Goal: Task Accomplishment & Management: Complete application form

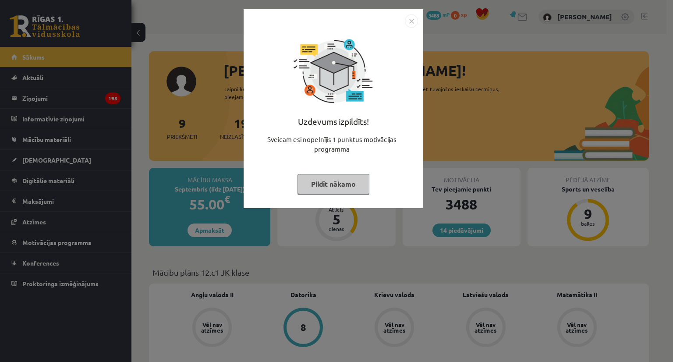
click at [349, 180] on button "Pildīt nākamo" at bounding box center [333, 184] width 72 height 20
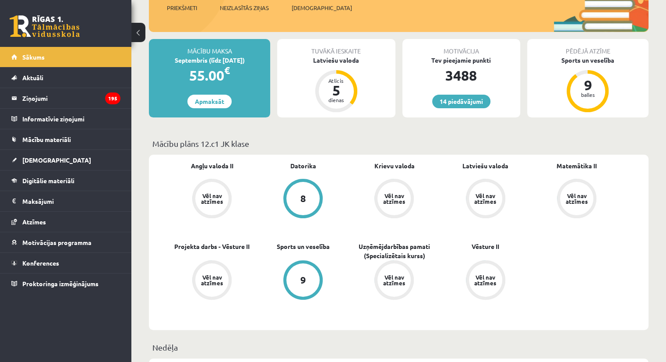
scroll to position [44, 0]
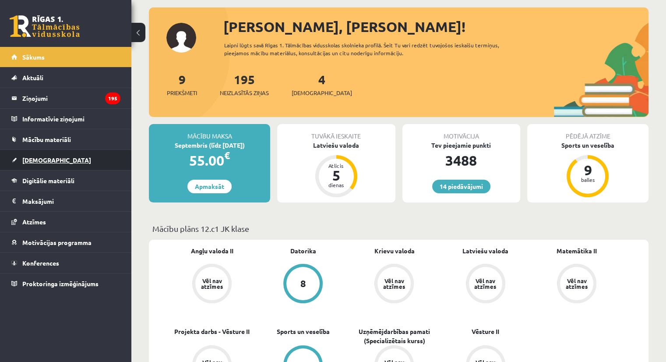
click at [59, 164] on link "[DEMOGRAPHIC_DATA]" at bounding box center [65, 160] width 109 height 20
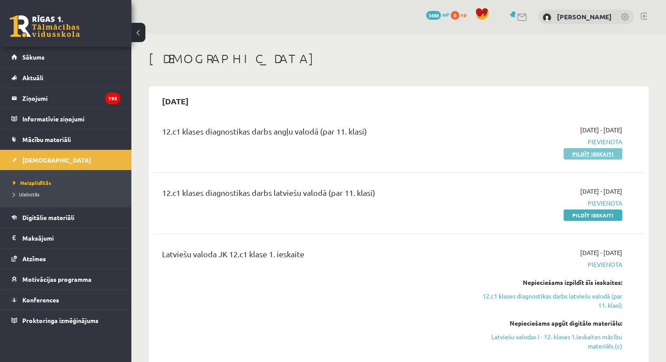
click at [577, 151] on link "Pildīt ieskaiti" at bounding box center [593, 153] width 59 height 11
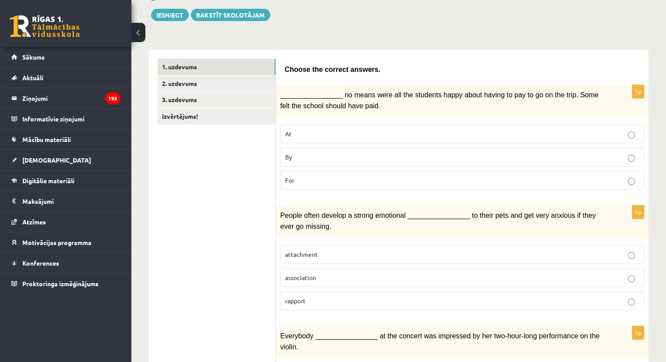
scroll to position [24, 0]
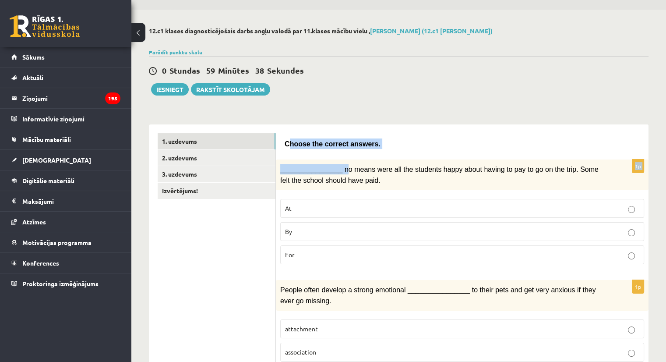
drag, startPoint x: 287, startPoint y: 146, endPoint x: 324, endPoint y: 159, distance: 39.6
click at [297, 142] on span "Choose the correct answers." at bounding box center [333, 143] width 96 height 7
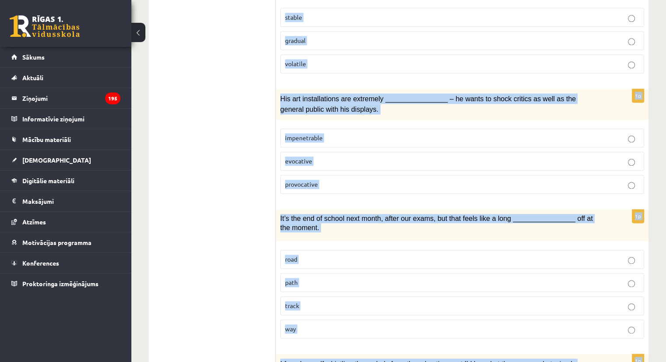
scroll to position [1294, 0]
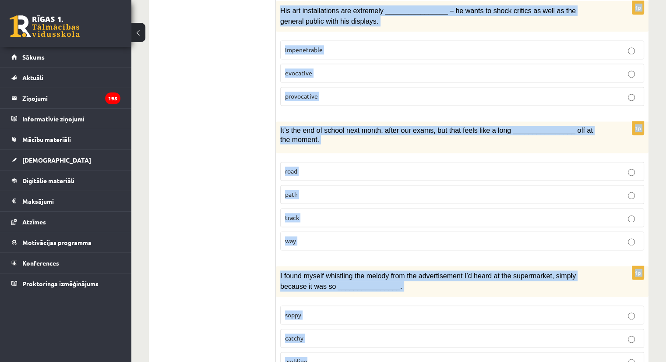
drag, startPoint x: 284, startPoint y: 144, endPoint x: 458, endPoint y: 332, distance: 256.0
copy form "Choose the correct answers. 1p ________________ no means were all the students …"
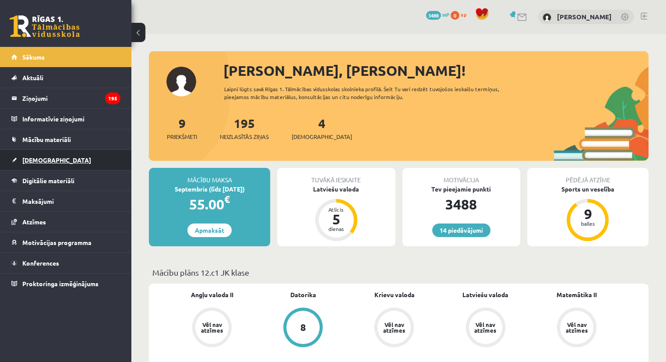
click at [72, 157] on link "[DEMOGRAPHIC_DATA]" at bounding box center [65, 160] width 109 height 20
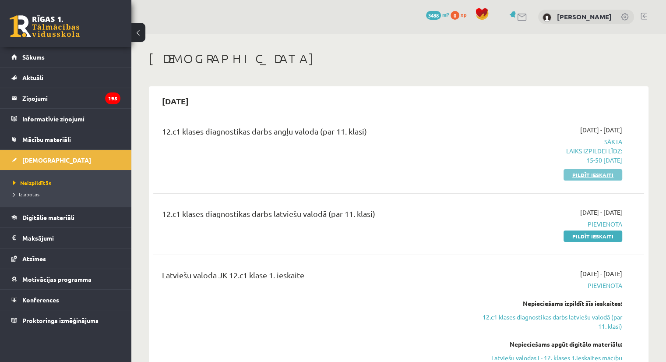
click at [582, 176] on link "Pildīt ieskaiti" at bounding box center [593, 174] width 59 height 11
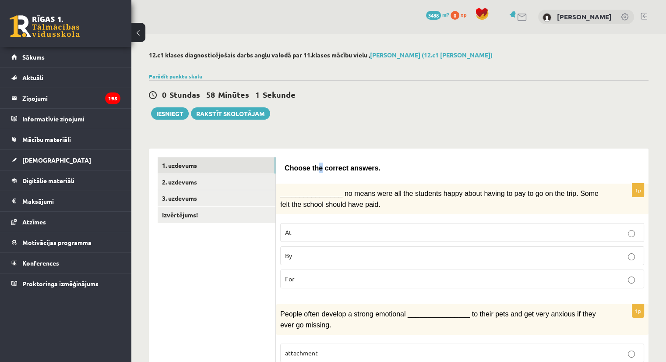
drag, startPoint x: 361, startPoint y: 68, endPoint x: 315, endPoint y: 127, distance: 74.0
click at [407, 260] on label "By" at bounding box center [462, 255] width 364 height 19
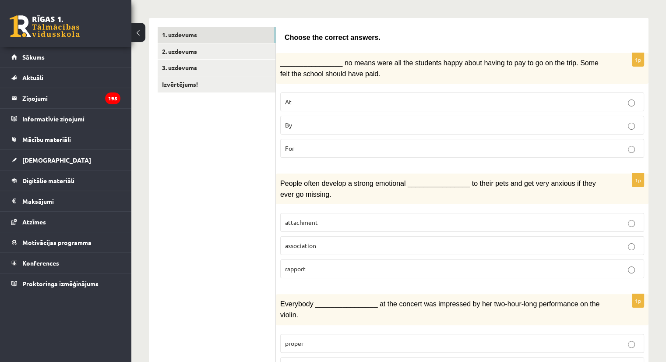
scroll to position [131, 0]
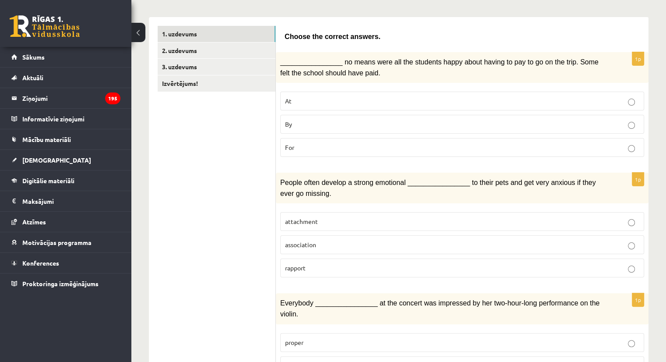
click at [361, 217] on p "attachment" at bounding box center [462, 221] width 354 height 9
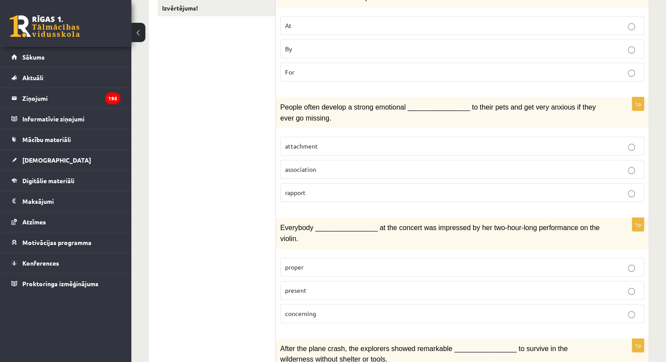
scroll to position [219, 0]
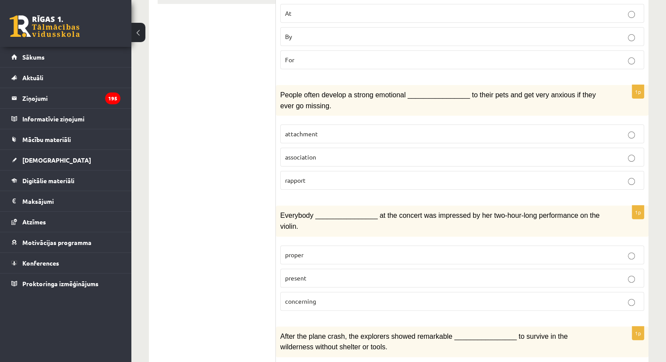
click at [339, 273] on p "present" at bounding box center [462, 277] width 354 height 9
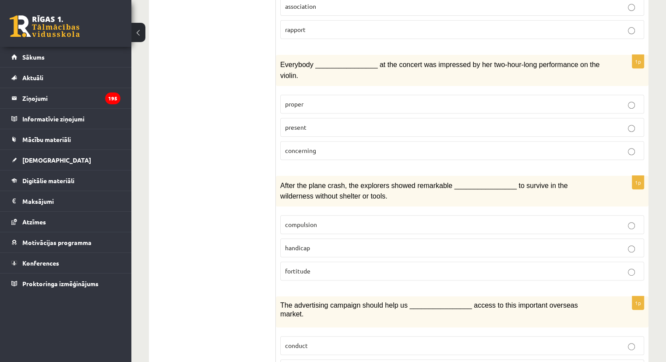
scroll to position [438, 0]
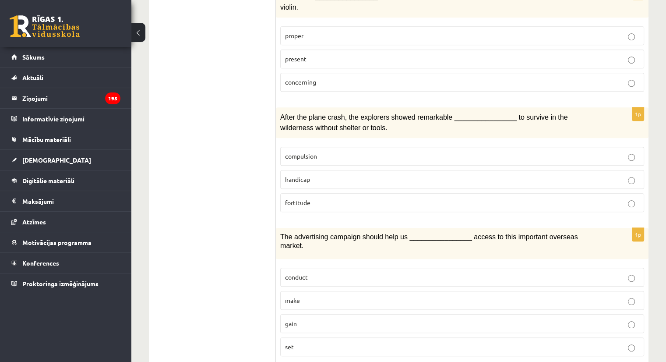
click at [385, 198] on p "fortitude" at bounding box center [462, 202] width 354 height 9
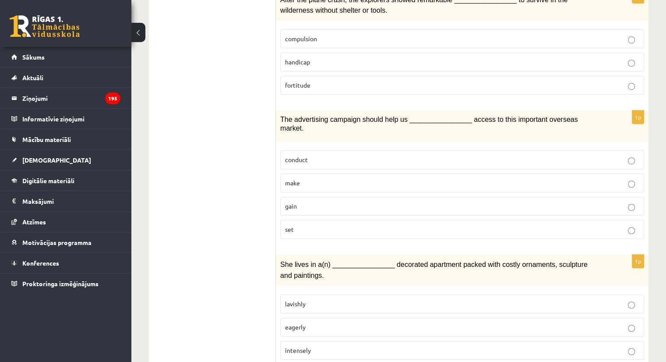
scroll to position [569, 0]
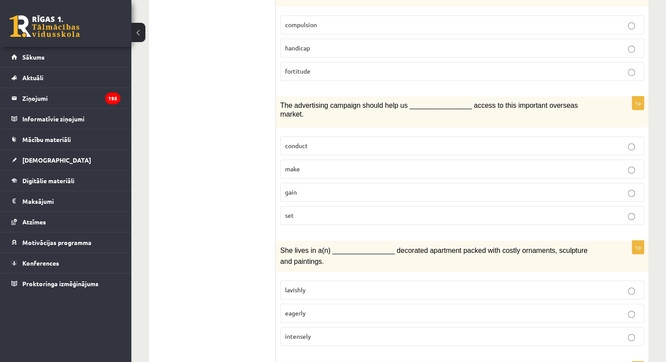
click at [369, 187] on p "gain" at bounding box center [462, 191] width 354 height 9
click at [350, 280] on label "lavishly" at bounding box center [462, 289] width 364 height 19
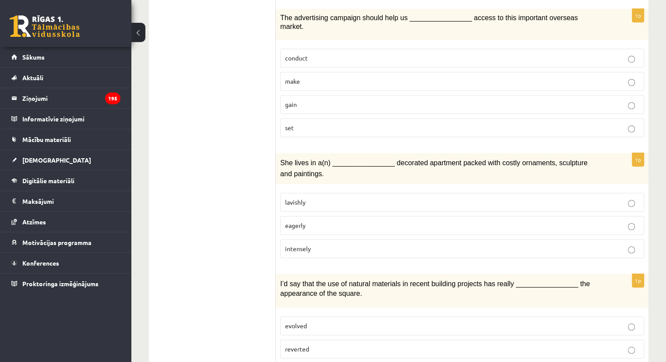
scroll to position [745, 0]
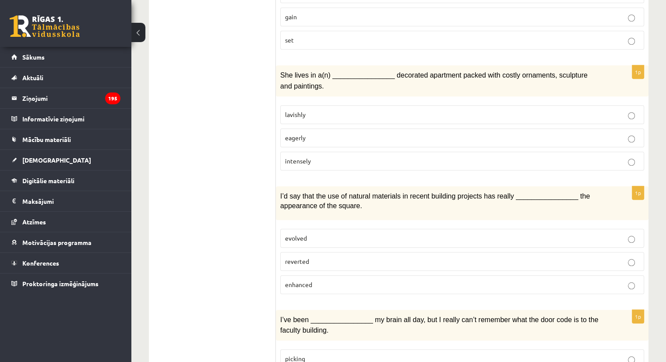
click at [378, 280] on p "enhanced" at bounding box center [462, 284] width 354 height 9
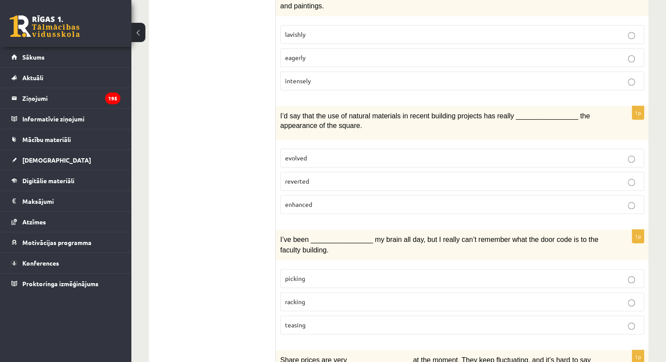
scroll to position [832, 0]
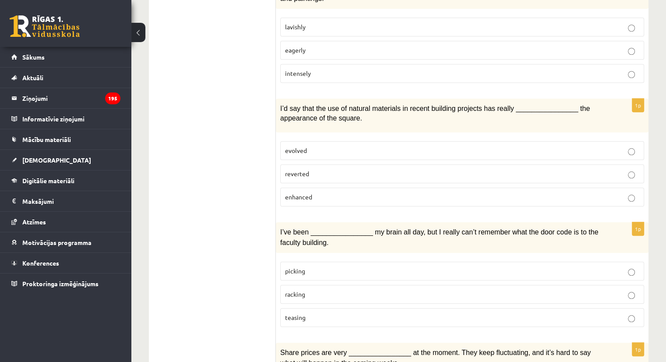
click at [354, 290] on p "racking" at bounding box center [462, 294] width 354 height 9
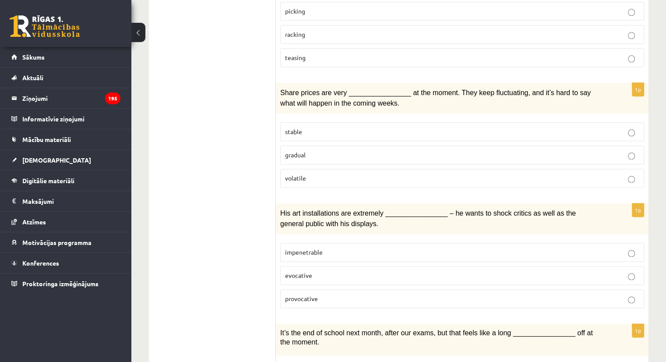
scroll to position [1051, 0]
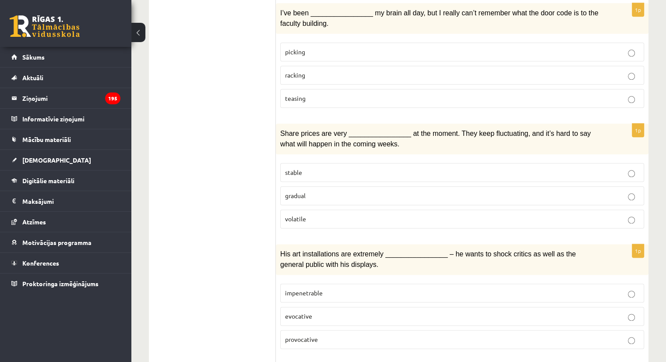
click at [416, 214] on p "volatile" at bounding box center [462, 218] width 354 height 9
click at [330, 335] on p "provocative" at bounding box center [462, 339] width 354 height 9
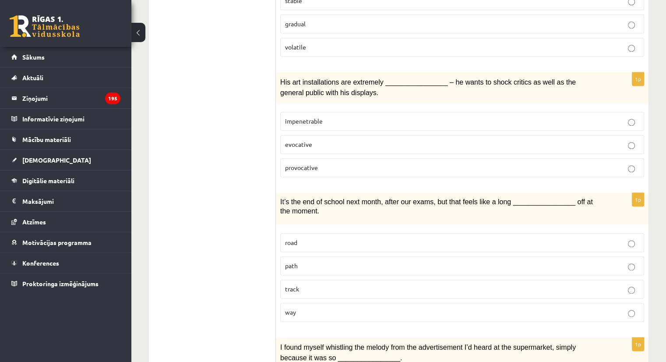
scroll to position [1227, 0]
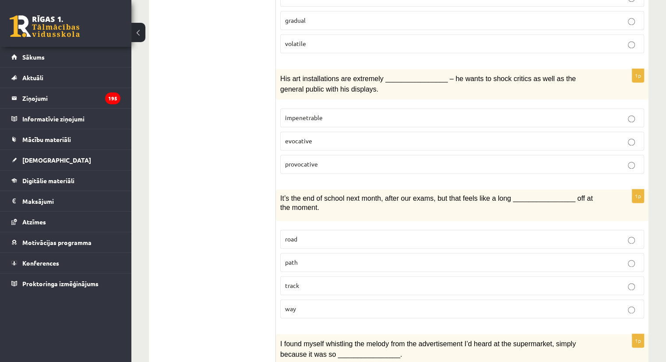
click at [373, 304] on p "way" at bounding box center [462, 308] width 354 height 9
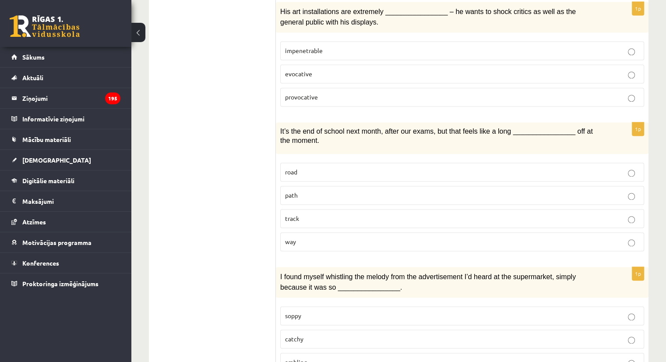
scroll to position [1294, 0]
click at [369, 333] on p "catchy" at bounding box center [462, 337] width 354 height 9
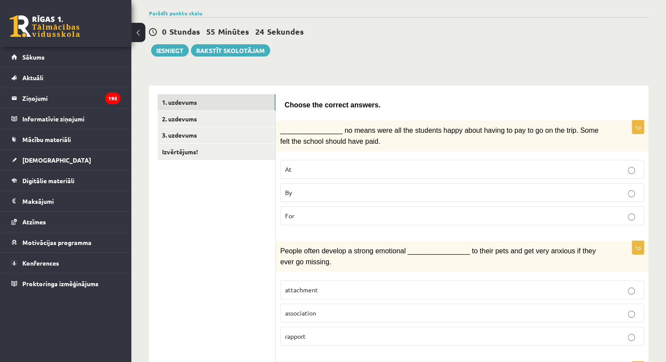
scroll to position [21, 0]
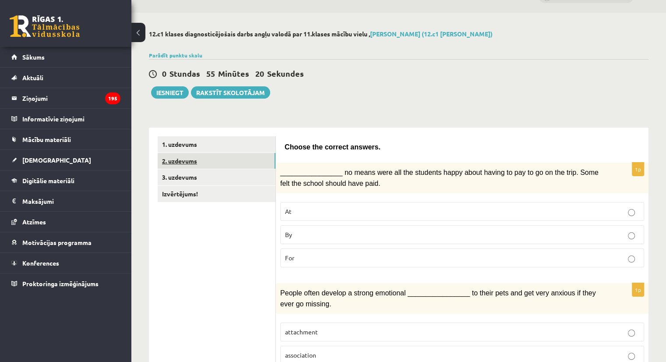
click at [263, 161] on link "2. uzdevums" at bounding box center [217, 161] width 118 height 16
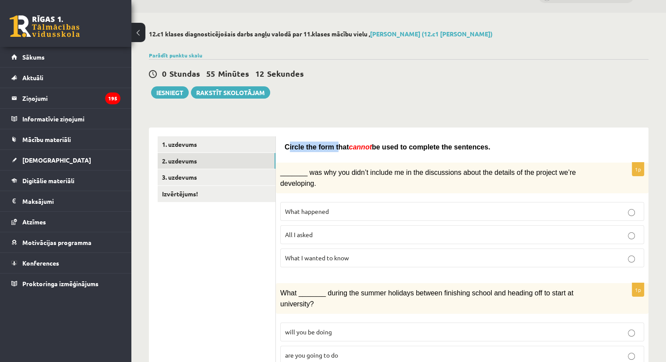
drag, startPoint x: 287, startPoint y: 145, endPoint x: 322, endPoint y: 148, distance: 35.2
click at [332, 149] on span "Circle the form that" at bounding box center [317, 146] width 64 height 7
click at [318, 148] on span "Circle the form that" at bounding box center [317, 146] width 64 height 7
click at [287, 146] on span "Circle the form that" at bounding box center [317, 146] width 64 height 7
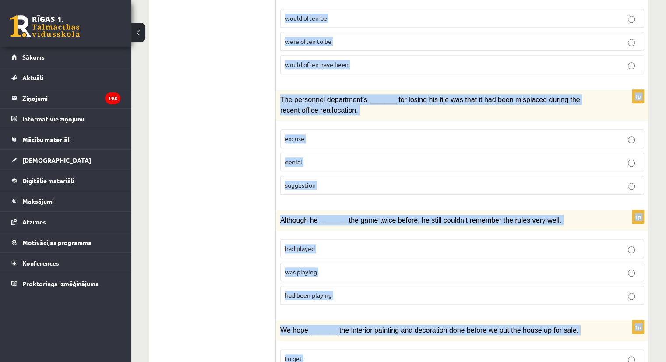
scroll to position [972, 0]
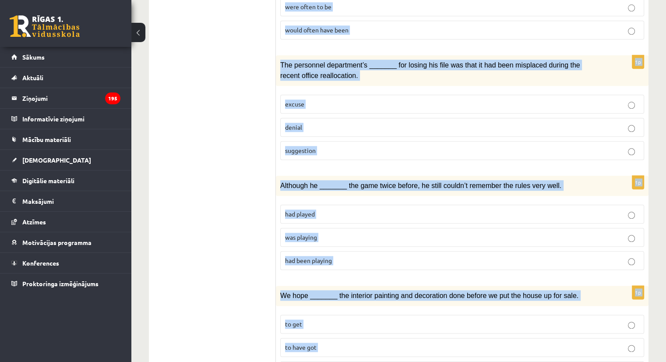
drag, startPoint x: 286, startPoint y: 146, endPoint x: 415, endPoint y: 327, distance: 222.6
copy form "Circle the form that cannot be used to complete the sentences. 1p _______ was w…"
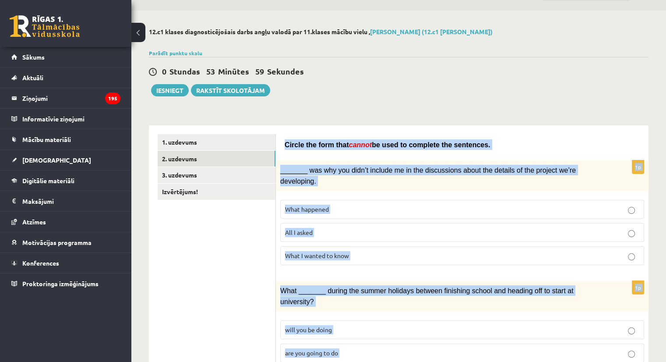
scroll to position [0, 0]
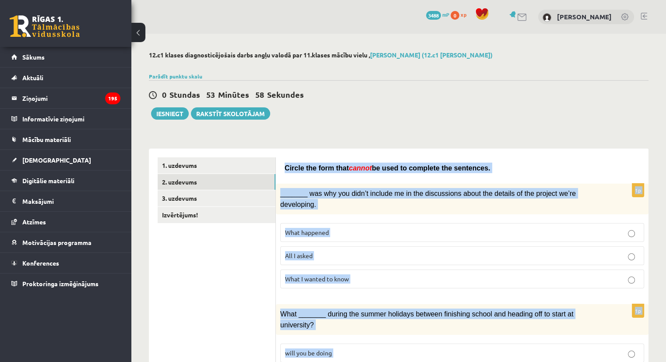
click at [397, 228] on p "What happened" at bounding box center [462, 232] width 354 height 9
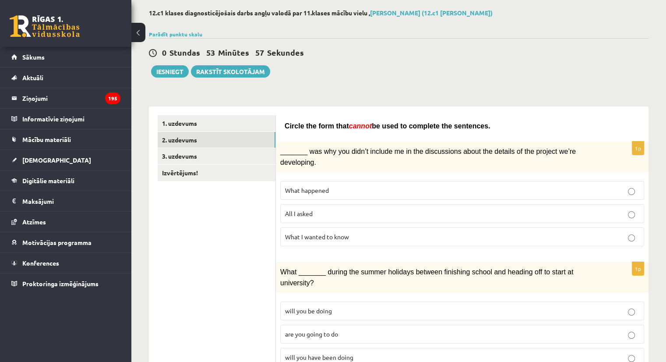
scroll to position [44, 0]
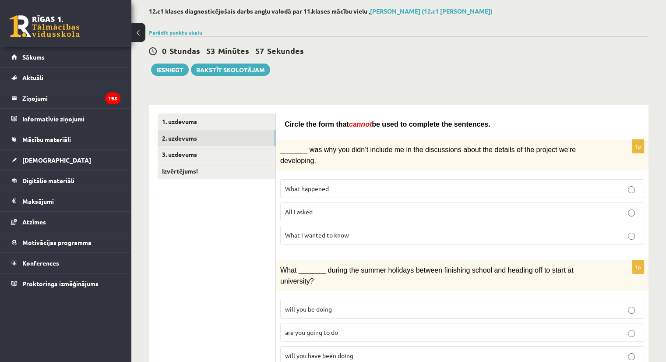
drag, startPoint x: 391, startPoint y: 234, endPoint x: 400, endPoint y: 230, distance: 10.0
click at [392, 233] on div "1p _______ was why you didn’t include me in the discussions about the details o…" at bounding box center [462, 196] width 373 height 112
click at [403, 230] on label "What I wanted to know" at bounding box center [462, 235] width 364 height 19
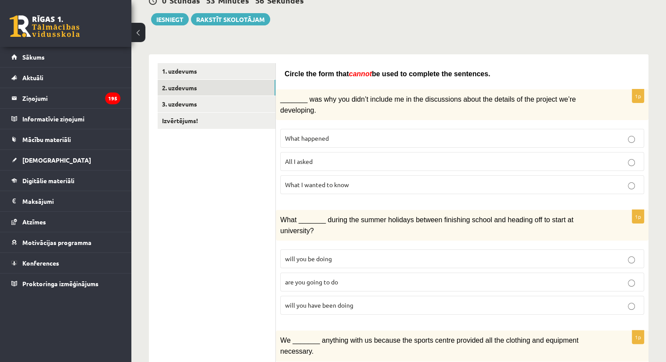
scroll to position [131, 0]
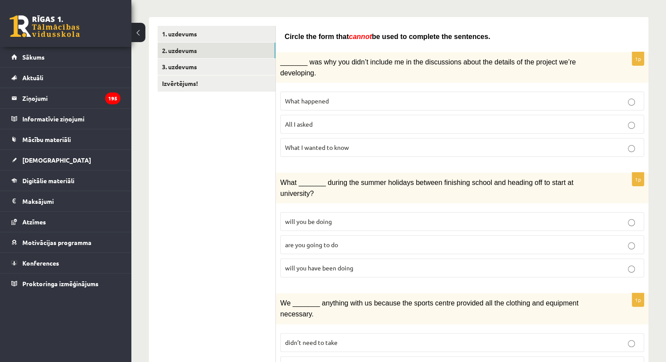
drag, startPoint x: 398, startPoint y: 244, endPoint x: 416, endPoint y: 241, distance: 18.3
click at [398, 263] on p "will you have been doing" at bounding box center [462, 267] width 354 height 9
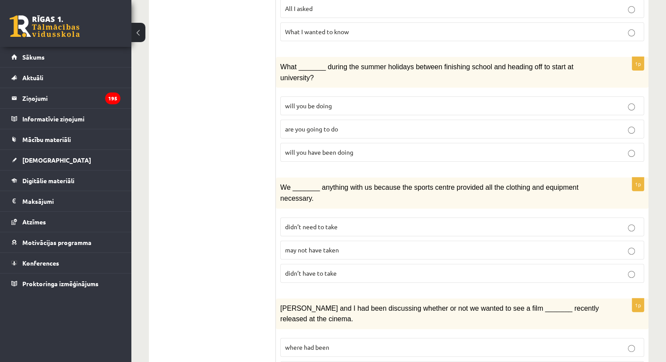
scroll to position [263, 0]
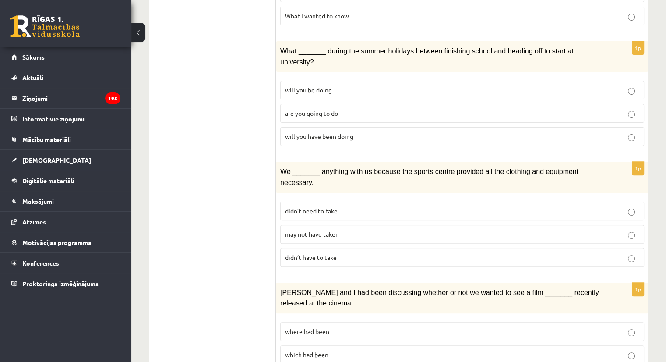
click at [428, 230] on p "may not have taken" at bounding box center [462, 234] width 354 height 9
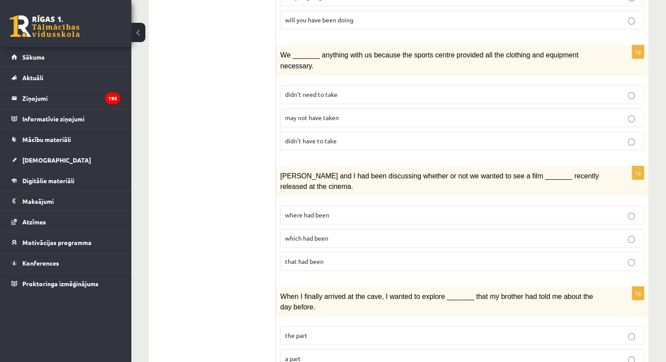
scroll to position [394, 0]
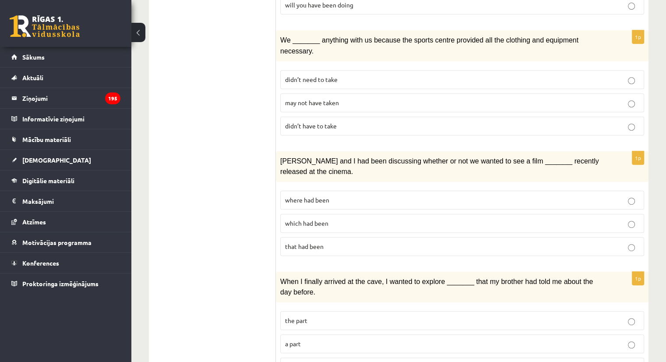
click at [426, 195] on p "where had been" at bounding box center [462, 199] width 354 height 9
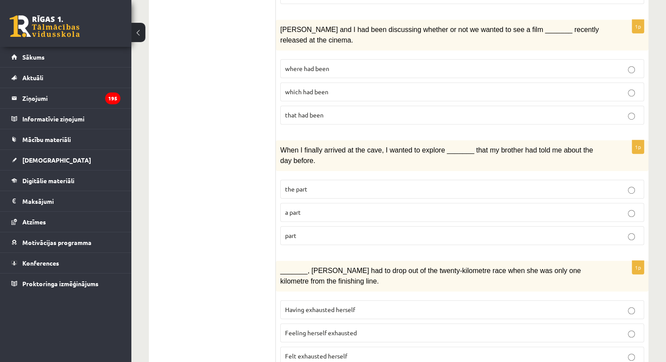
drag, startPoint x: 362, startPoint y: 172, endPoint x: 391, endPoint y: 189, distance: 33.4
click at [362, 208] on p "a part" at bounding box center [462, 212] width 354 height 9
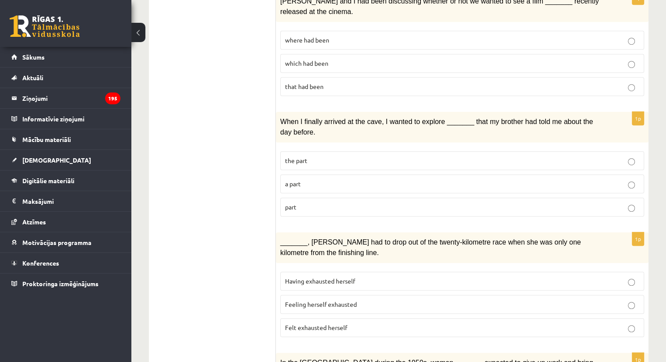
scroll to position [569, 0]
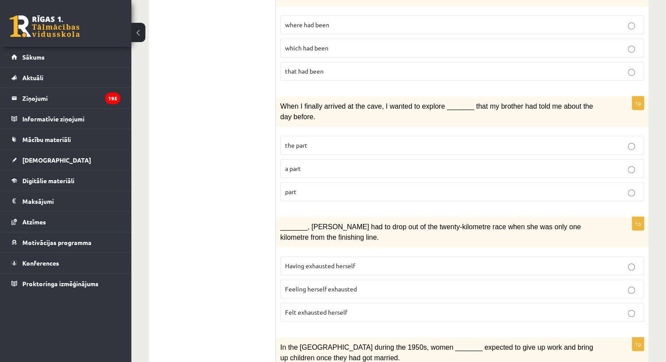
click at [501, 303] on label "Felt exhausted herself" at bounding box center [462, 312] width 364 height 19
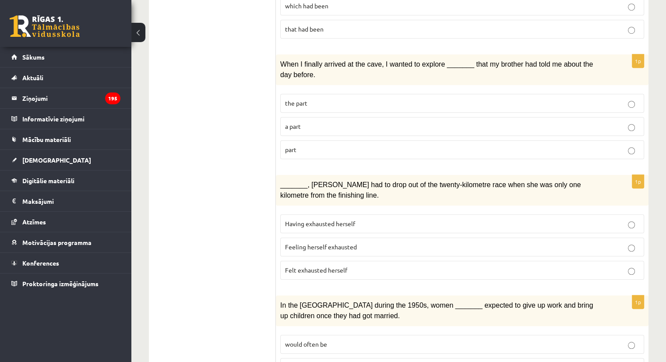
scroll to position [701, 0]
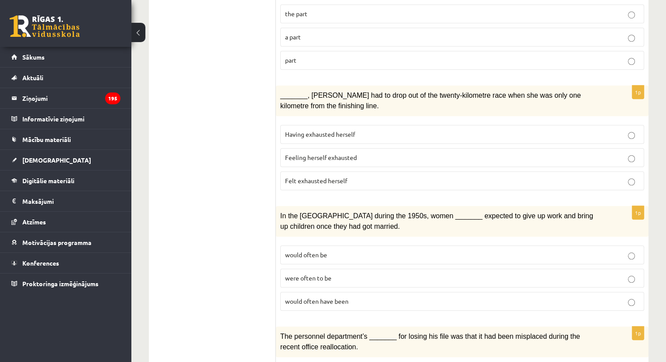
click at [403, 297] on p "would often have been" at bounding box center [462, 301] width 354 height 9
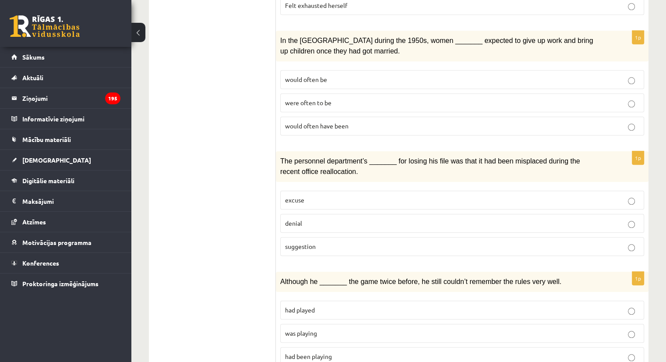
scroll to position [972, 0]
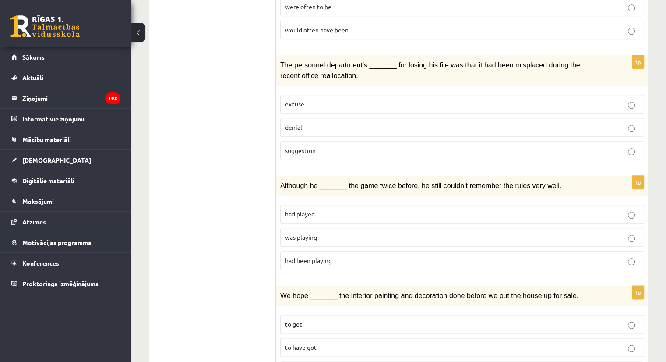
click at [431, 141] on label "suggestion" at bounding box center [462, 150] width 364 height 19
click at [501, 200] on fieldset "had played was playing had been playing" at bounding box center [462, 236] width 364 height 72
click at [509, 233] on p "was playing" at bounding box center [462, 237] width 354 height 9
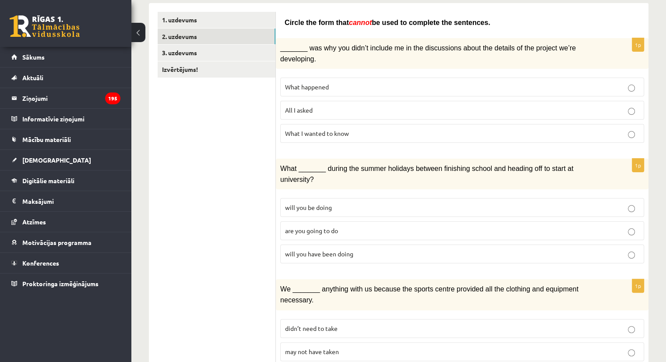
scroll to position [0, 0]
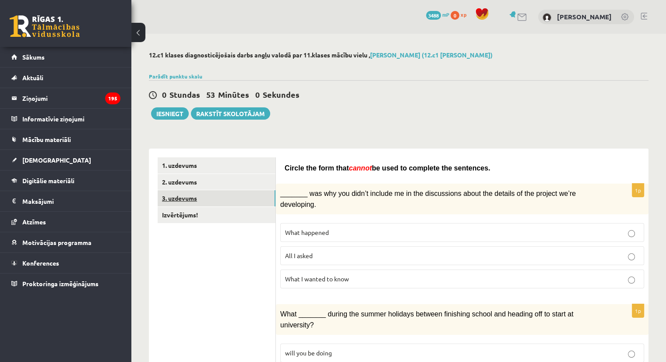
click at [225, 199] on link "3. uzdevums" at bounding box center [217, 198] width 118 height 16
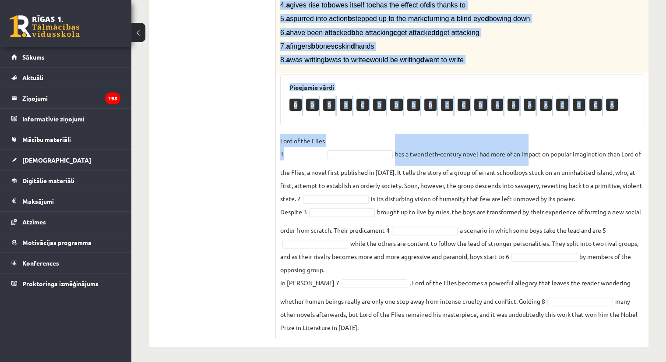
scroll to position [240, 0]
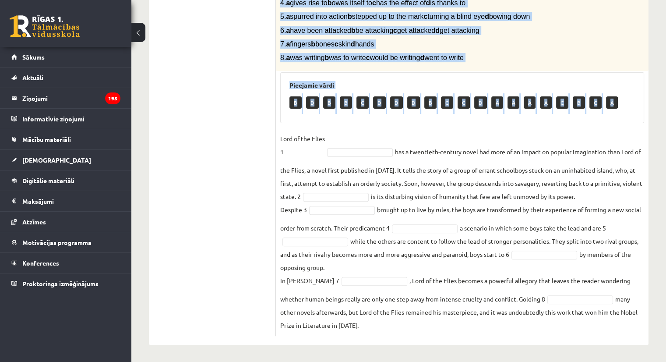
drag, startPoint x: 280, startPoint y: 87, endPoint x: 618, endPoint y: 109, distance: 338.4
click at [618, 109] on div "8p Complete the text with the correct words (a–d). 1. a No sooner b Rarely c On…" at bounding box center [462, 131] width 373 height 410
copy div "Complete the text with the correct words (a–d). 1. a No sooner b Rarely c Only …"
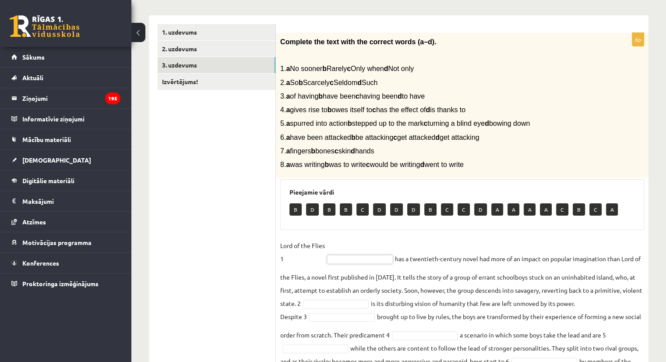
scroll to position [65, 0]
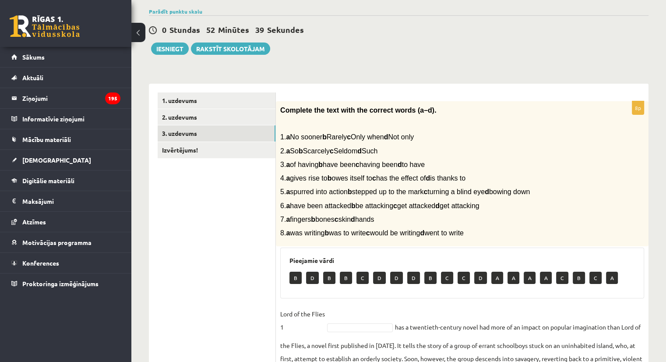
drag, startPoint x: 280, startPoint y: 110, endPoint x: 502, endPoint y: 221, distance: 248.6
click at [502, 224] on div "Complete the text with the correct words (a–d). 1. a No sooner b Rarely c Only …" at bounding box center [462, 173] width 373 height 145
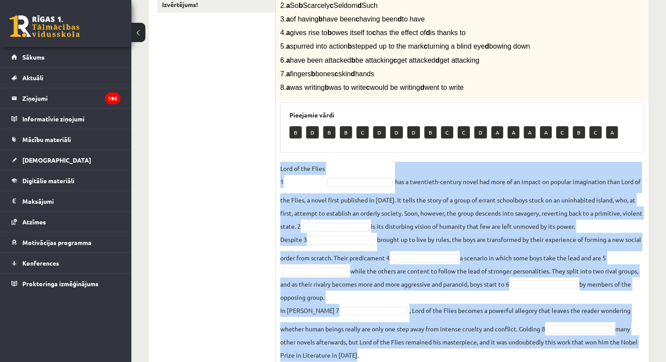
scroll to position [240, 0]
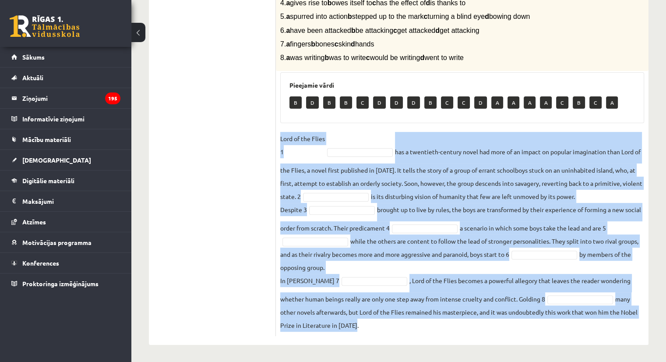
drag, startPoint x: 280, startPoint y: 227, endPoint x: 440, endPoint y: 338, distance: 194.4
click at [440, 338] on div "8p Complete the text with the correct words (a–d). 1. a No sooner b Rarely c On…" at bounding box center [462, 126] width 373 height 436
copy fieldset "Lord of the Flies 1 has a twentieth-century novel had more of an impact on popu…"
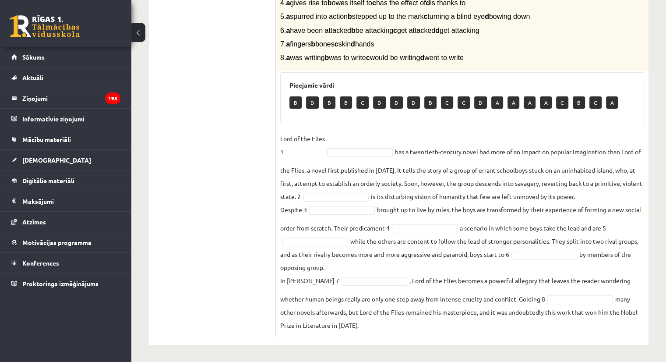
click at [248, 137] on ul "1. uzdevums 2. uzdevums 3. uzdevums Izvērtējums!" at bounding box center [217, 126] width 118 height 419
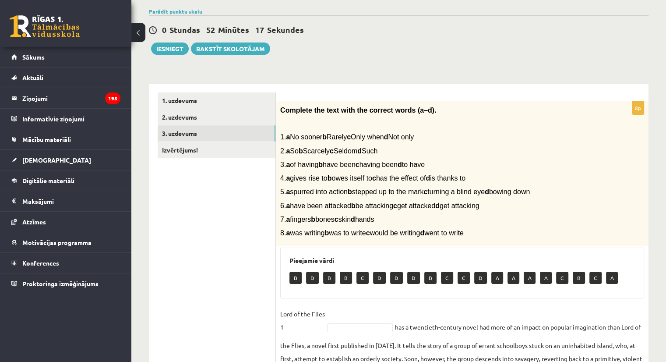
scroll to position [64, 0]
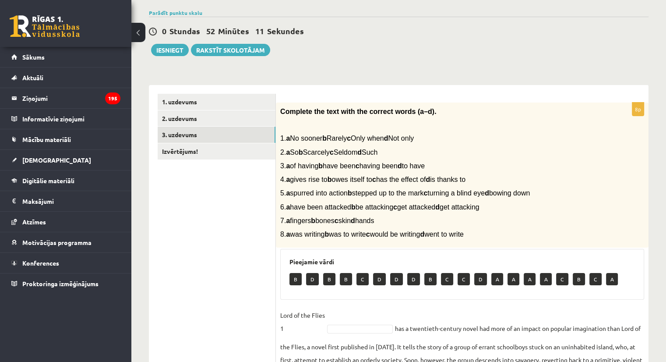
drag, startPoint x: 279, startPoint y: 110, endPoint x: 499, endPoint y: 236, distance: 253.3
click at [499, 236] on div "Complete the text with the correct words (a–d). 1. a No sooner b Rarely c Only …" at bounding box center [462, 175] width 373 height 145
copy div "Complete the text with the correct words (a–d). 1. a No sooner b Rarely c Only …"
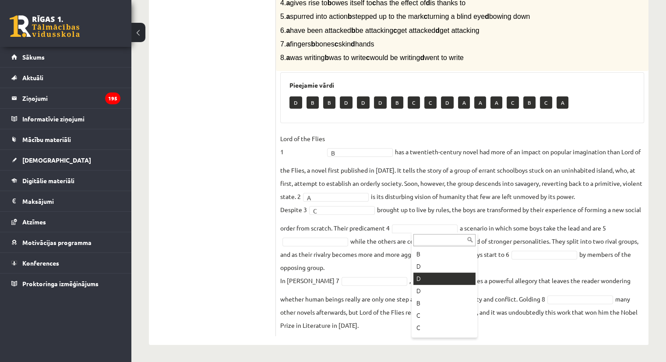
scroll to position [88, 0]
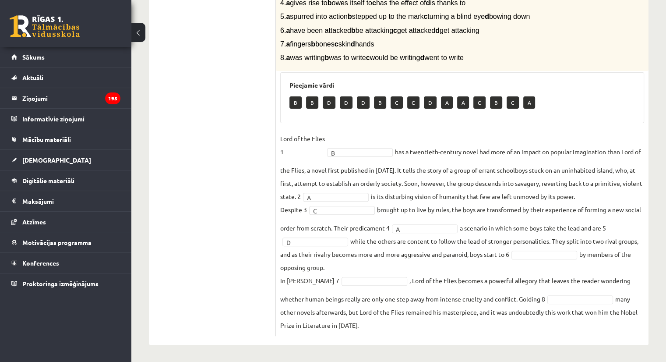
drag, startPoint x: 325, startPoint y: 252, endPoint x: 336, endPoint y: 243, distance: 15.0
click at [325, 252] on fieldset "Lord of the Flies 1 B * has a twentieth-century novel had more of an impact on …" at bounding box center [462, 232] width 364 height 200
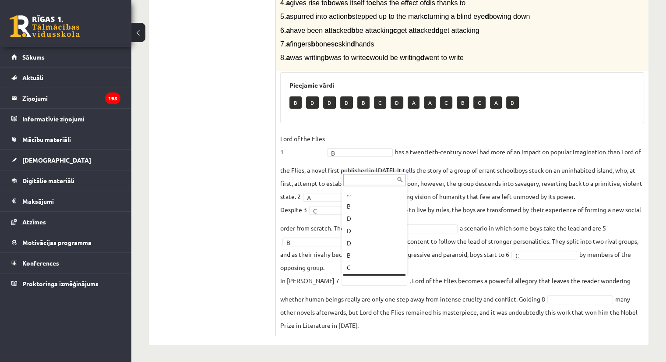
scroll to position [11, 0]
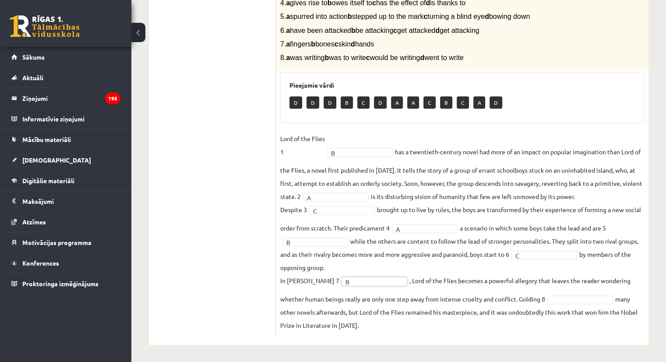
click at [372, 275] on fieldset "Lord of the Flies 1 B * has a twentieth-century novel had more of an impact on …" at bounding box center [462, 232] width 364 height 200
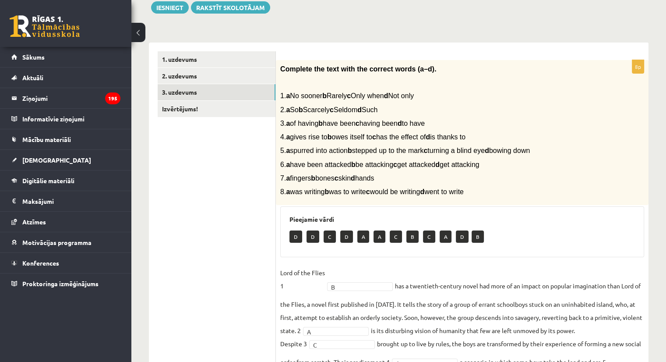
scroll to position [21, 0]
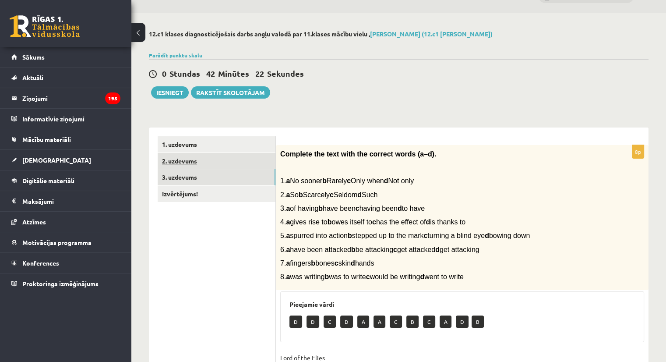
click at [244, 158] on link "2. uzdevums" at bounding box center [217, 161] width 118 height 16
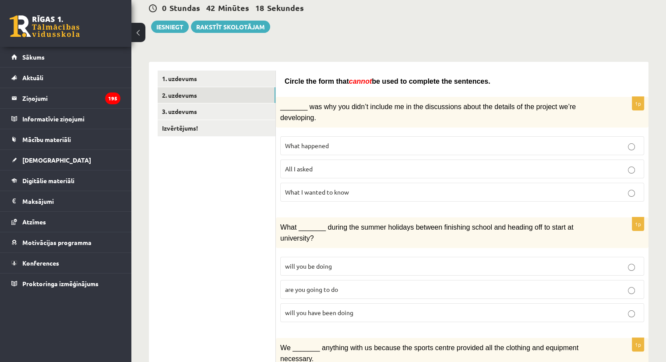
scroll to position [0, 0]
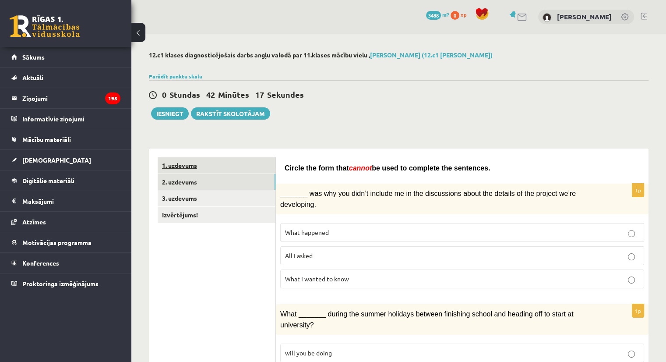
click at [255, 163] on link "1. uzdevums" at bounding box center [217, 165] width 118 height 16
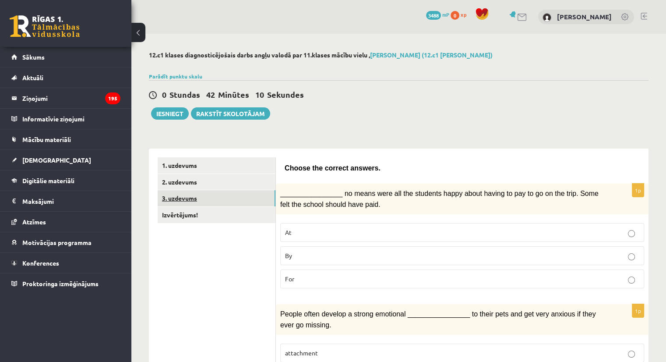
click at [247, 204] on link "3. uzdevums" at bounding box center [217, 198] width 118 height 16
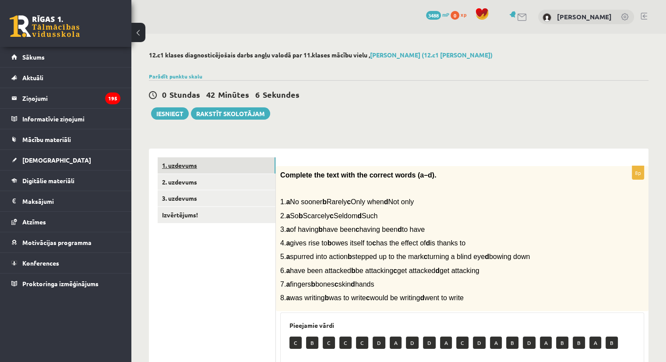
click at [230, 169] on link "1. uzdevums" at bounding box center [217, 165] width 118 height 16
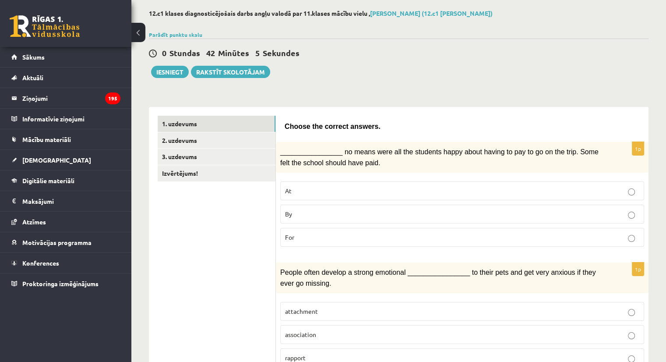
scroll to position [44, 0]
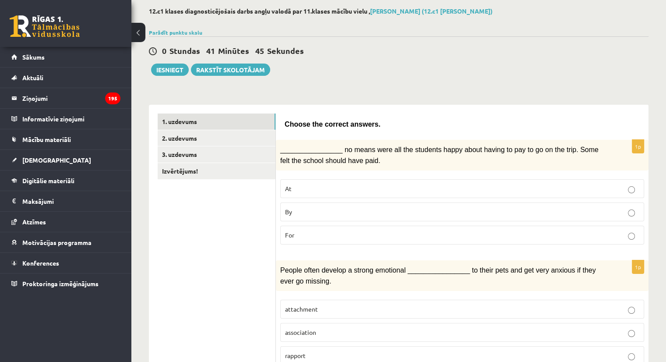
click at [344, 212] on p "By" at bounding box center [462, 211] width 354 height 9
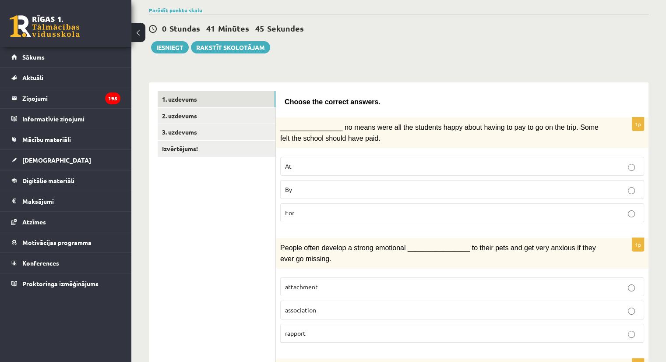
scroll to position [88, 0]
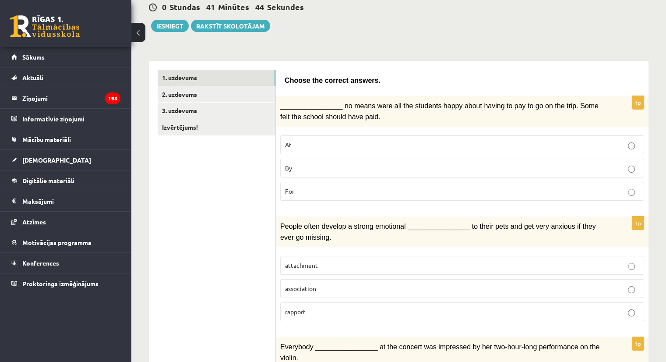
click at [320, 284] on p "association" at bounding box center [462, 288] width 354 height 9
click at [328, 266] on label "attachment" at bounding box center [462, 265] width 364 height 19
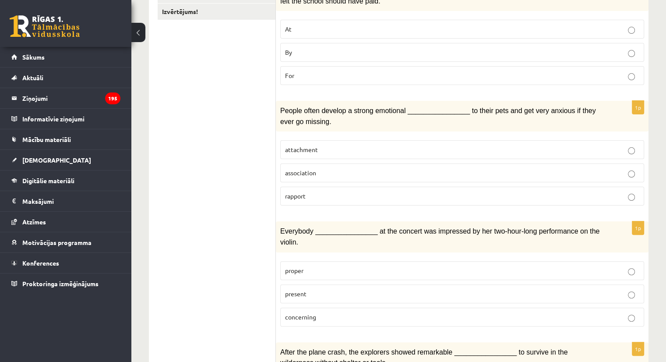
scroll to position [219, 0]
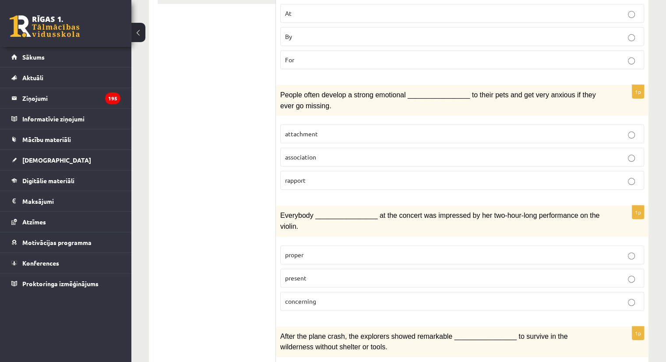
click at [348, 273] on p "present" at bounding box center [462, 277] width 354 height 9
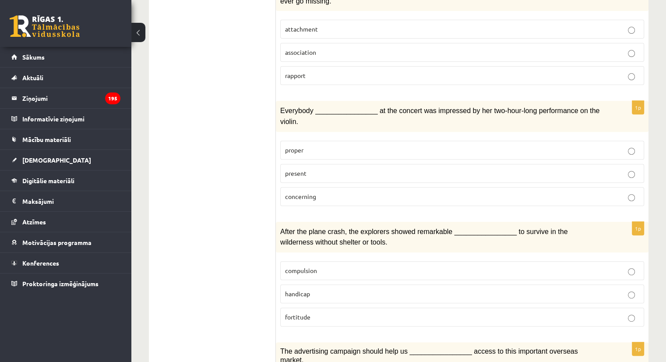
scroll to position [394, 0]
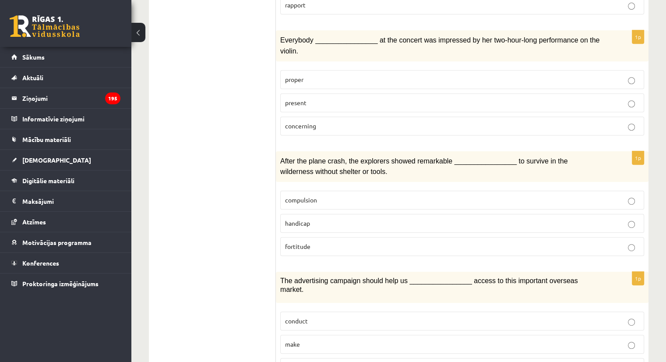
click at [332, 242] on p "fortitude" at bounding box center [462, 246] width 354 height 9
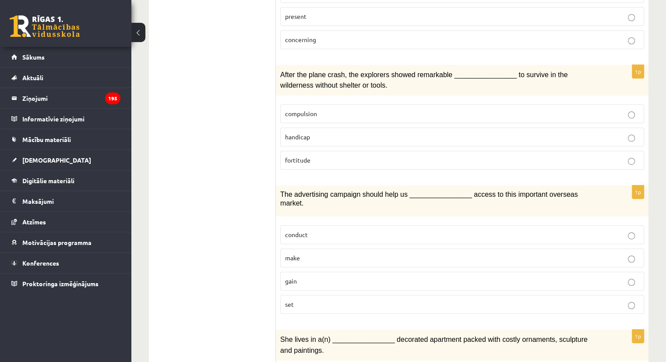
scroll to position [482, 0]
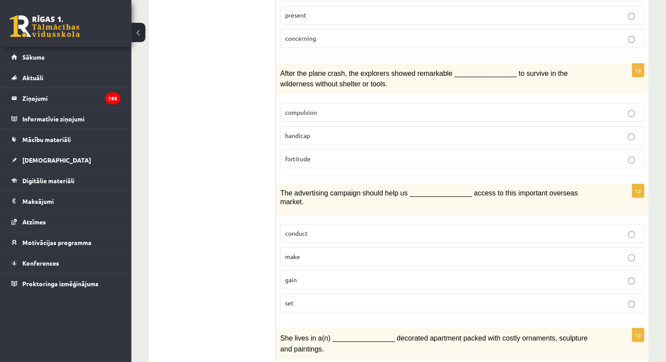
click at [318, 270] on label "gain" at bounding box center [462, 279] width 364 height 19
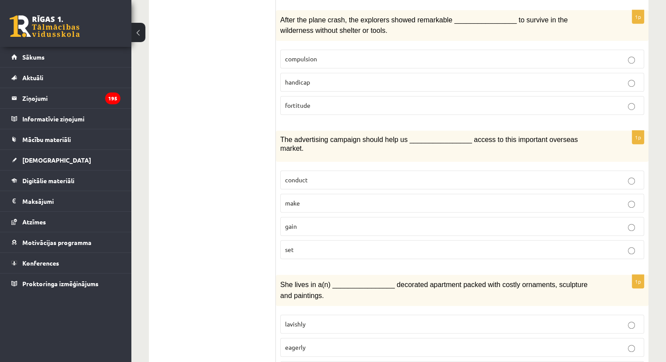
scroll to position [613, 0]
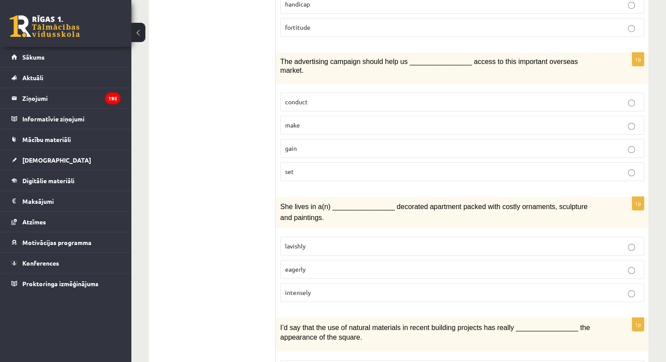
click at [341, 241] on p "lavishly" at bounding box center [462, 245] width 354 height 9
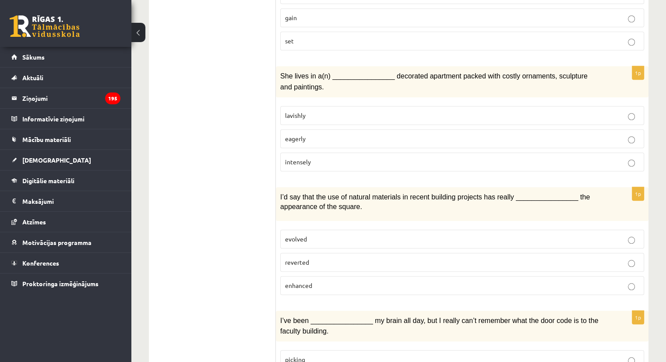
scroll to position [788, 0]
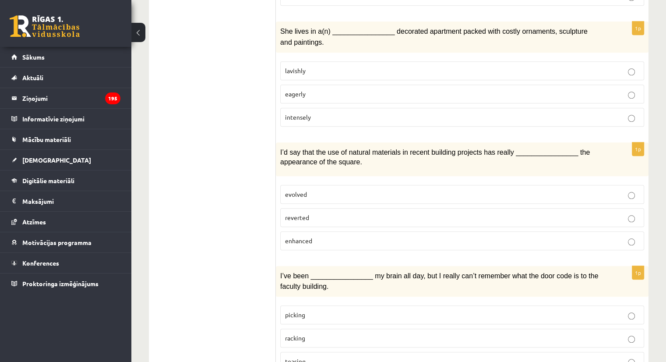
click at [326, 236] on p "enhanced" at bounding box center [462, 240] width 354 height 9
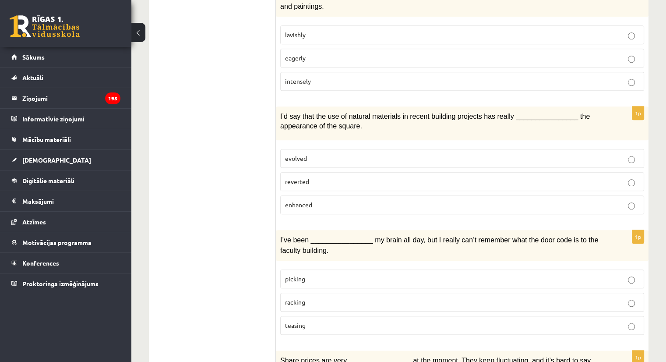
scroll to position [876, 0]
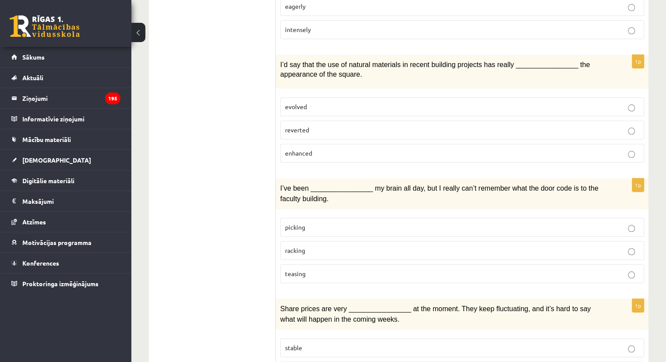
click at [325, 246] on p "racking" at bounding box center [462, 250] width 354 height 9
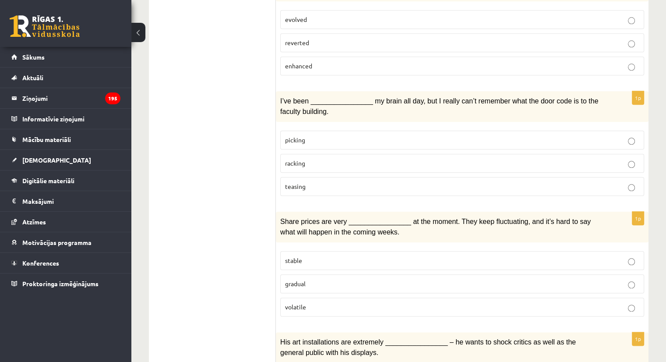
scroll to position [964, 0]
click at [315, 302] on p "volatile" at bounding box center [462, 306] width 354 height 9
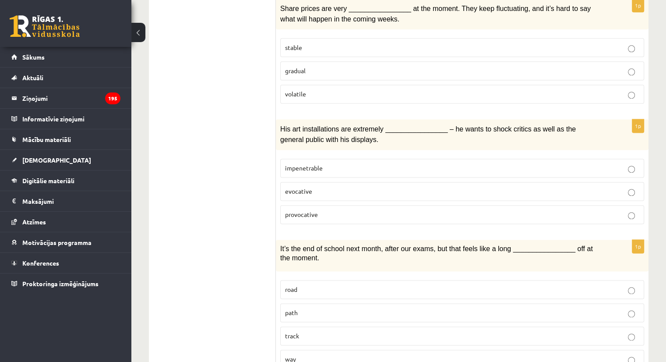
scroll to position [1163, 0]
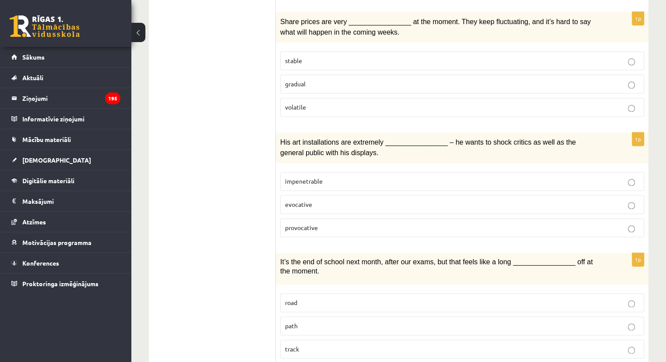
click at [325, 223] on p "provocative" at bounding box center [462, 227] width 354 height 9
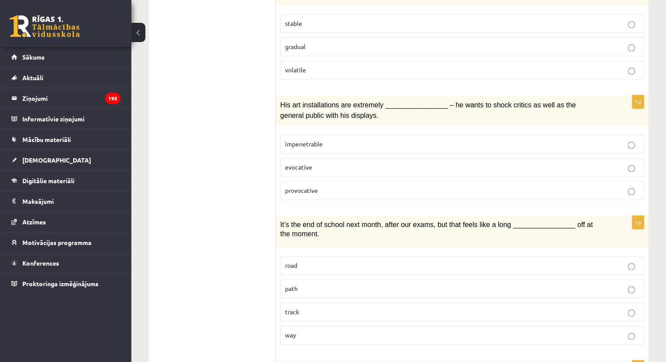
scroll to position [1251, 0]
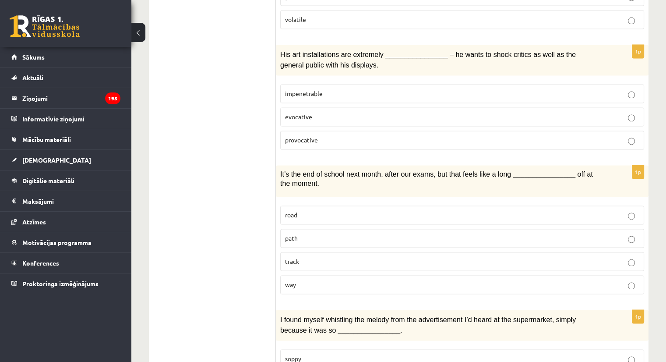
click at [304, 280] on p "way" at bounding box center [462, 284] width 354 height 9
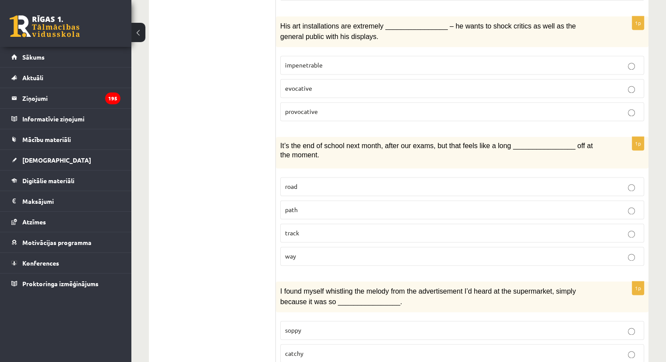
scroll to position [1294, 0]
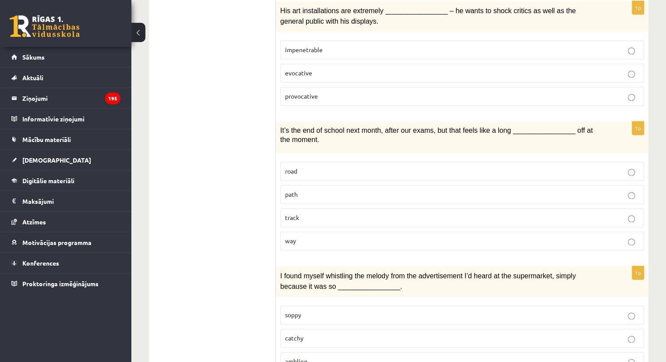
click at [322, 333] on p "catchy" at bounding box center [462, 337] width 354 height 9
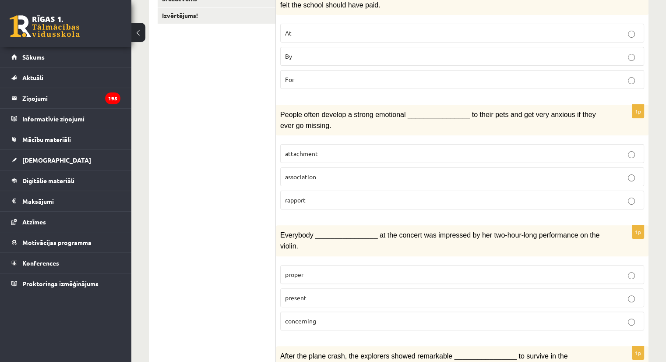
scroll to position [0, 0]
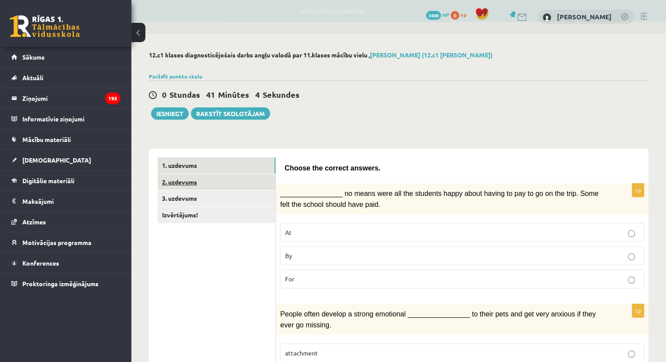
click at [214, 186] on link "2. uzdevums" at bounding box center [217, 182] width 118 height 16
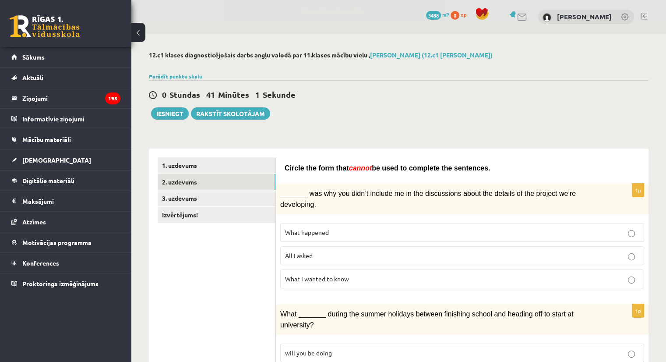
scroll to position [44, 0]
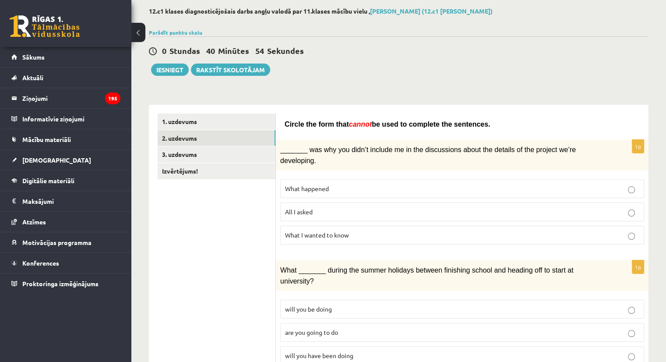
click at [345, 231] on span "What I wanted to know" at bounding box center [317, 235] width 64 height 8
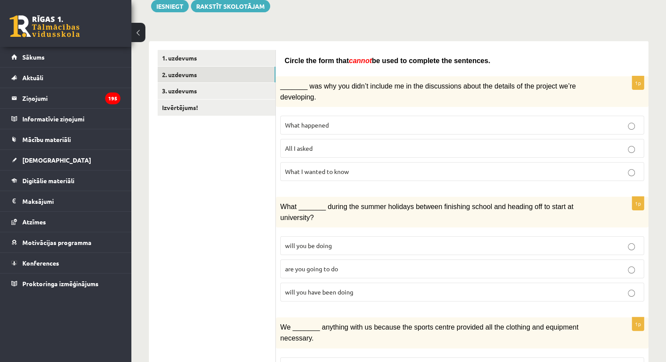
scroll to position [175, 0]
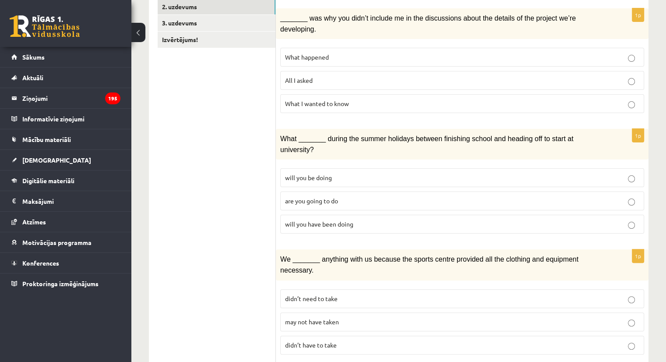
click at [354, 219] on p "will you have been doing" at bounding box center [462, 223] width 354 height 9
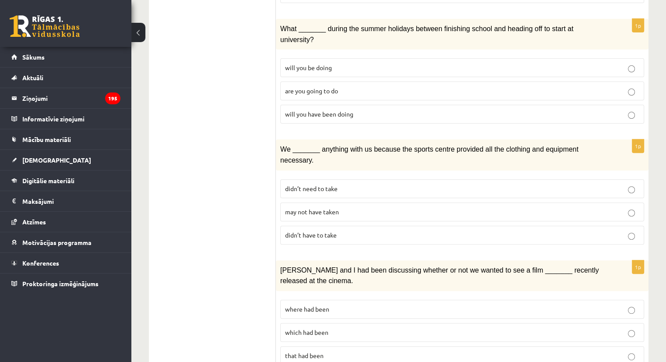
scroll to position [307, 0]
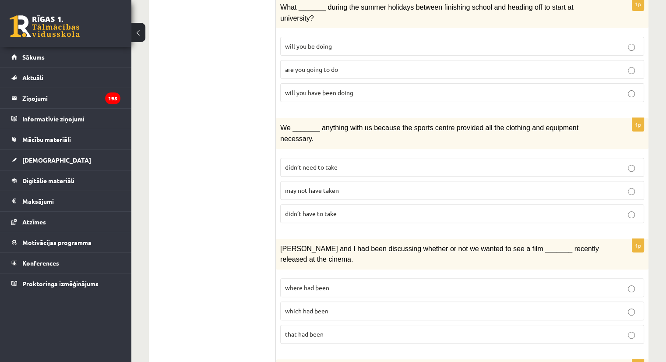
click at [349, 186] on p "may not have taken" at bounding box center [462, 190] width 354 height 9
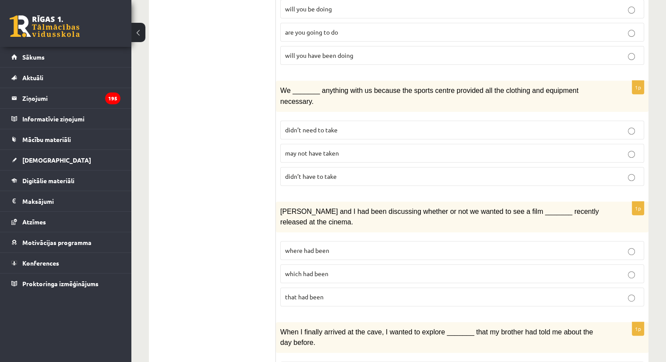
scroll to position [394, 0]
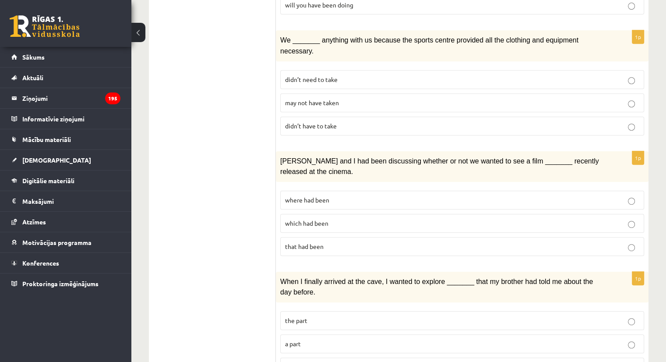
click at [348, 191] on label "where had been" at bounding box center [462, 200] width 364 height 19
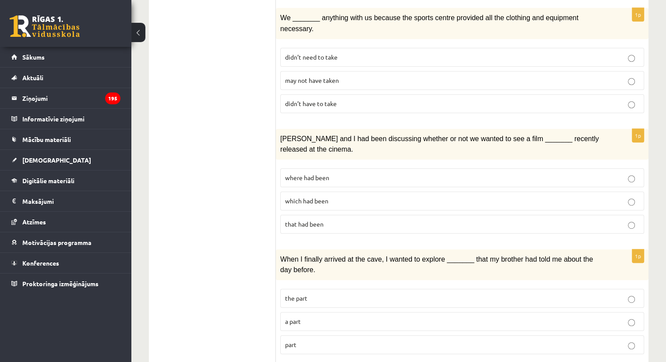
scroll to position [438, 0]
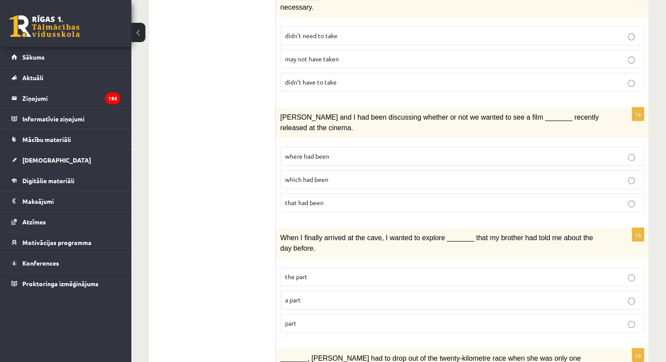
drag, startPoint x: 331, startPoint y: 262, endPoint x: 338, endPoint y: 243, distance: 19.5
click at [331, 295] on p "a part" at bounding box center [462, 299] width 354 height 9
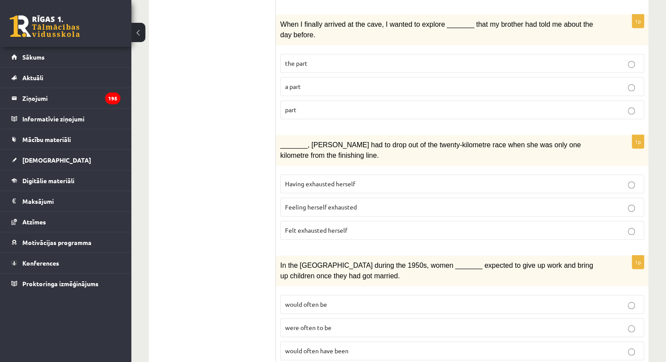
scroll to position [657, 0]
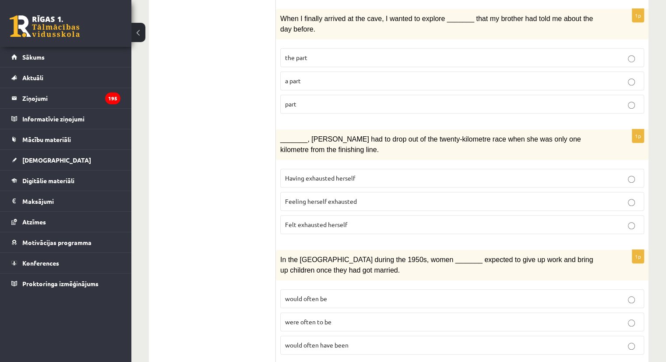
click at [383, 220] on p "Felt exhausted herself" at bounding box center [462, 224] width 354 height 9
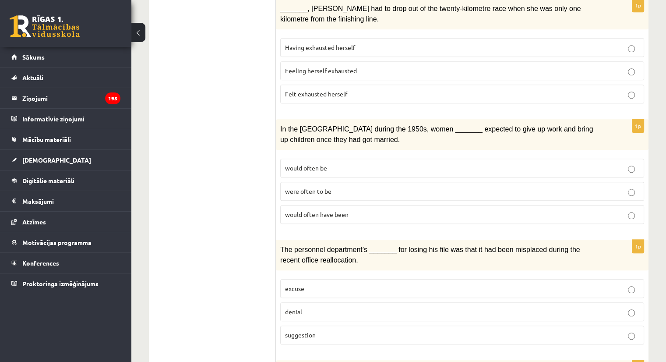
scroll to position [788, 0]
click at [382, 163] on p "would often be" at bounding box center [462, 167] width 354 height 9
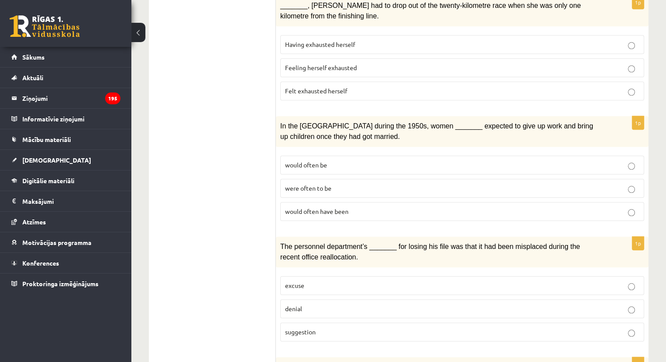
scroll to position [876, 0]
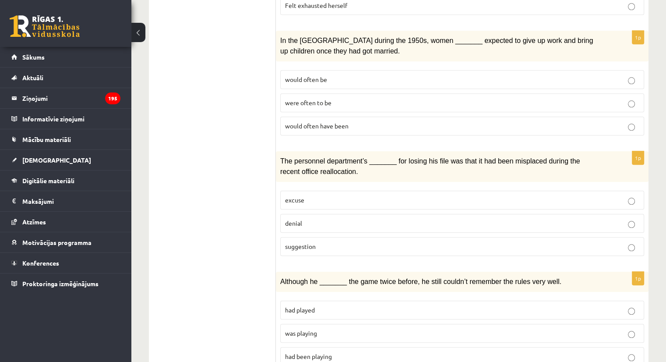
click at [368, 121] on p "would often have been" at bounding box center [462, 125] width 354 height 9
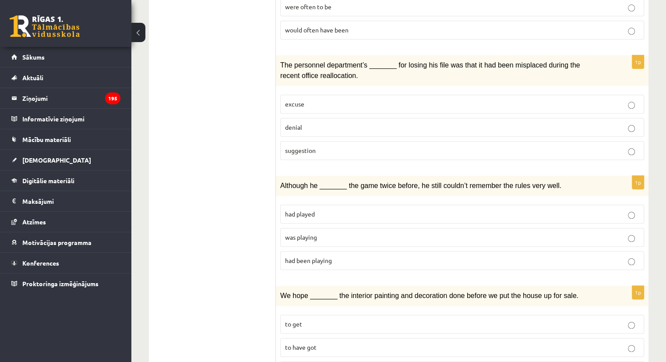
scroll to position [928, 0]
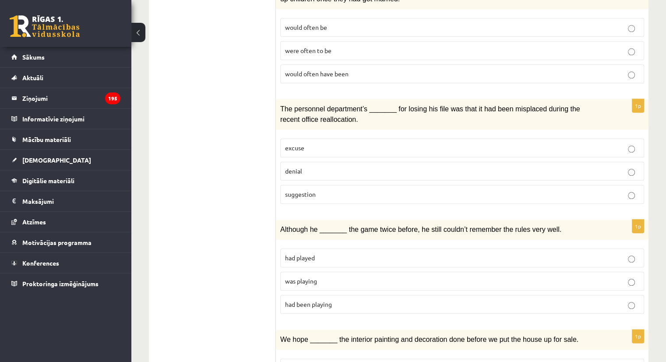
click at [311, 190] on span "suggestion" at bounding box center [300, 194] width 31 height 8
click at [313, 276] on p "was playing" at bounding box center [462, 280] width 354 height 9
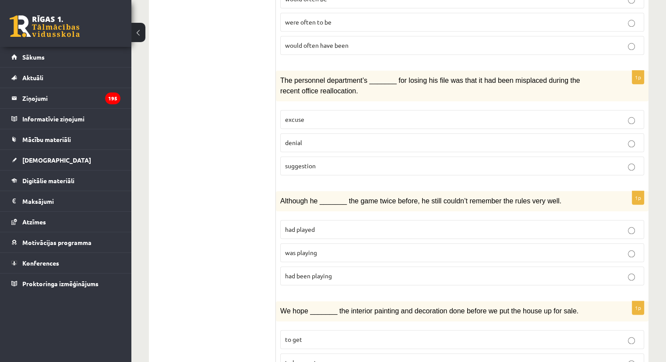
scroll to position [972, 0]
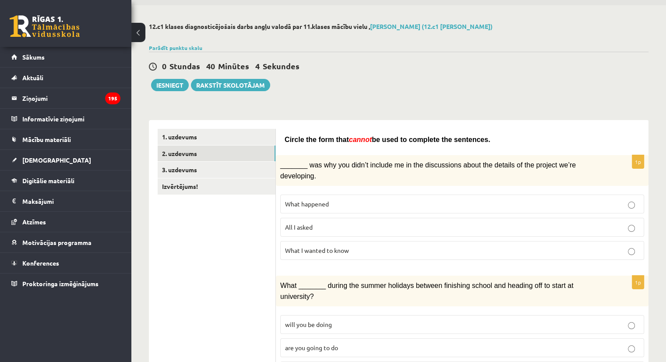
scroll to position [0, 0]
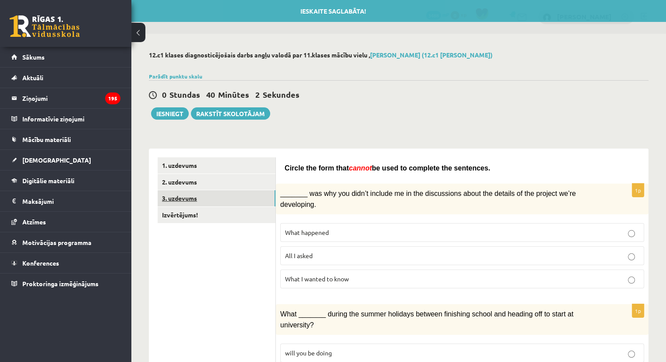
click at [237, 194] on link "3. uzdevums" at bounding box center [217, 198] width 118 height 16
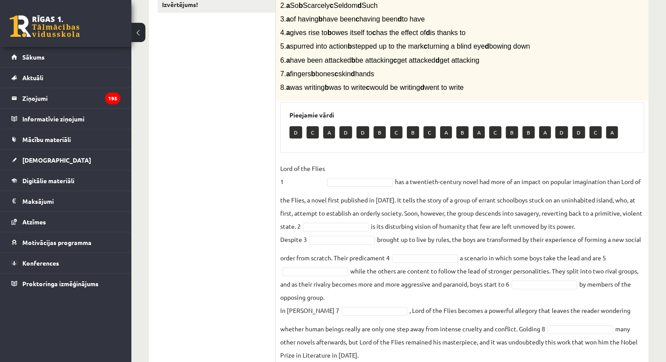
scroll to position [210, 0]
click at [346, 190] on fieldset "Lord of the Flies 1 has a twentieth-century novel had more of an impact on popu…" at bounding box center [462, 262] width 364 height 200
click at [351, 187] on fieldset "Lord of the Flies 1 has a twentieth-century novel had more of an impact on popu…" at bounding box center [462, 262] width 364 height 200
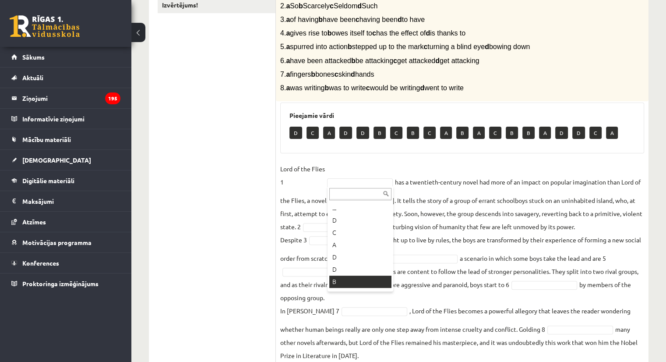
drag, startPoint x: 340, startPoint y: 284, endPoint x: 341, endPoint y: 267, distance: 17.6
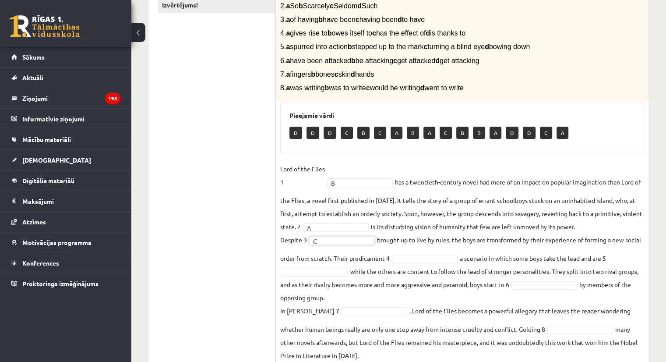
drag, startPoint x: 456, startPoint y: 252, endPoint x: 447, endPoint y: 256, distance: 10.4
click at [455, 252] on fieldset "Lord of the Flies 1 B * has a twentieth-century novel had more of an impact on …" at bounding box center [462, 262] width 364 height 200
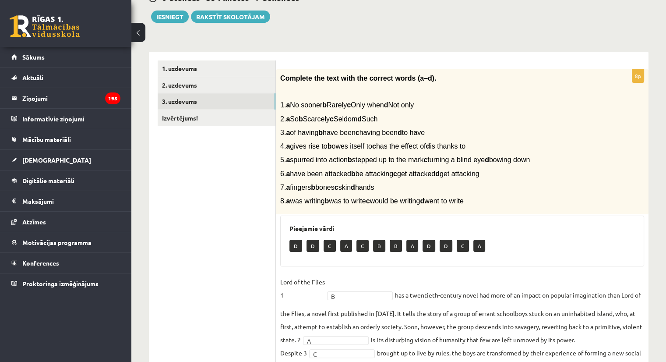
scroll to position [96, 0]
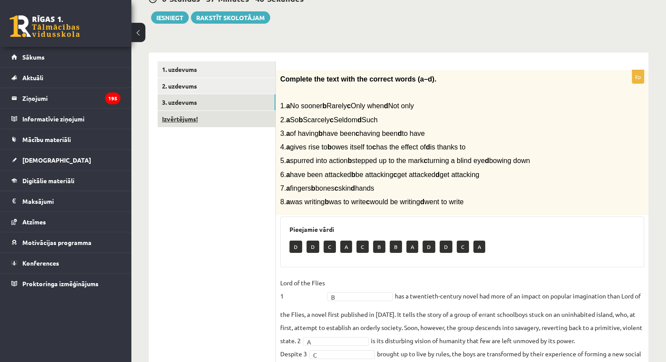
drag, startPoint x: 672, startPoint y: 85, endPoint x: 250, endPoint y: 187, distance: 434.6
click at [250, 188] on ul "1. uzdevums 2. uzdevums 3. uzdevums Izvērtējums!" at bounding box center [217, 270] width 118 height 419
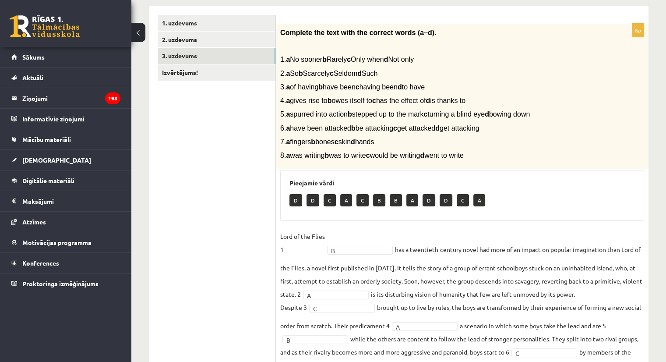
scroll to position [68, 0]
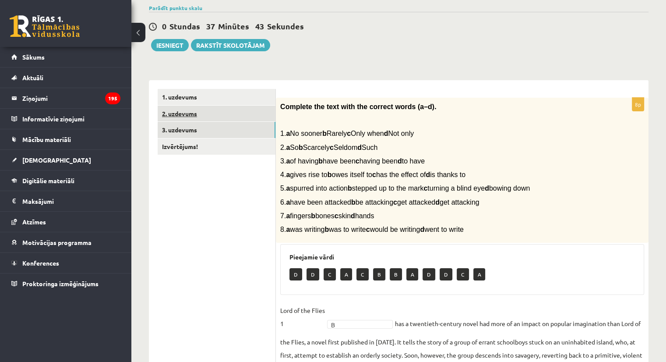
click at [242, 114] on link "2. uzdevums" at bounding box center [217, 114] width 118 height 16
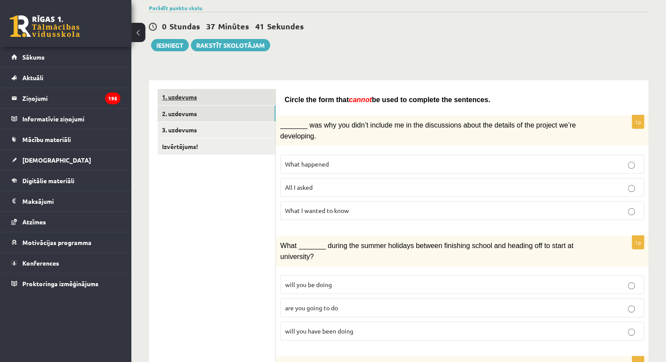
click at [243, 101] on link "1. uzdevums" at bounding box center [217, 97] width 118 height 16
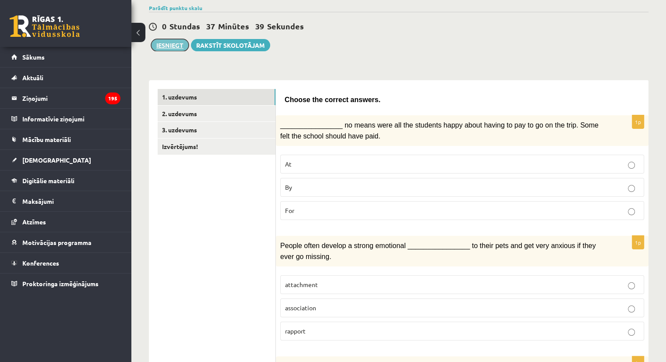
click at [178, 45] on button "Iesniegt" at bounding box center [170, 45] width 38 height 12
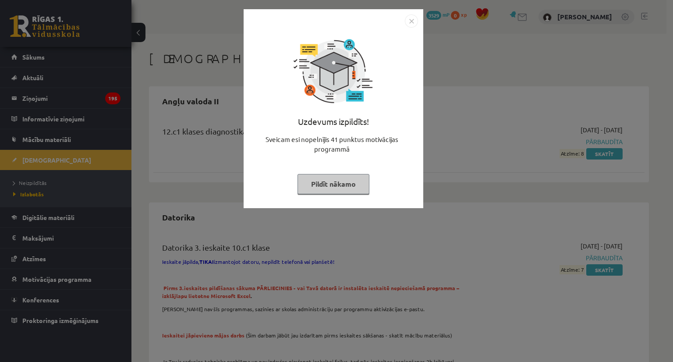
click at [339, 181] on button "Pildīt nākamo" at bounding box center [333, 184] width 72 height 20
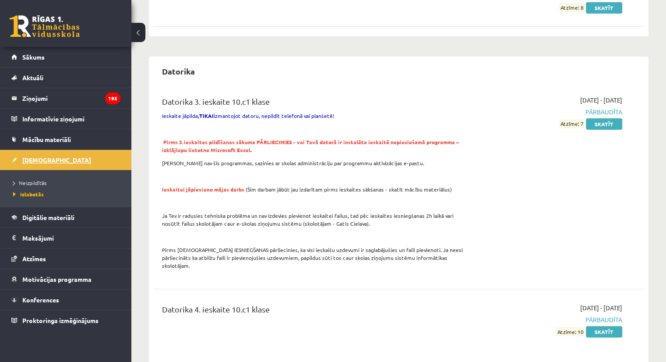
scroll to position [88, 0]
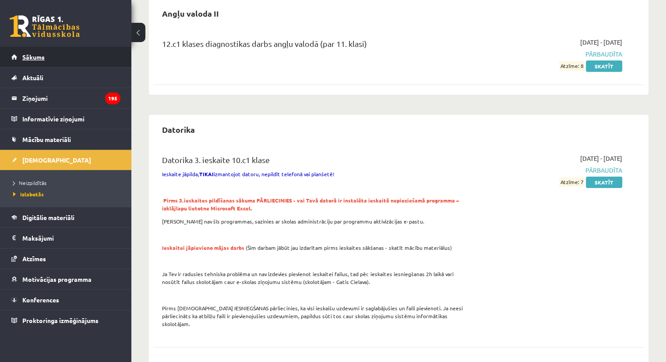
click at [56, 65] on link "Sākums" at bounding box center [65, 57] width 109 height 20
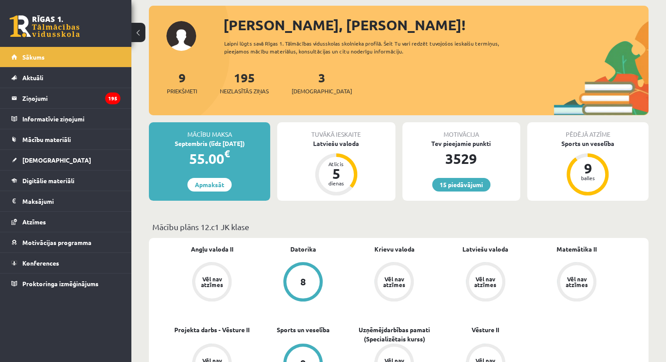
scroll to position [88, 0]
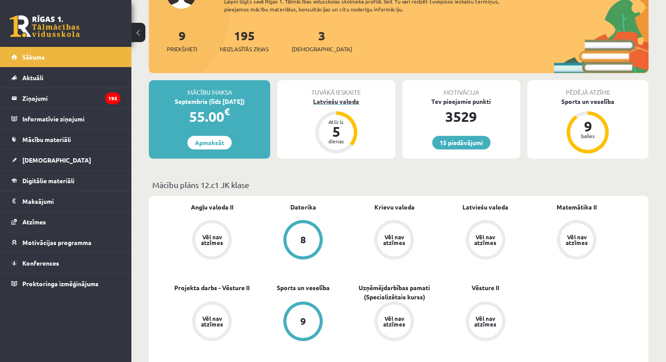
click at [350, 141] on div "Atlicis 5 dienas" at bounding box center [336, 132] width 35 height 35
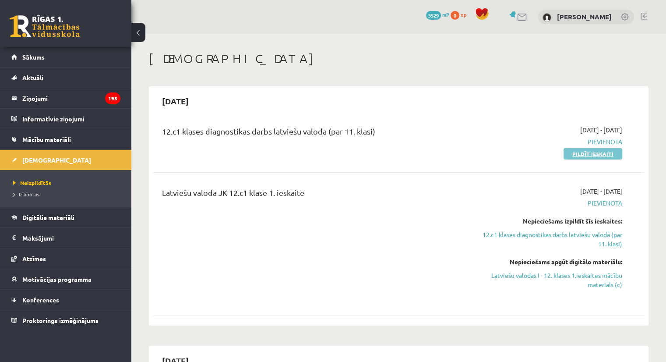
click at [605, 155] on link "Pildīt ieskaiti" at bounding box center [593, 153] width 59 height 11
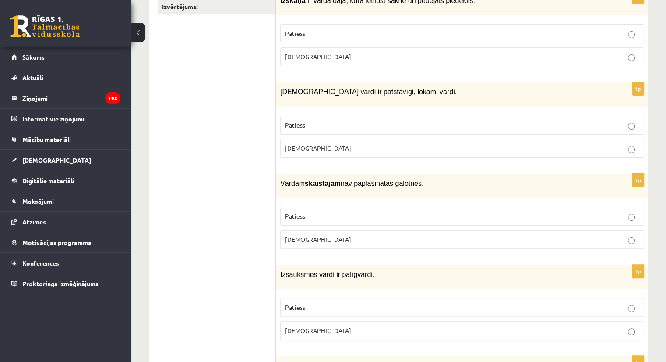
scroll to position [88, 0]
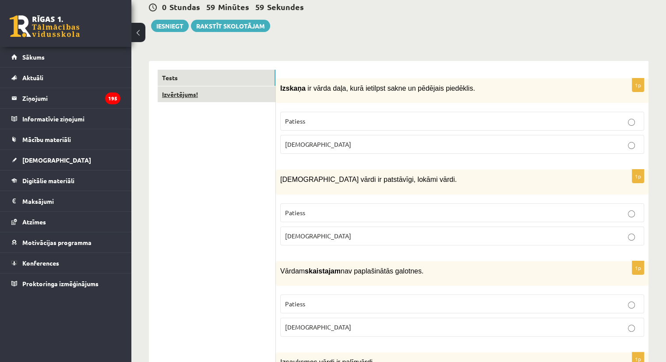
click at [240, 92] on link "Izvērtējums!" at bounding box center [217, 94] width 118 height 16
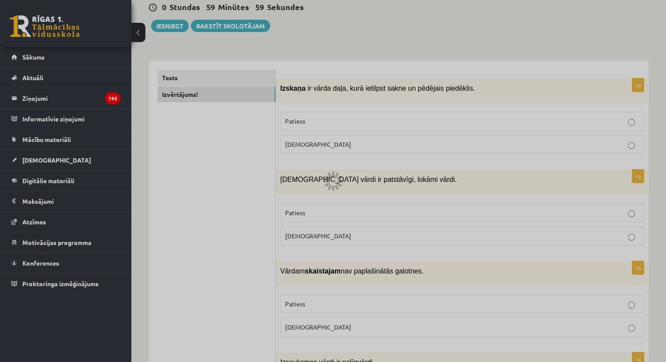
scroll to position [0, 0]
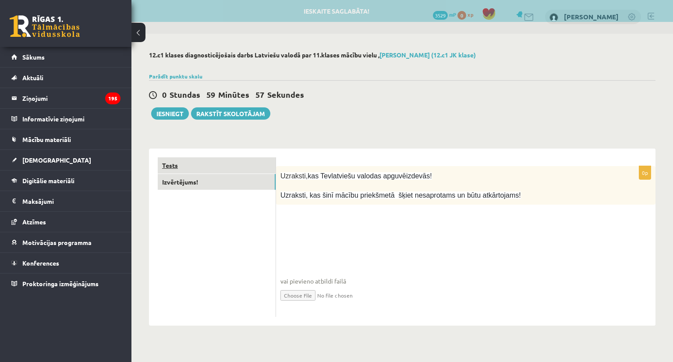
click at [235, 160] on link "Tests" at bounding box center [217, 165] width 118 height 16
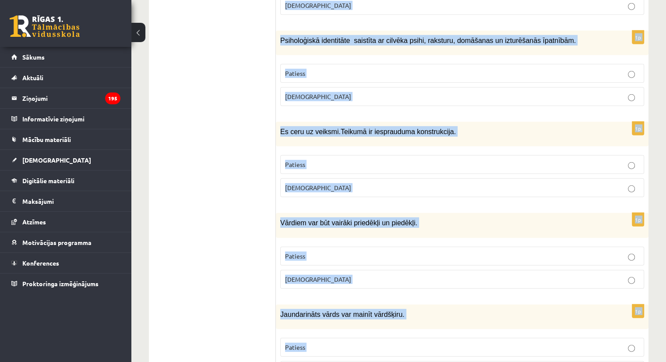
scroll to position [2563, 0]
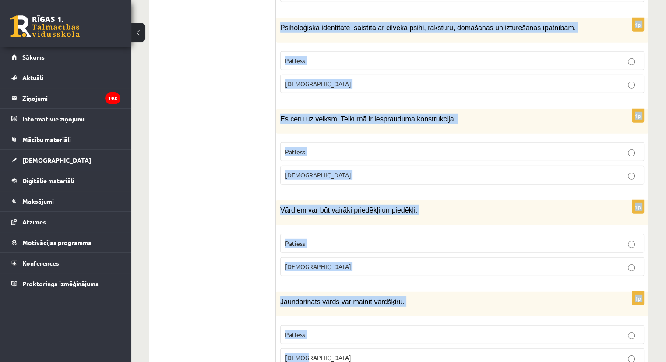
drag, startPoint x: 281, startPoint y: 175, endPoint x: 477, endPoint y: 336, distance: 253.4
copy form "Loremip do sitam cons, adip elitsedd eiusm te incididu utlaboree. Dolorem Aliqu…"
drag, startPoint x: 501, startPoint y: 356, endPoint x: 573, endPoint y: 278, distance: 106.3
click at [573, 292] on div "1p Jaundarināts vārds var mainīt vārdšķiru. Patiess [DEMOGRAPHIC_DATA]" at bounding box center [462, 333] width 373 height 82
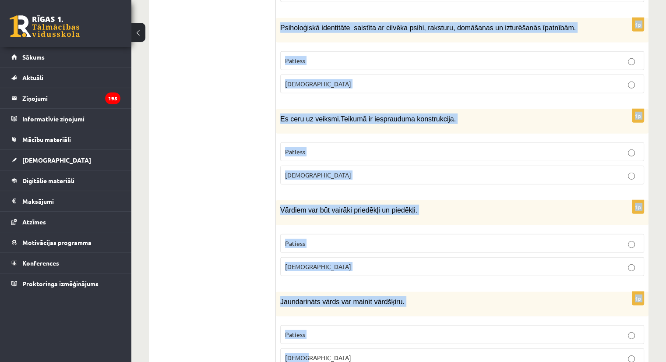
copy form "Loremip do sitam cons, adip elitsedd eiusm te incididu utlaboree. Dolorem Aliqu…"
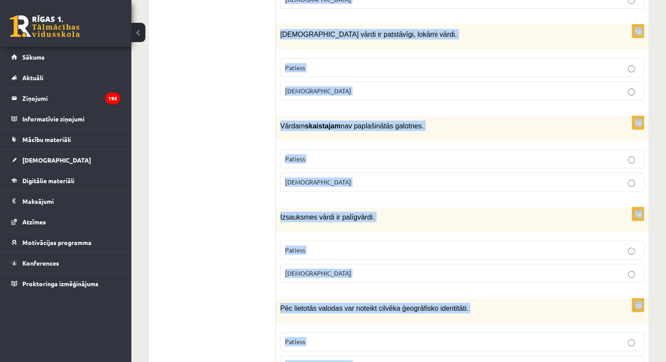
scroll to position [90, 0]
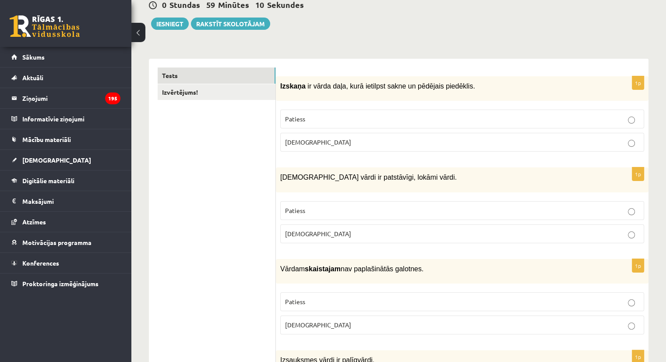
click at [317, 145] on label "[DEMOGRAPHIC_DATA]" at bounding box center [462, 142] width 364 height 19
click at [312, 237] on label "[DEMOGRAPHIC_DATA]" at bounding box center [462, 233] width 364 height 19
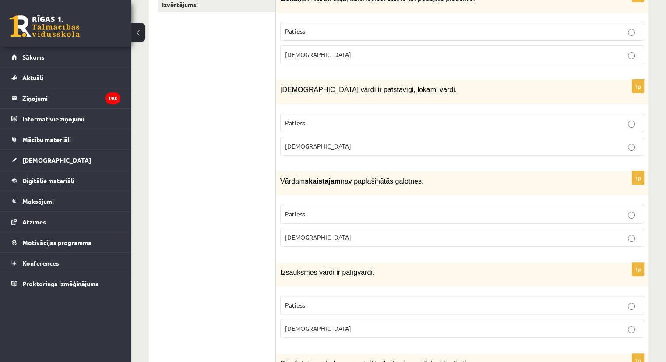
click at [314, 233] on p "[DEMOGRAPHIC_DATA]" at bounding box center [462, 237] width 354 height 9
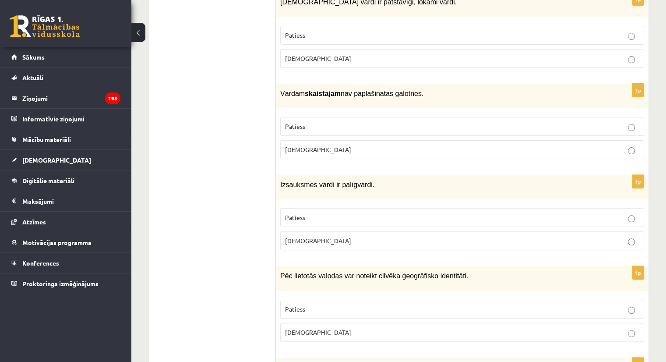
click at [309, 236] on p "[DEMOGRAPHIC_DATA]" at bounding box center [462, 240] width 354 height 9
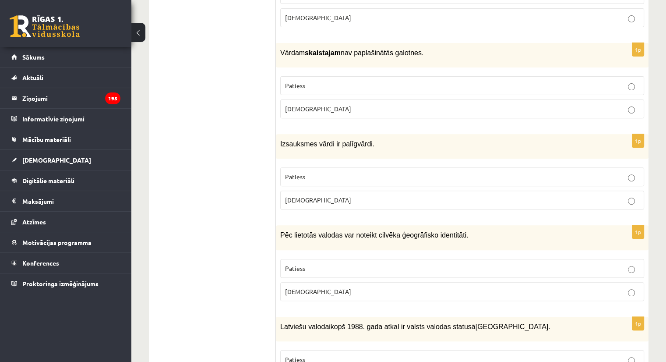
scroll to position [353, 0]
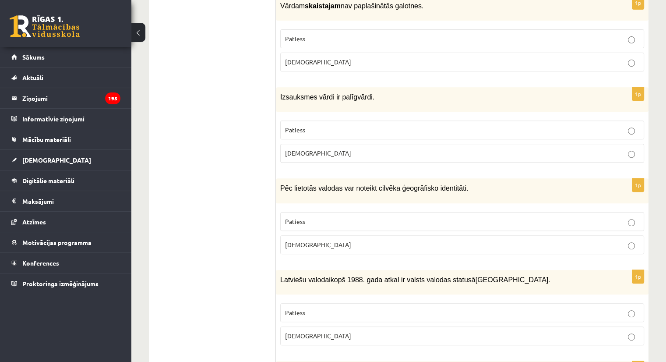
click at [328, 222] on label "Patiess" at bounding box center [462, 221] width 364 height 19
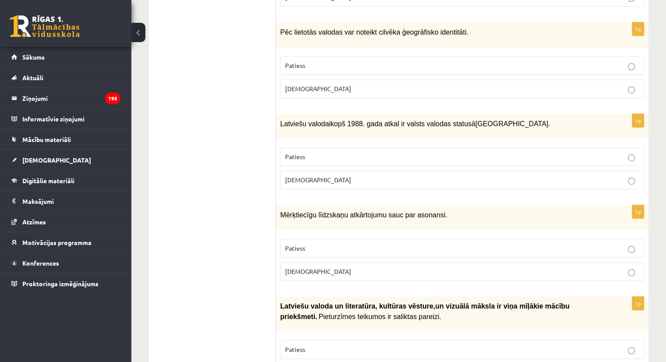
scroll to position [528, 0]
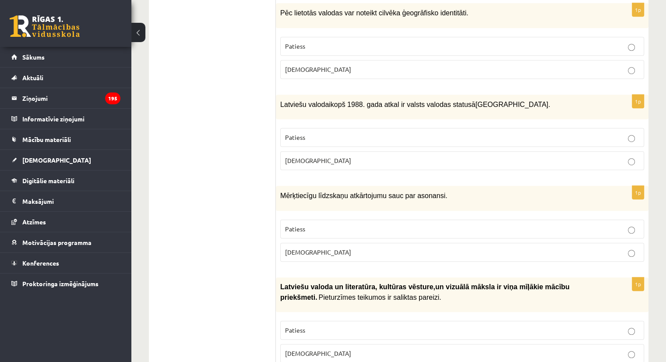
click at [377, 133] on p "Patiess" at bounding box center [462, 137] width 354 height 9
click at [307, 247] on p "Aplams" at bounding box center [462, 251] width 354 height 9
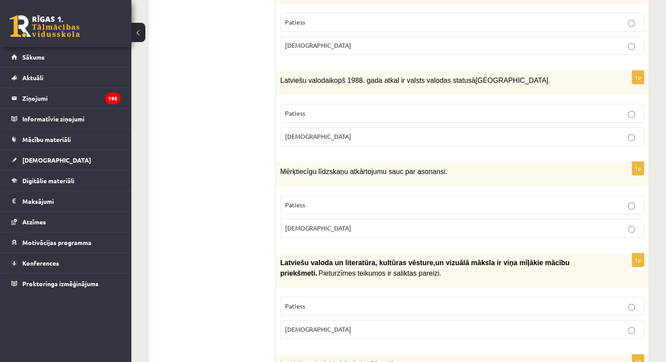
scroll to position [572, 0]
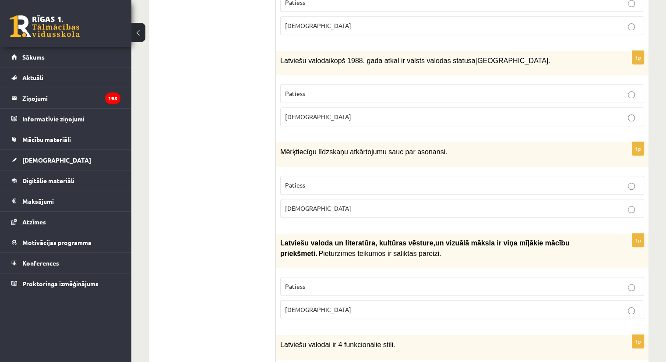
click at [317, 300] on label "Aplams" at bounding box center [462, 309] width 364 height 19
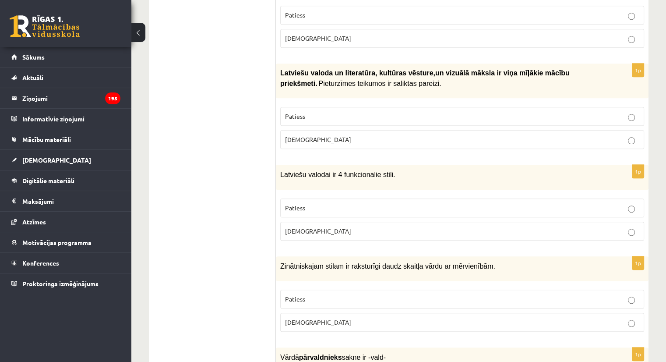
scroll to position [791, 0]
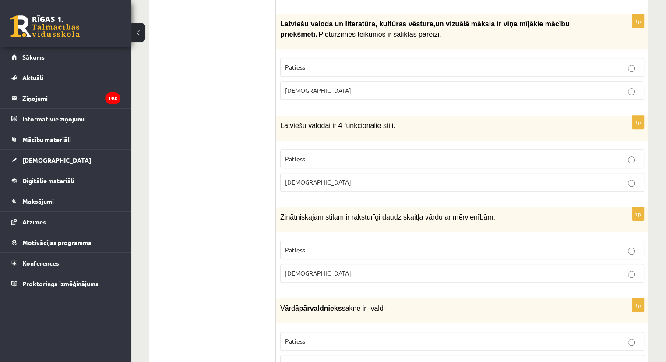
click at [378, 154] on p "Patiess" at bounding box center [462, 158] width 354 height 9
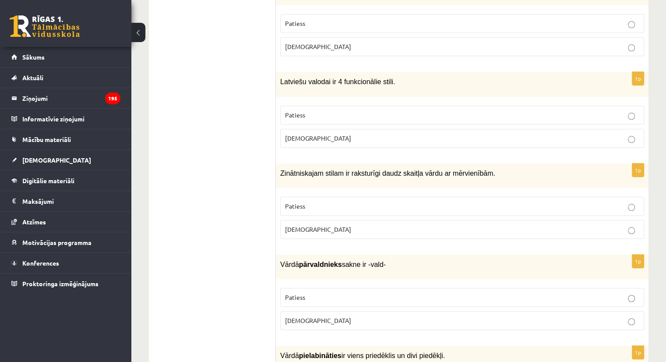
click at [350, 202] on p "Patiess" at bounding box center [462, 206] width 354 height 9
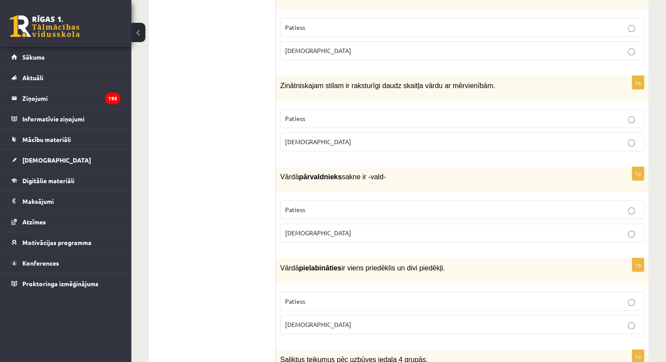
click at [325, 205] on p "Patiess" at bounding box center [462, 209] width 354 height 9
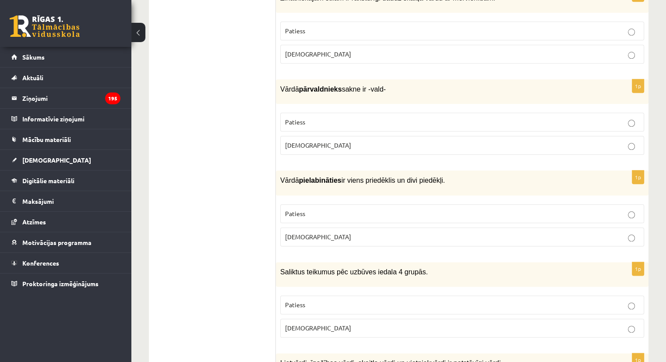
click at [319, 209] on p "Patiess" at bounding box center [462, 213] width 354 height 9
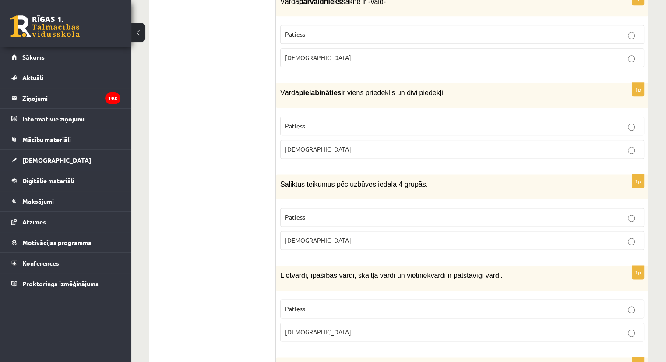
click at [317, 212] on p "Patiess" at bounding box center [462, 216] width 354 height 9
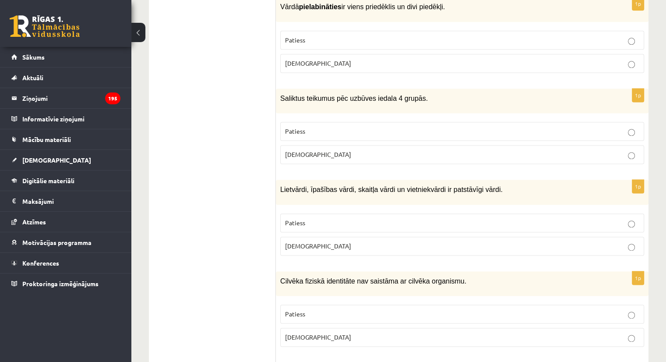
scroll to position [1185, 0]
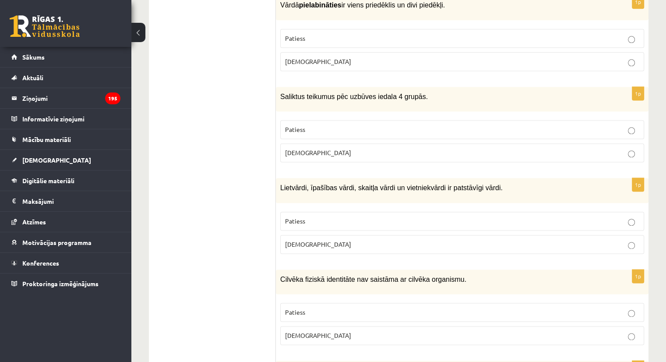
click at [322, 216] on p "Patiess" at bounding box center [462, 220] width 354 height 9
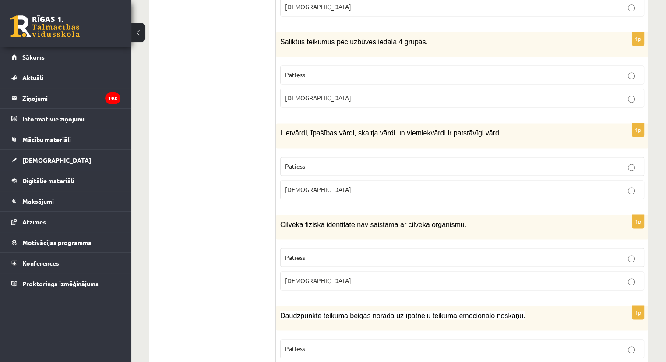
scroll to position [1316, 0]
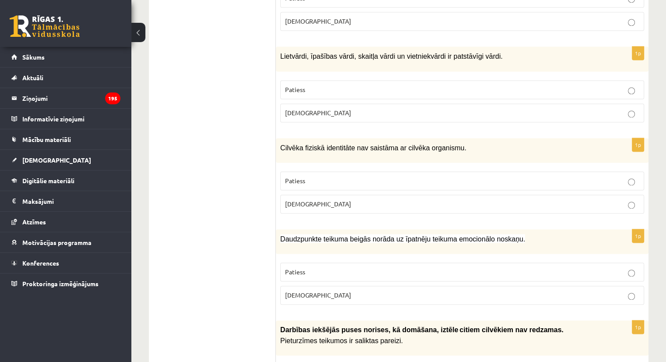
drag, startPoint x: 329, startPoint y: 187, endPoint x: 334, endPoint y: 182, distance: 6.2
click at [330, 199] on p "Aplams" at bounding box center [462, 203] width 354 height 9
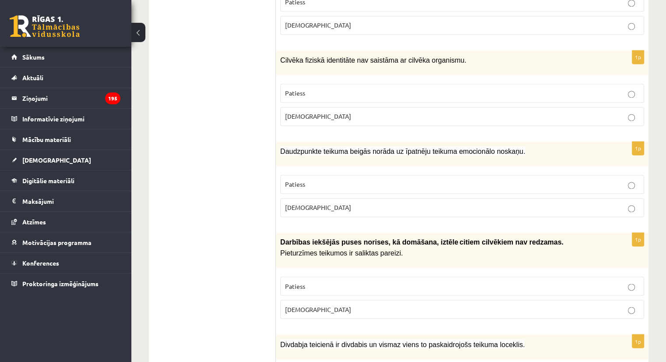
click at [355, 198] on label "Aplams" at bounding box center [462, 207] width 364 height 19
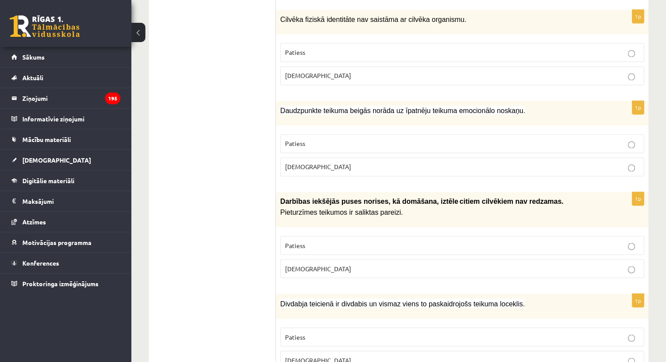
scroll to position [1492, 0]
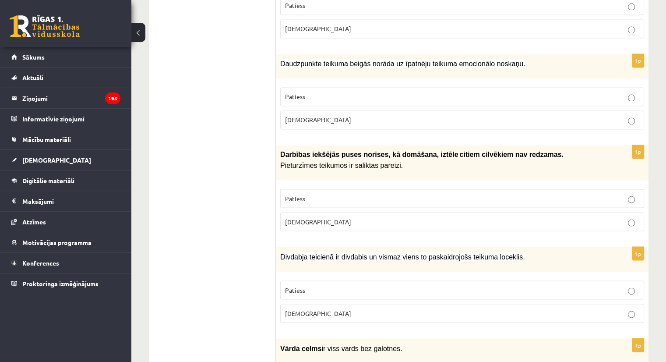
click at [348, 217] on p "Aplams" at bounding box center [462, 221] width 354 height 9
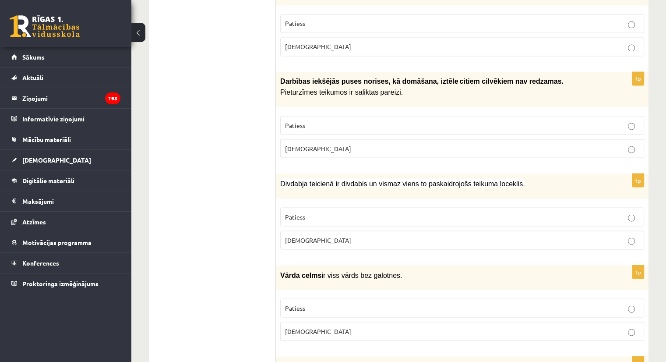
scroll to position [1579, 0]
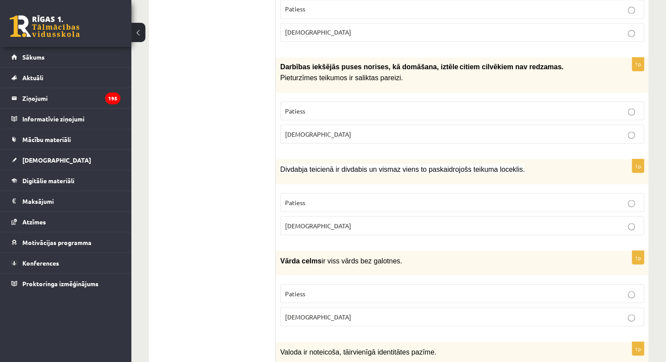
click at [376, 193] on label "Patiess" at bounding box center [462, 202] width 364 height 19
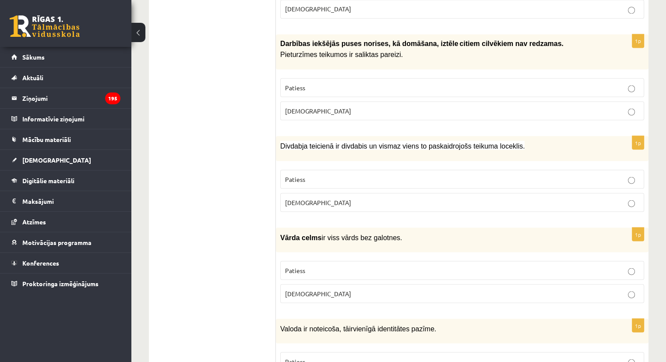
scroll to position [1623, 0]
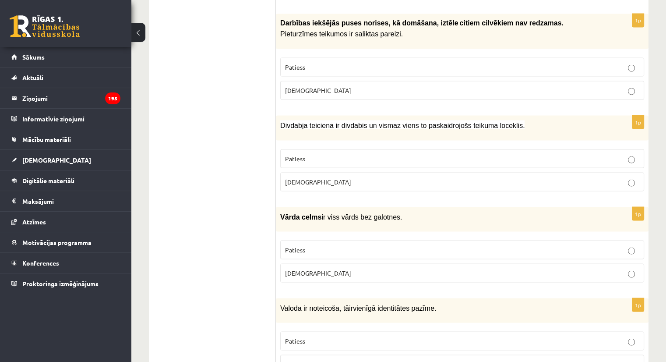
click at [339, 236] on fieldset "Patiess Aplams" at bounding box center [462, 260] width 364 height 49
click at [339, 245] on p "Patiess" at bounding box center [462, 249] width 354 height 9
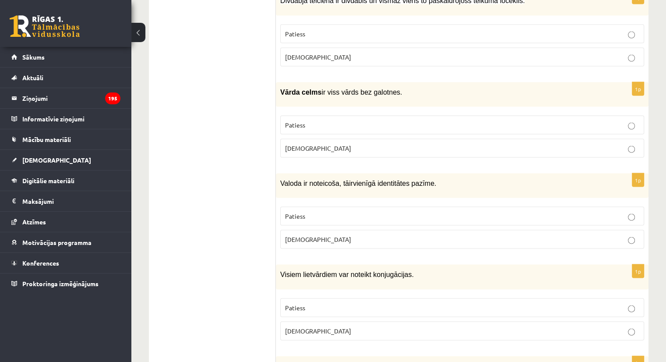
scroll to position [1754, 0]
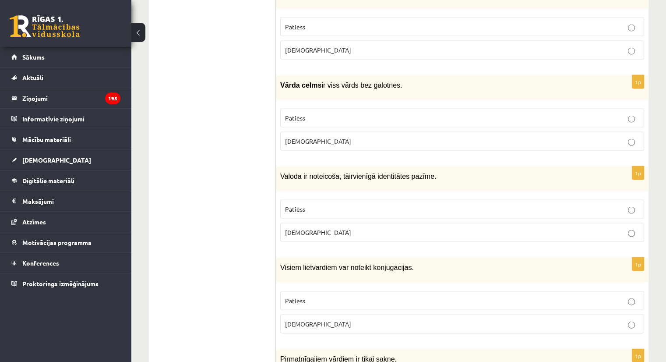
click at [343, 228] on p "Aplams" at bounding box center [462, 232] width 354 height 9
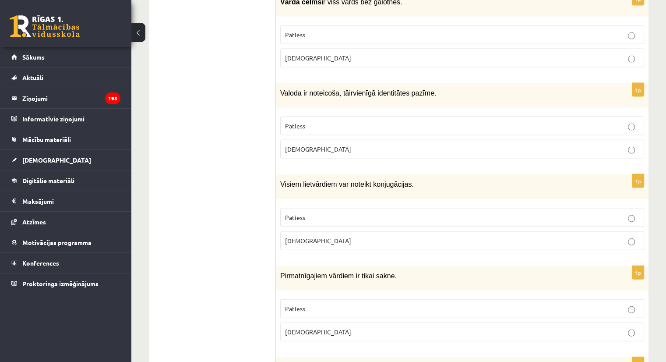
scroll to position [1842, 0]
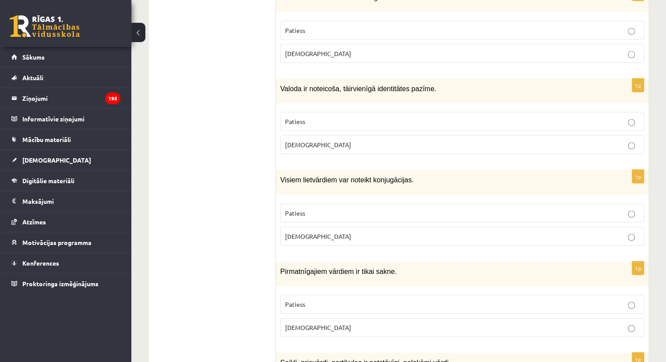
drag, startPoint x: 345, startPoint y: 221, endPoint x: 352, endPoint y: 216, distance: 8.4
click at [347, 218] on fieldset "Patiess Aplams" at bounding box center [462, 223] width 364 height 49
click at [358, 232] on p "Aplams" at bounding box center [462, 236] width 354 height 9
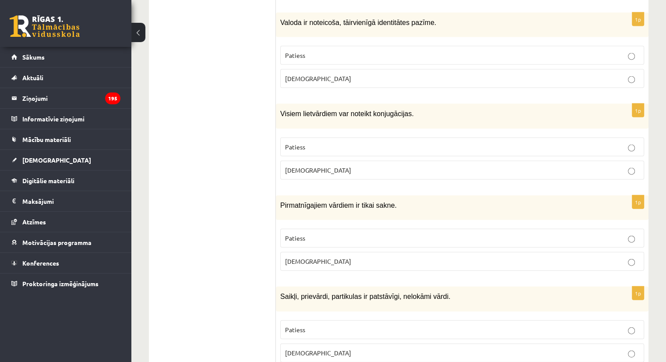
scroll to position [1930, 0]
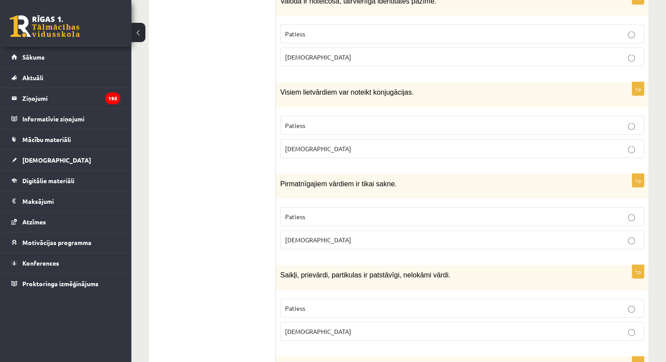
click at [358, 207] on label "Patiess" at bounding box center [462, 216] width 364 height 19
click at [359, 327] on p "Aplams" at bounding box center [462, 331] width 354 height 9
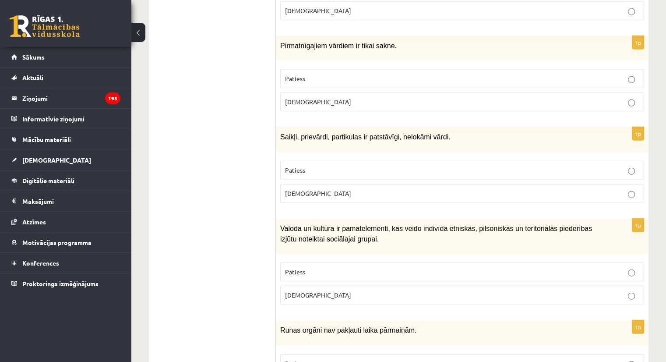
scroll to position [2105, 0]
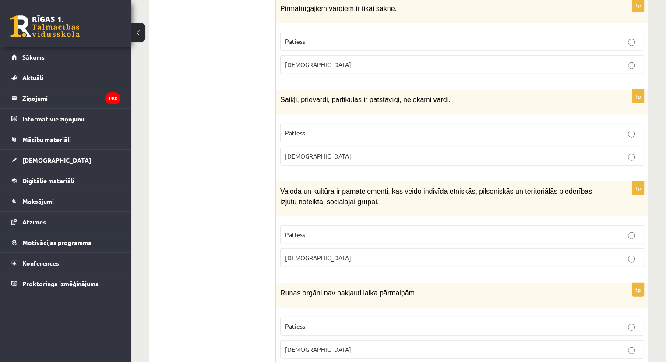
click at [360, 230] on p "Patiess" at bounding box center [462, 234] width 354 height 9
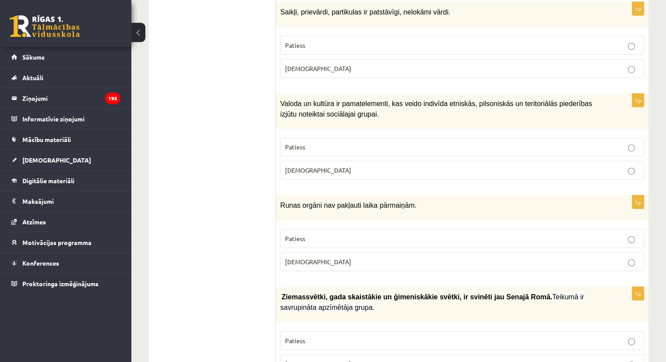
click at [313, 257] on p "Aplams" at bounding box center [462, 261] width 354 height 9
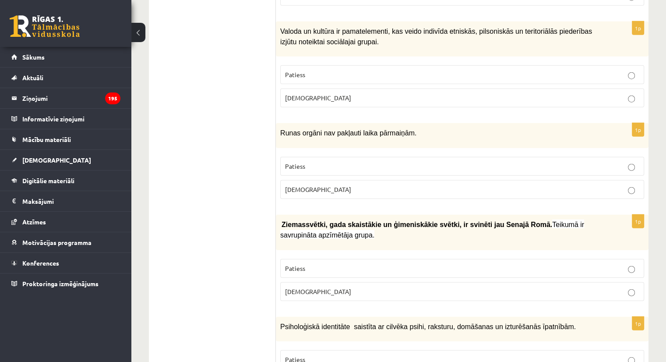
scroll to position [2280, 0]
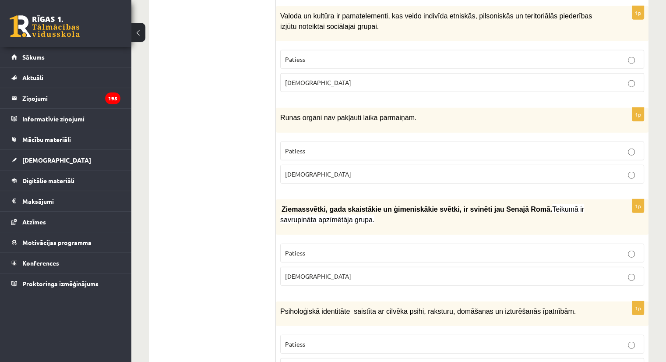
click at [337, 248] on p "Patiess" at bounding box center [462, 252] width 354 height 9
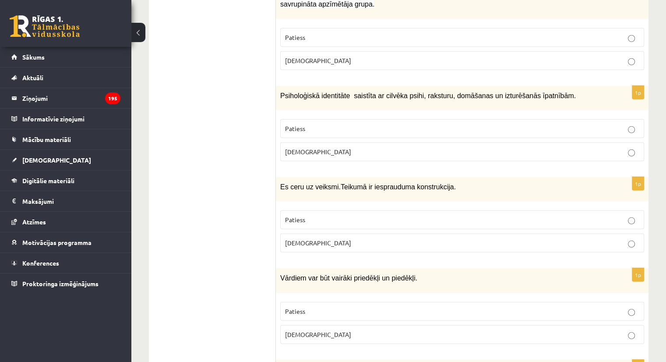
scroll to position [2499, 0]
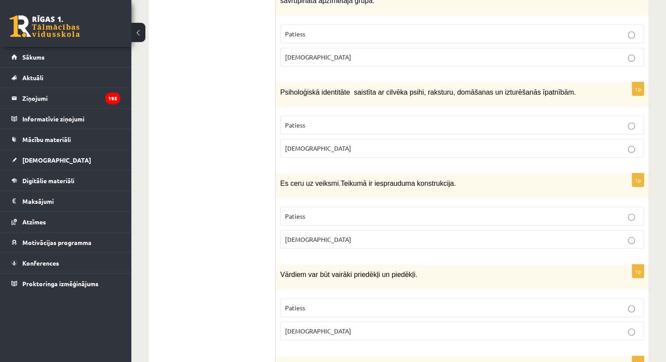
click at [342, 116] on label "Patiess" at bounding box center [462, 125] width 364 height 19
click at [306, 235] on p "Aplams" at bounding box center [462, 239] width 354 height 9
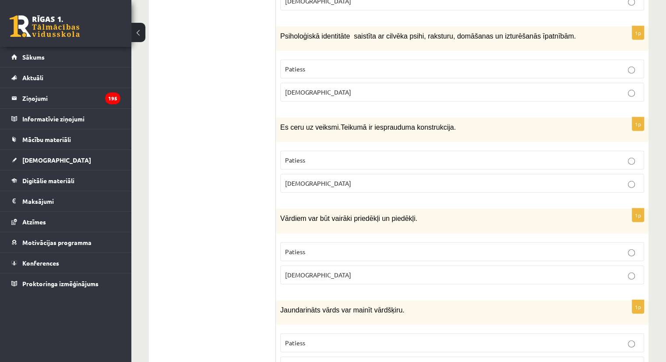
scroll to position [2563, 0]
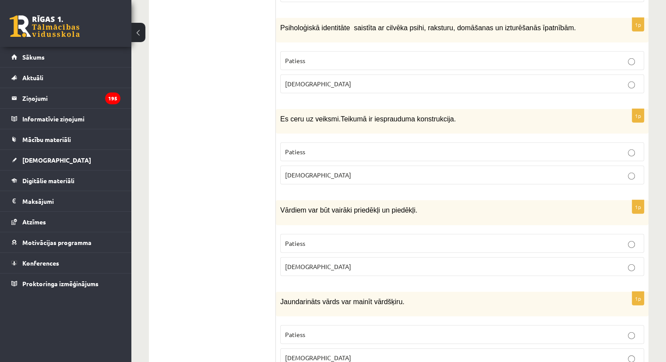
click at [307, 239] on p "Patiess" at bounding box center [462, 243] width 354 height 9
click at [318, 325] on label "Patiess" at bounding box center [462, 334] width 364 height 19
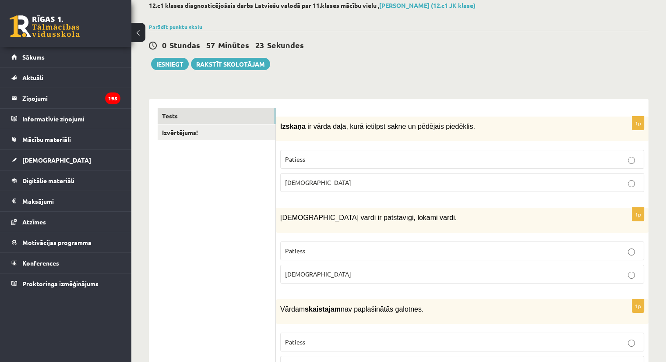
scroll to position [0, 0]
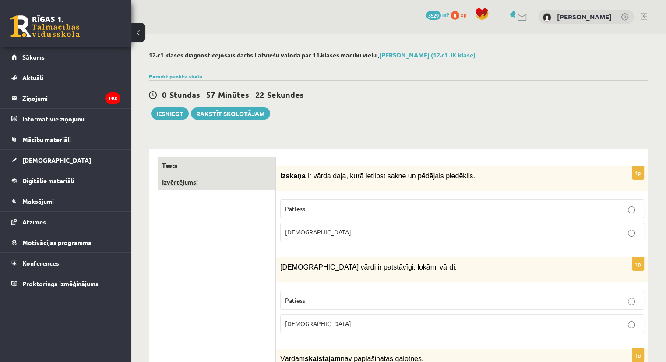
click at [235, 177] on link "Izvērtējums!" at bounding box center [217, 182] width 118 height 16
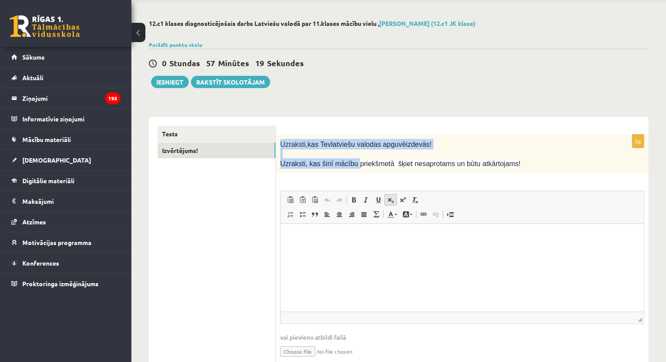
scroll to position [67, 0]
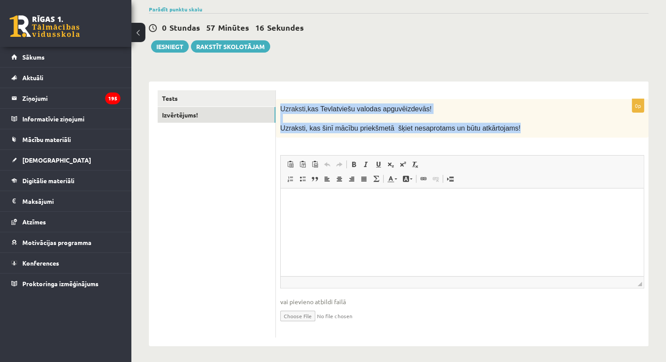
drag, startPoint x: 281, startPoint y: 176, endPoint x: 520, endPoint y: 128, distance: 243.9
click at [520, 128] on div "Uzraksti, kas Tev latviešu valodas apguvē izdevās! Uzraksti, kas šinī mācību pr…" at bounding box center [462, 118] width 373 height 39
copy div "Uzraksti, kas Tev latviešu valodas apguvē izdevās! Uzraksti, kas šinī mācību pr…"
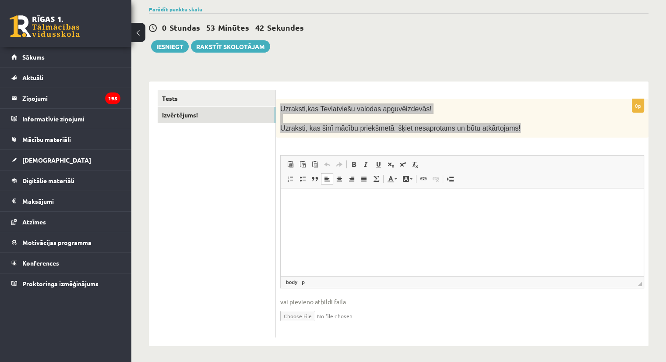
click at [332, 201] on p "Bagātinātā teksta redaktors, wiswyg-editor-user-answer-47024811339360" at bounding box center [463, 201] width 346 height 9
click at [573, 201] on p "**********" at bounding box center [463, 201] width 346 height 9
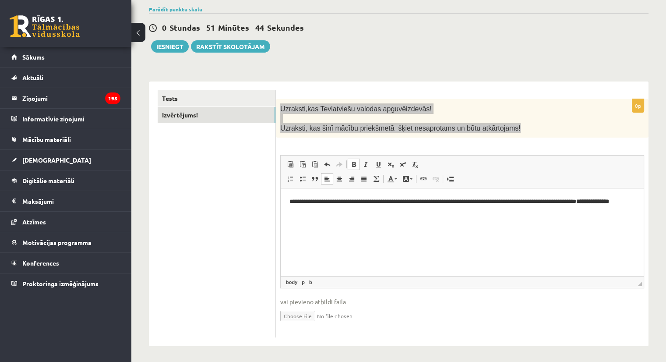
click at [558, 204] on p "**********" at bounding box center [463, 206] width 346 height 18
click at [447, 209] on p "**********" at bounding box center [463, 206] width 346 height 18
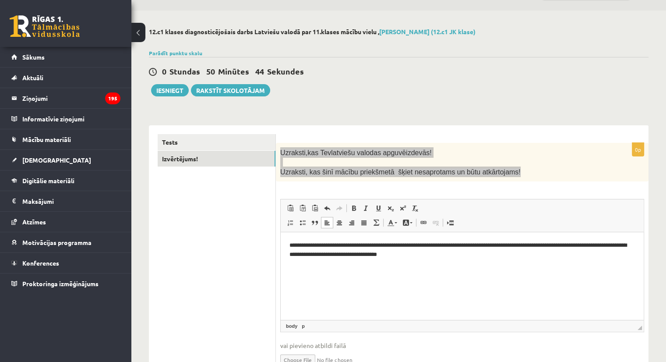
click at [465, 257] on p "**********" at bounding box center [463, 250] width 346 height 18
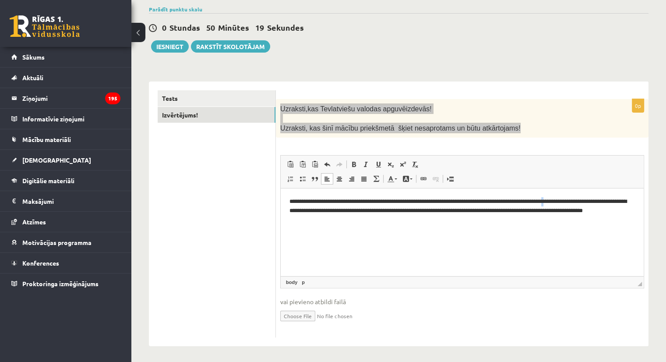
click at [581, 196] on html "**********" at bounding box center [462, 210] width 363 height 45
click at [586, 200] on p "**********" at bounding box center [463, 210] width 346 height 27
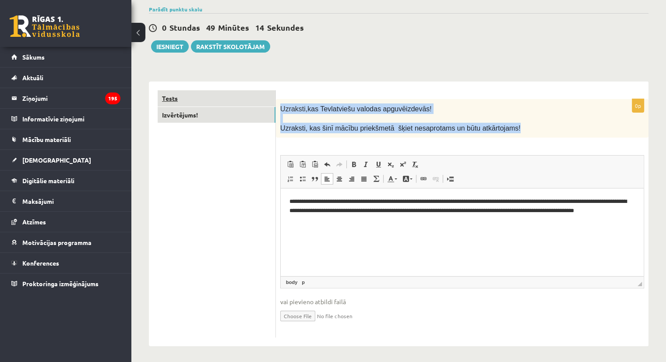
click at [211, 98] on link "Tests" at bounding box center [217, 98] width 118 height 16
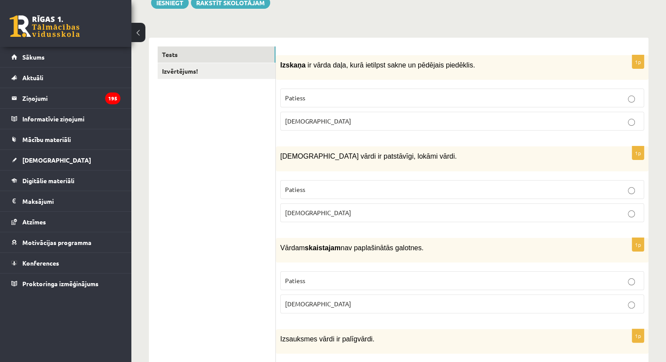
scroll to position [0, 0]
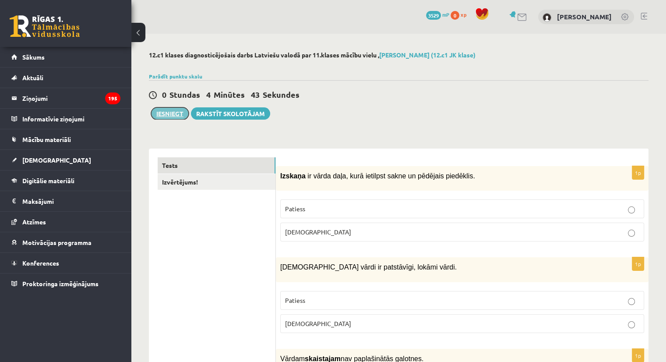
click at [175, 115] on button "Iesniegt" at bounding box center [170, 113] width 38 height 12
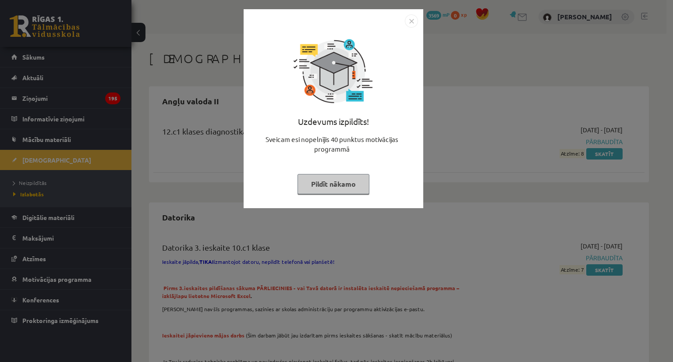
click at [331, 177] on button "Pildīt nākamo" at bounding box center [333, 184] width 72 height 20
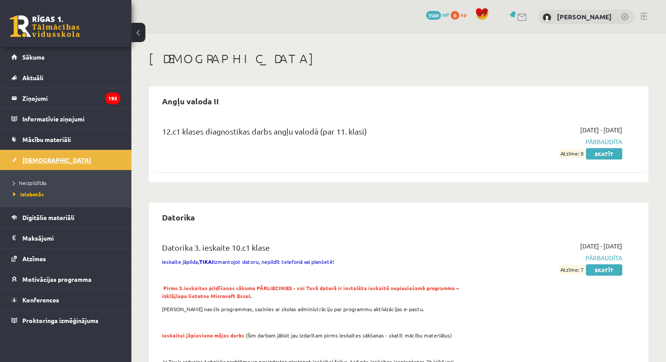
click at [88, 156] on link "[DEMOGRAPHIC_DATA]" at bounding box center [65, 160] width 109 height 20
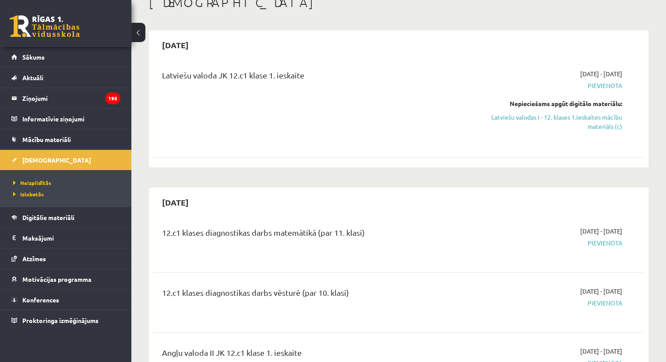
scroll to position [44, 0]
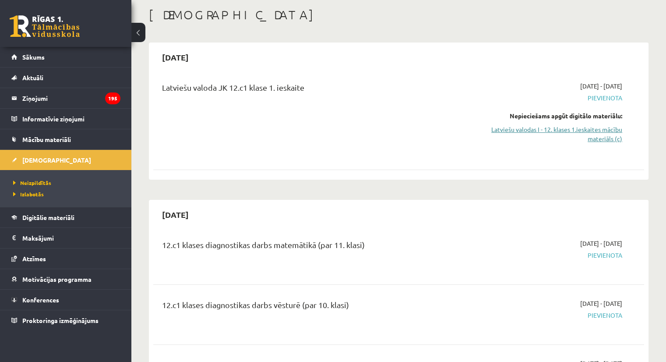
click at [612, 140] on link "Latviešu valodas I - 12. klases 1.ieskaites mācību materiāls (c)" at bounding box center [550, 134] width 145 height 18
click at [548, 127] on link "Latviešu valodas I - 12. klases 1.ieskaites mācību materiāls (c)" at bounding box center [550, 134] width 145 height 18
click at [565, 130] on link "Latviešu valodas I - 12. klases 1.ieskaites mācību materiāls (c)" at bounding box center [550, 134] width 145 height 18
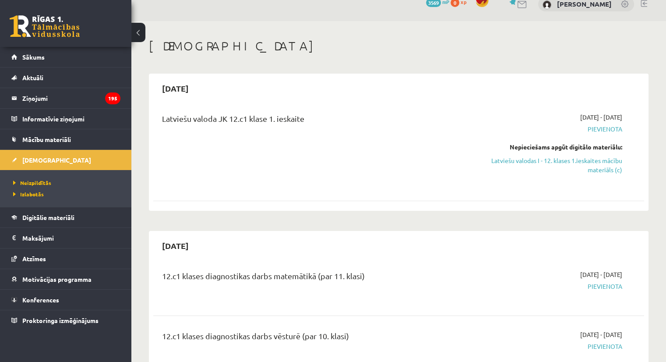
scroll to position [0, 0]
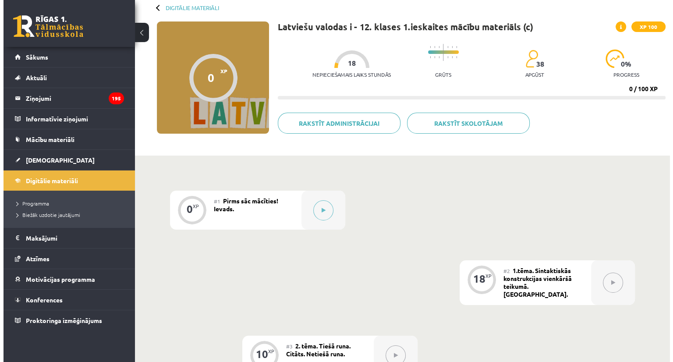
scroll to position [3, 0]
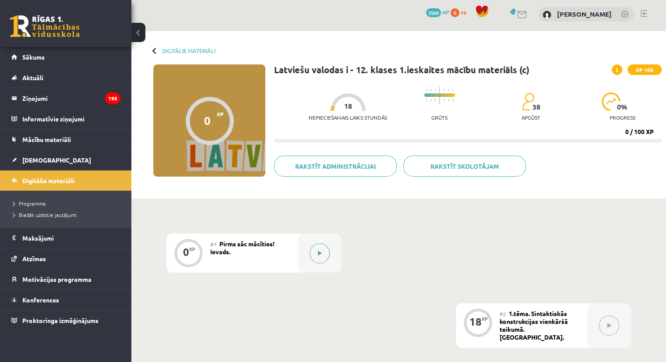
click at [320, 244] on button at bounding box center [320, 253] width 20 height 20
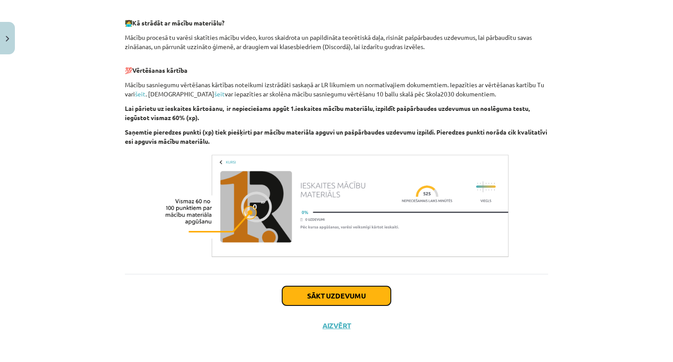
click at [348, 291] on button "Sākt uzdevumu" at bounding box center [336, 295] width 109 height 19
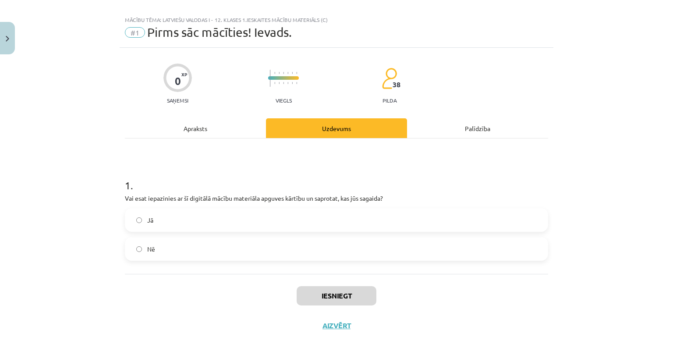
click at [417, 229] on label "Jā" at bounding box center [336, 220] width 421 height 22
click at [357, 296] on button "Iesniegt" at bounding box center [337, 295] width 80 height 19
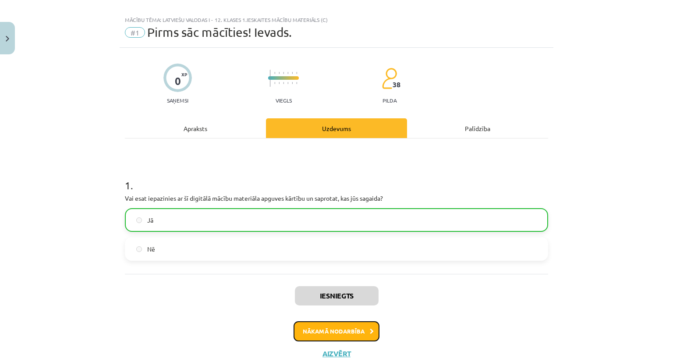
click at [352, 329] on button "Nākamā nodarbība" at bounding box center [336, 331] width 86 height 20
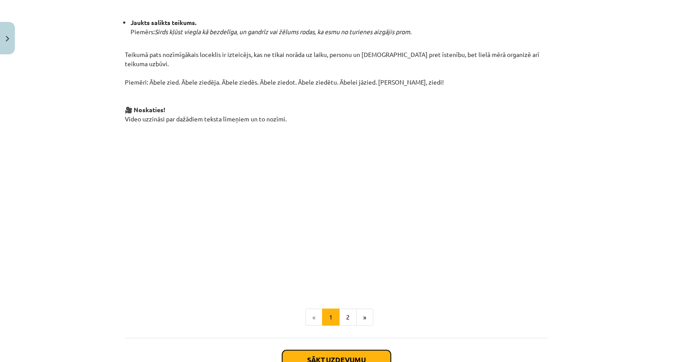
click at [329, 350] on button "Sākt uzdevumu" at bounding box center [336, 359] width 109 height 19
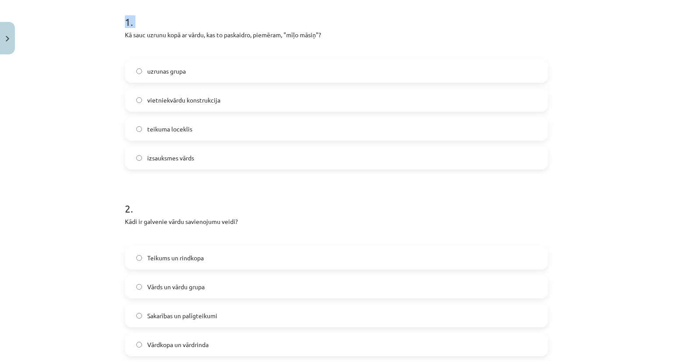
scroll to position [0, 0]
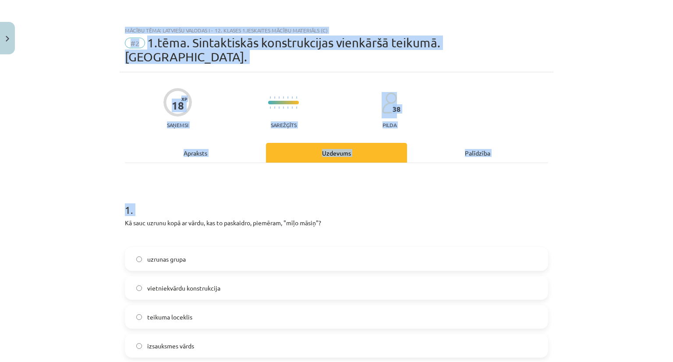
drag, startPoint x: 121, startPoint y: 187, endPoint x: 156, endPoint y: 70, distance: 121.6
click at [260, 0] on html "0 Dāvanas 3569 mP 0 xp Leonards Romāns Ķuzis Sākums Aktuāli Kā mācīties eSKOLĀ …" at bounding box center [336, 178] width 673 height 362
click at [99, 189] on div "Mācību tēma: Latviešu valodas i - 12. klases 1.ieskaites mācību materiāls (c) #…" at bounding box center [336, 181] width 673 height 362
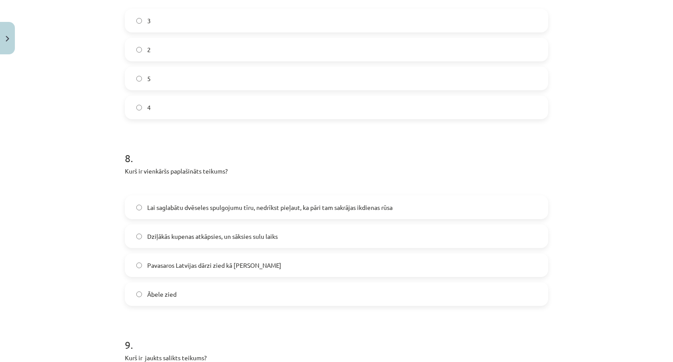
scroll to position [1576, 0]
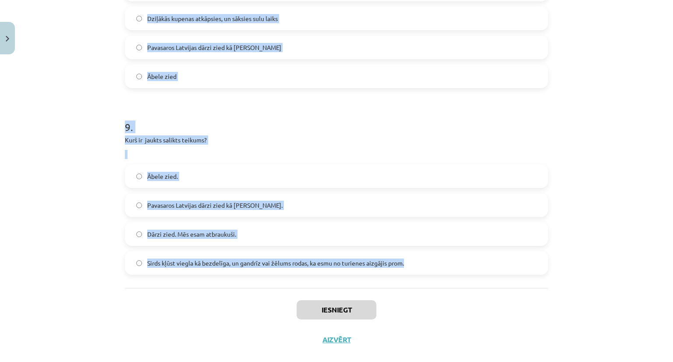
drag, startPoint x: 123, startPoint y: 197, endPoint x: 421, endPoint y: 253, distance: 303.0
copy form "1 . Kā sauc uzrunu kopā ar vārdu, kas to paskaidro, piemēram, "mīļo māsiņ"? uzr…"
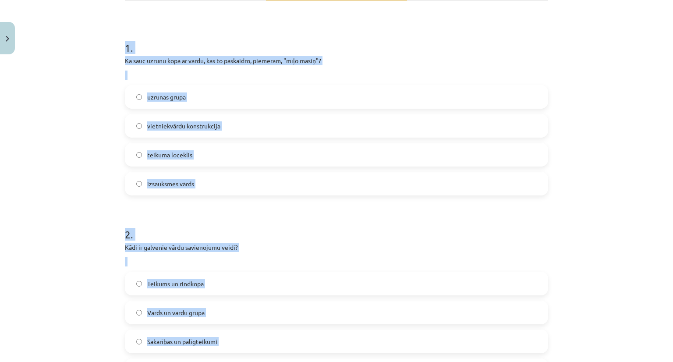
scroll to position [160, 0]
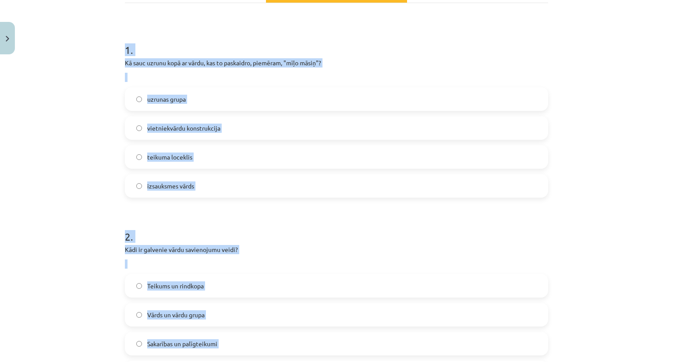
click at [523, 99] on div "uzrunas grupa vietniekvārdu konstrukcija teikuma loceklis izsauksmes vārds" at bounding box center [336, 142] width 423 height 110
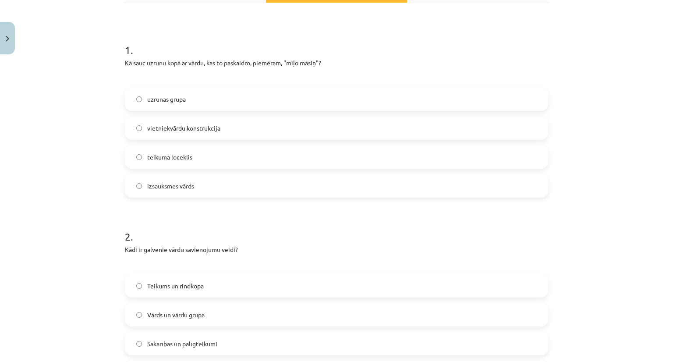
click at [219, 88] on label "uzrunas grupa" at bounding box center [336, 99] width 421 height 22
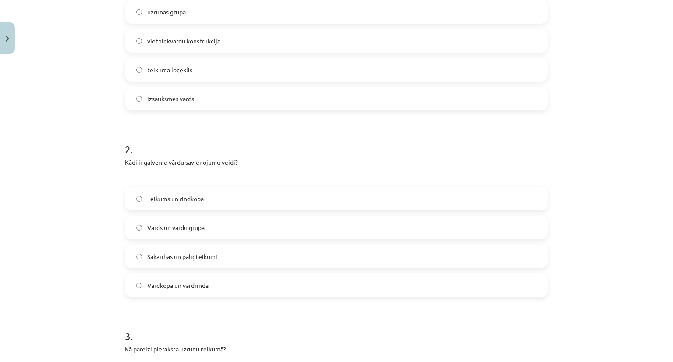
scroll to position [247, 0]
click at [204, 224] on div "Vārds un vārdu grupa" at bounding box center [336, 227] width 423 height 24
click at [223, 216] on label "Vārds un vārdu grupa" at bounding box center [336, 227] width 421 height 22
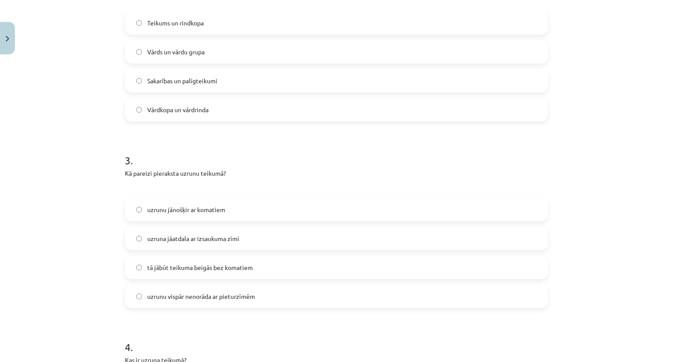
click at [240, 198] on label "uzrunu jānošķir ar komatiem" at bounding box center [336, 209] width 421 height 22
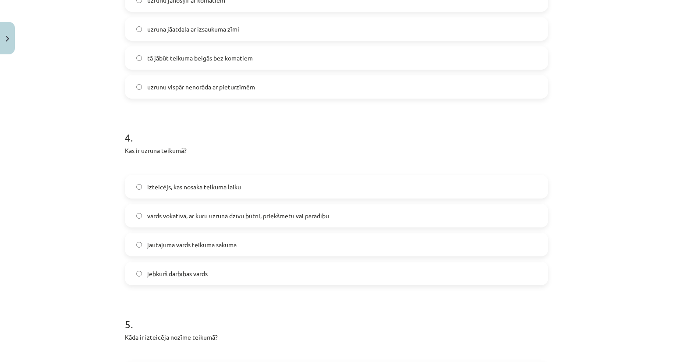
scroll to position [686, 0]
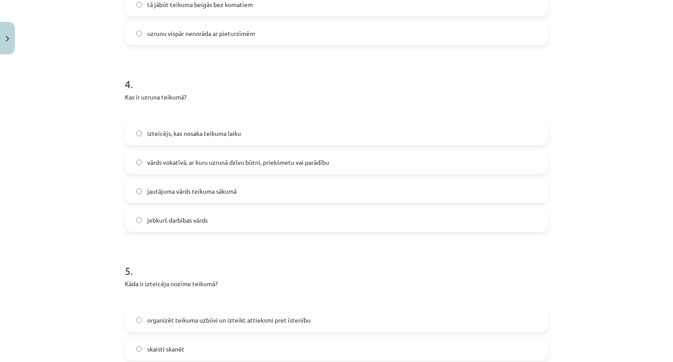
click at [280, 158] on span "vārds vokatīvā, ar kuru uzrunā dzīvu būtni, priekšmetu vai parādību" at bounding box center [238, 162] width 182 height 9
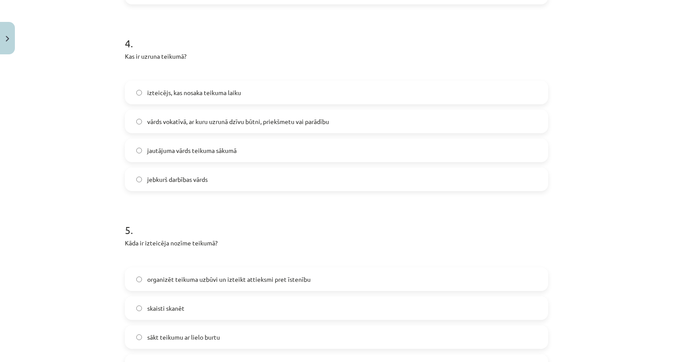
scroll to position [773, 0]
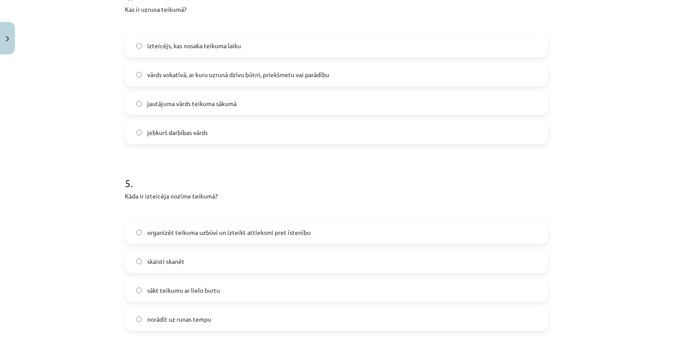
click at [227, 228] on span "organizēt teikuma uzbūvi un izteikt attieksmi pret īstenību" at bounding box center [228, 232] width 163 height 9
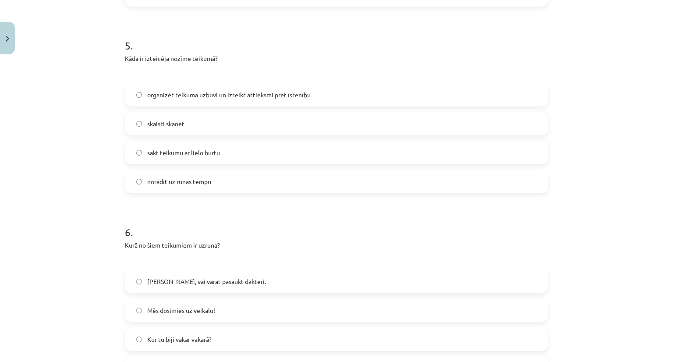
scroll to position [948, 0]
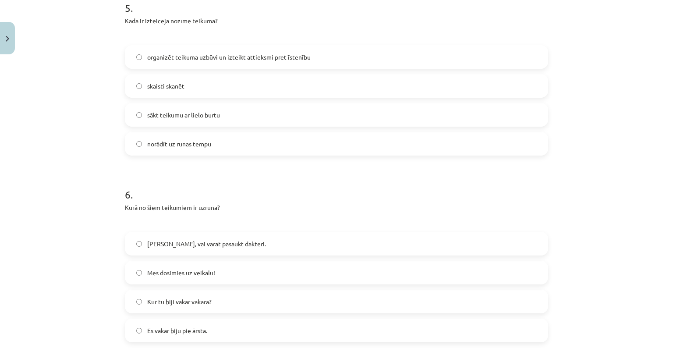
click at [187, 233] on label "Māsiņ, vai varat pasaukt dakteri." at bounding box center [336, 244] width 421 height 22
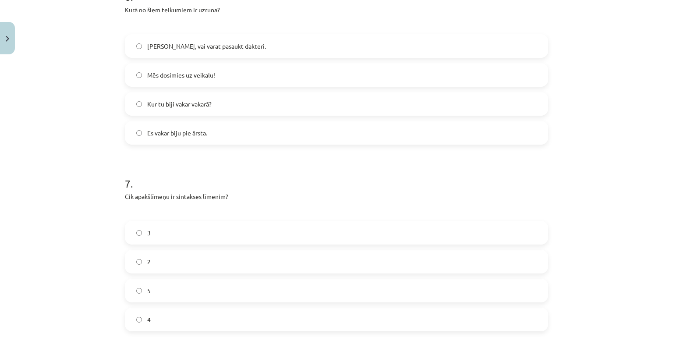
scroll to position [1167, 0]
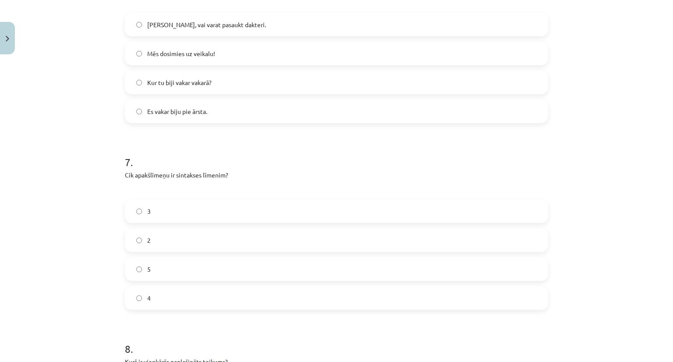
click at [148, 287] on label "4" at bounding box center [336, 298] width 421 height 22
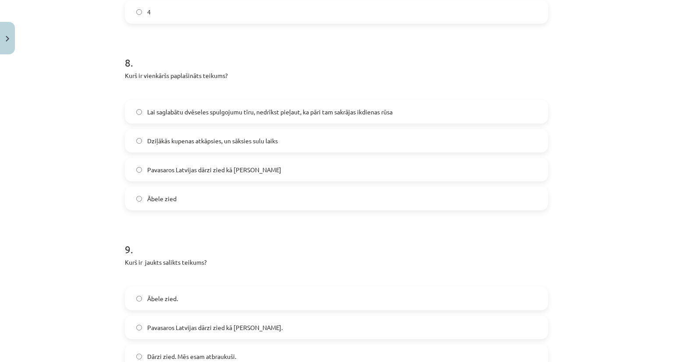
scroll to position [1474, 0]
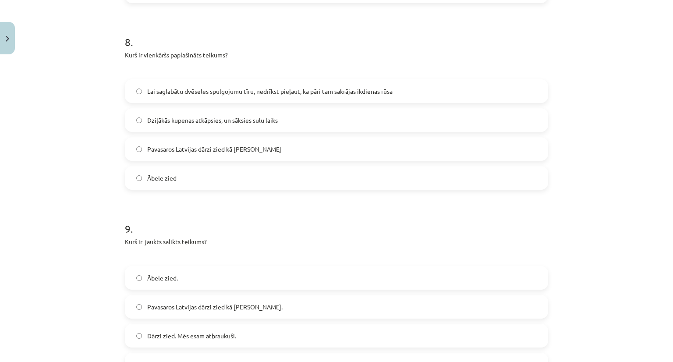
click at [225, 145] on span "Pavasaros Latvijas dārzi zied kā baltas kupenas" at bounding box center [214, 149] width 134 height 9
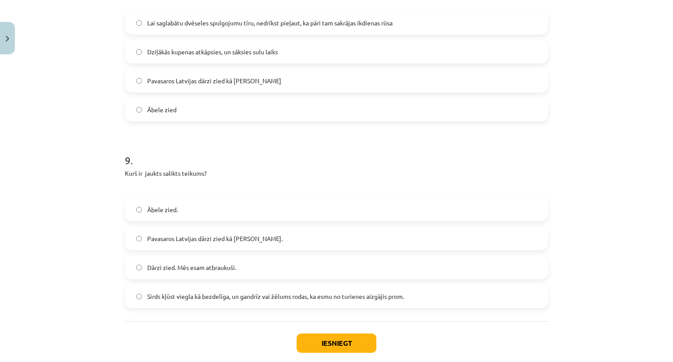
scroll to position [1562, 0]
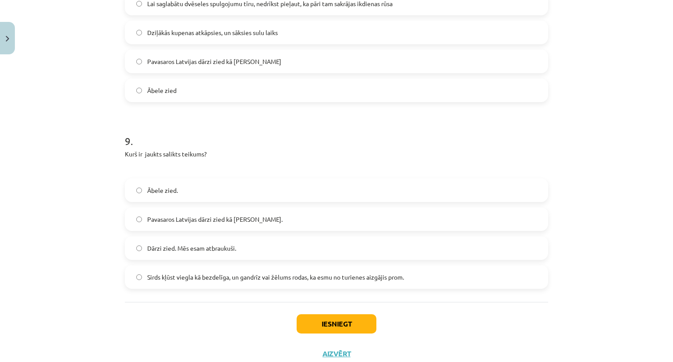
click at [247, 272] on span "Sirds kļūst viegla kā bezdelīga, un gandrīz vai žēlums rodas, ka esmu no turien…" at bounding box center [275, 276] width 257 height 9
click at [344, 314] on button "Iesniegt" at bounding box center [337, 323] width 80 height 19
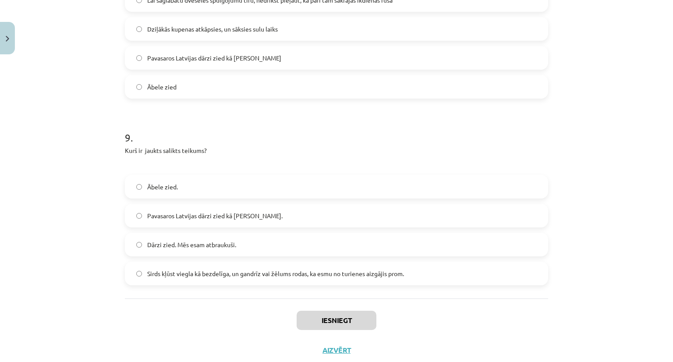
drag, startPoint x: 449, startPoint y: 270, endPoint x: 462, endPoint y: 270, distance: 13.1
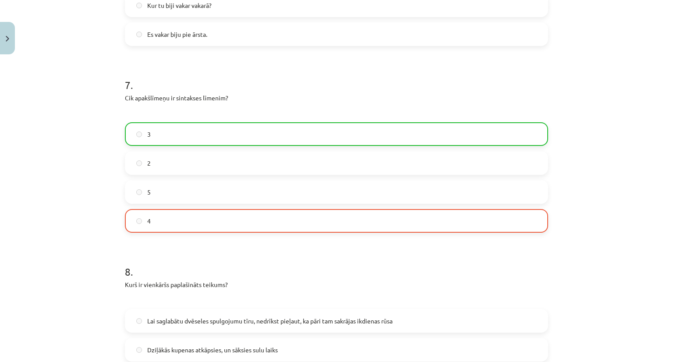
scroll to position [1239, 0]
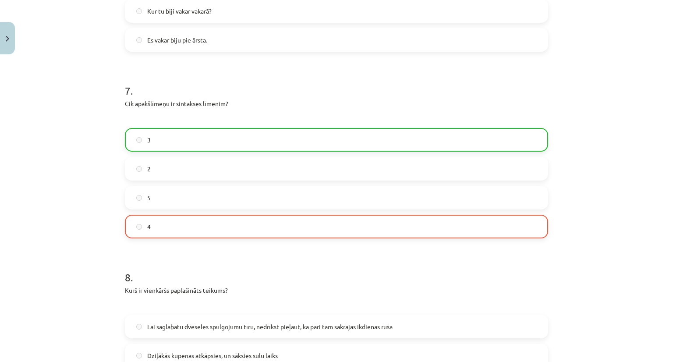
drag, startPoint x: 671, startPoint y: 275, endPoint x: 614, endPoint y: 263, distance: 58.6
click at [585, 281] on div "Mācību tēma: Latviešu valodas i - 12. klases 1.ieskaites mācību materiāls (c) #…" at bounding box center [336, 181] width 673 height 362
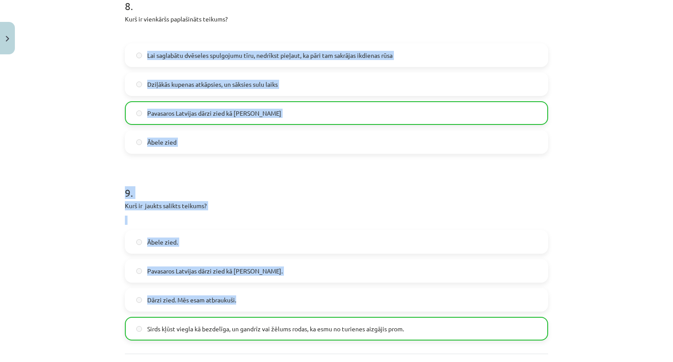
drag, startPoint x: 572, startPoint y: 223, endPoint x: 578, endPoint y: 228, distance: 7.8
click at [573, 223] on div "Mācību tēma: Latviešu valodas i - 12. klases 1.ieskaites mācību materiāls (c) #…" at bounding box center [336, 181] width 673 height 362
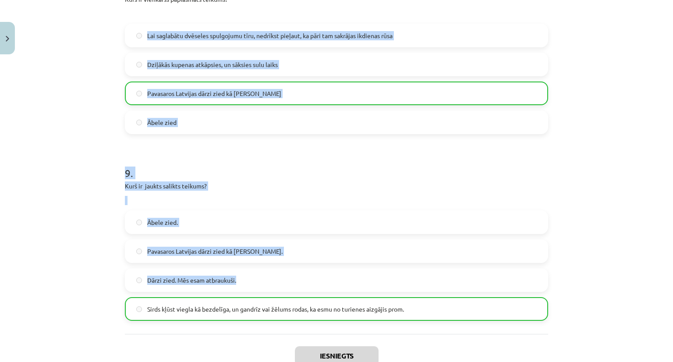
scroll to position [1603, 0]
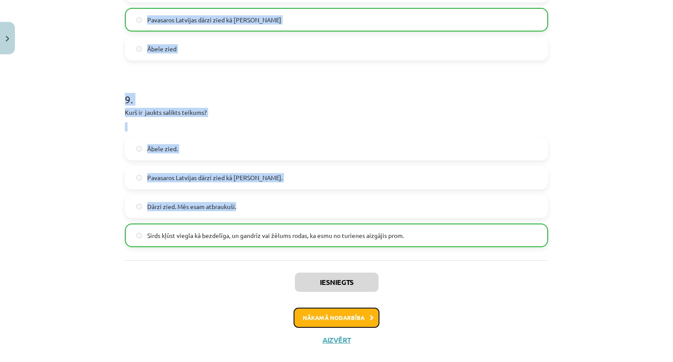
click at [347, 308] on button "Nākamā nodarbība" at bounding box center [336, 318] width 86 height 20
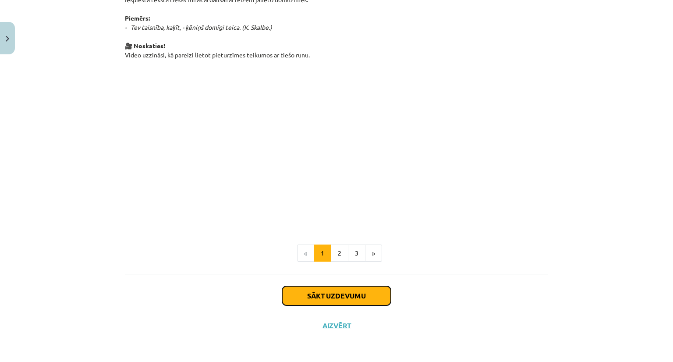
click at [359, 297] on button "Sākt uzdevumu" at bounding box center [336, 295] width 109 height 19
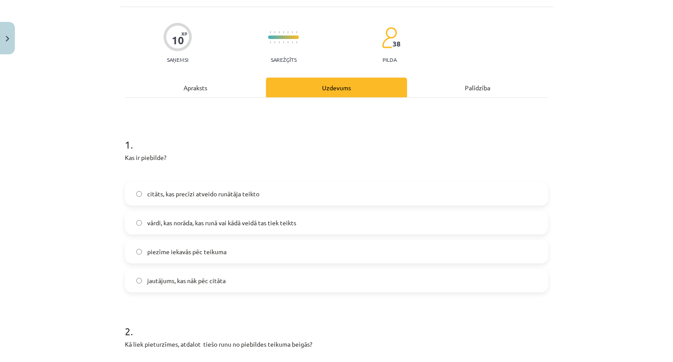
scroll to position [22, 0]
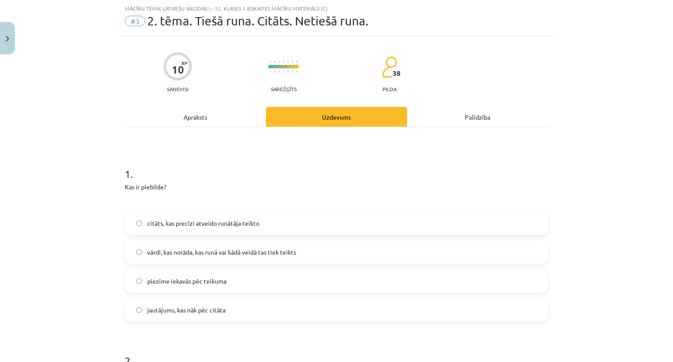
click at [125, 171] on h1 "1 ." at bounding box center [336, 165] width 423 height 27
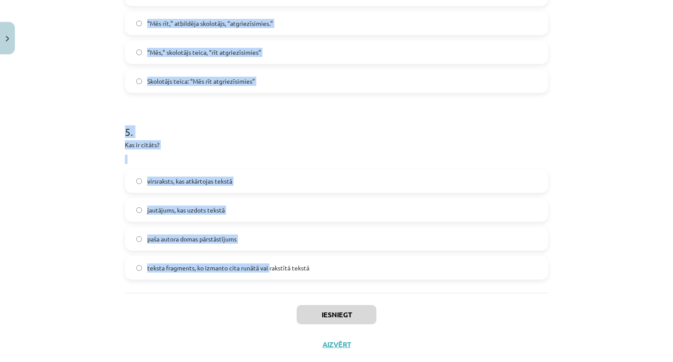
scroll to position [829, 0]
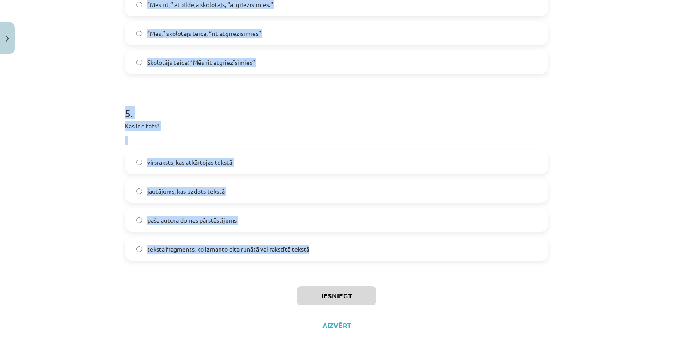
drag, startPoint x: 123, startPoint y: 173, endPoint x: 321, endPoint y: 261, distance: 216.5
copy form "1 . Kas ir piebilde? citāts, kas precīzi atveido runātāja teikto vārdi, kas nor…"
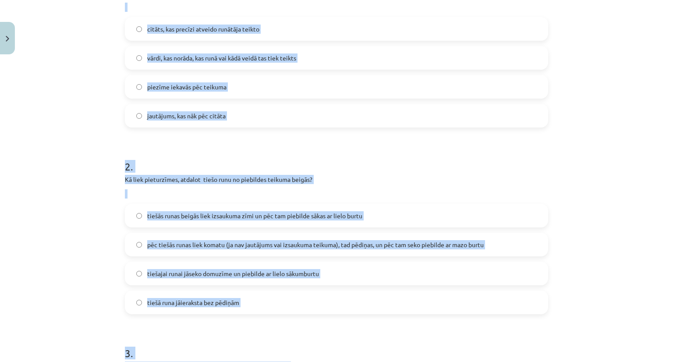
click at [550, 174] on div "Mācību tēma: Latviešu valodas i - 12. klases 1.ieskaites mācību materiāls (c) #…" at bounding box center [336, 181] width 673 height 362
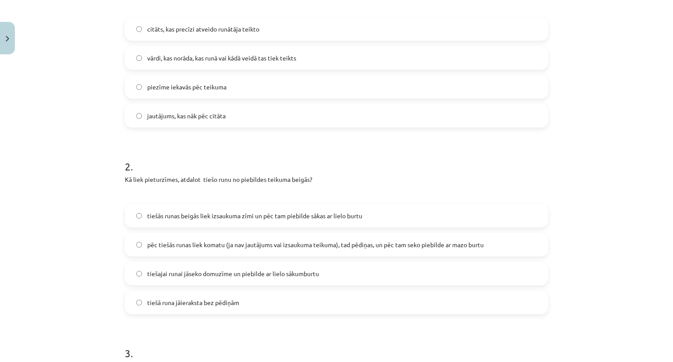
scroll to position [85, 0]
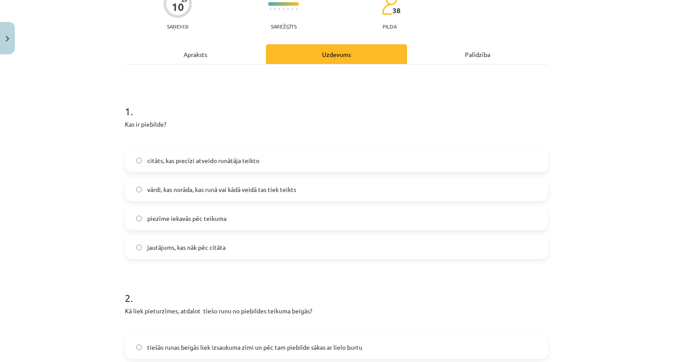
click at [235, 182] on label "vārdi, kas norāda, kas runā vai kādā veidā tas tiek teikts" at bounding box center [336, 189] width 421 height 22
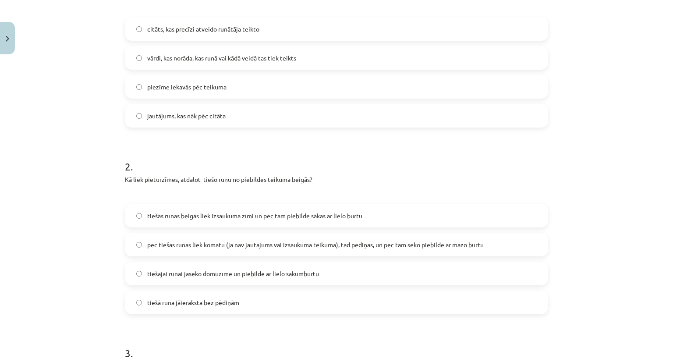
scroll to position [260, 0]
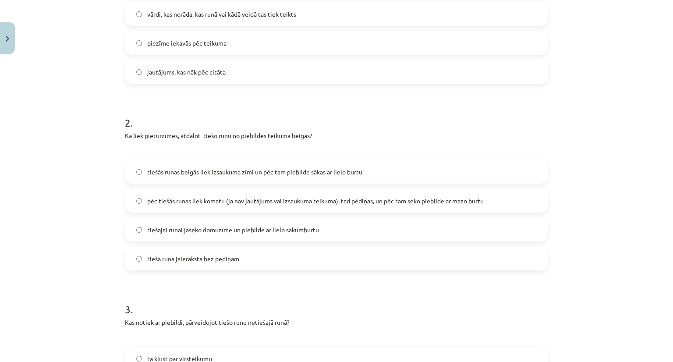
click at [226, 196] on span "pēc tiešās runas liek komatu (ja nav jautājums vai izsaukuma teikuma), tad pēdi…" at bounding box center [315, 200] width 336 height 9
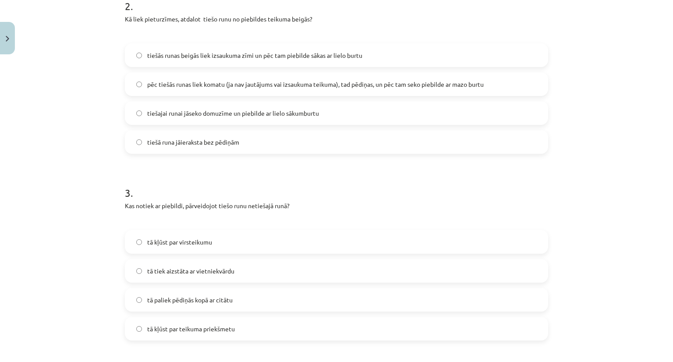
scroll to position [435, 0]
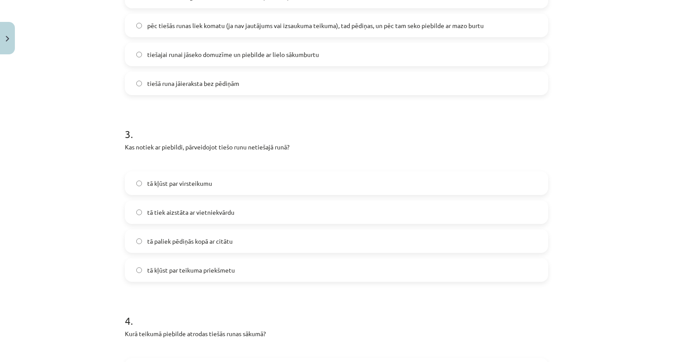
click at [192, 189] on label "tā kļūst par virsteikumu" at bounding box center [336, 183] width 421 height 22
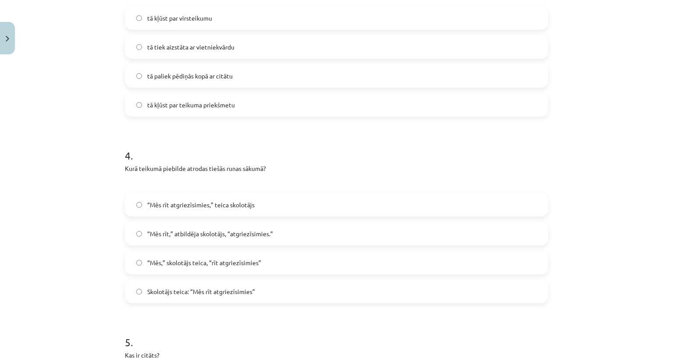
scroll to position [610, 0]
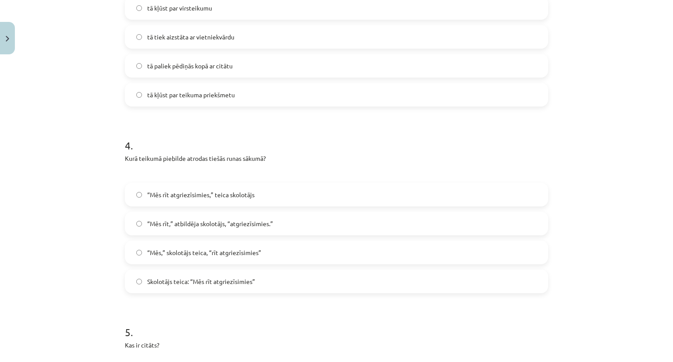
click at [221, 277] on span "Skolotājs teica: “Mēs rīt atgriezīsimies”" at bounding box center [201, 281] width 108 height 9
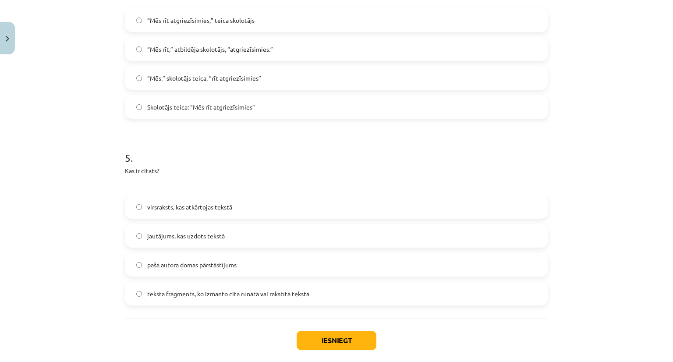
scroll to position [829, 0]
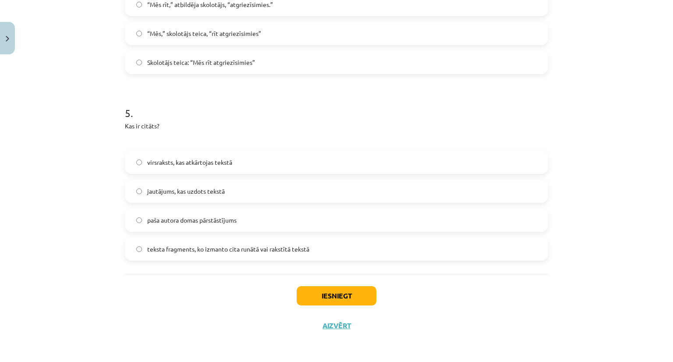
click at [221, 248] on span "teksta fragments, ko izmanto cita runātā vai rakstītā tekstā" at bounding box center [228, 248] width 162 height 9
click at [329, 290] on button "Iesniegt" at bounding box center [337, 295] width 80 height 19
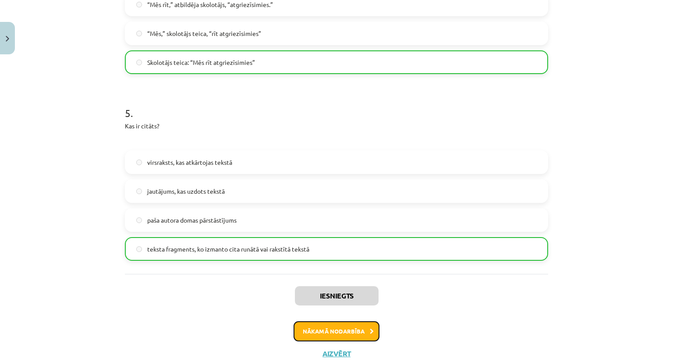
click at [349, 321] on button "Nākamā nodarbība" at bounding box center [336, 331] width 86 height 20
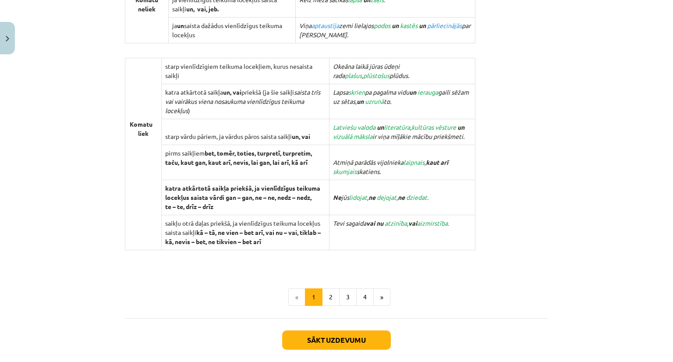
scroll to position [846, 0]
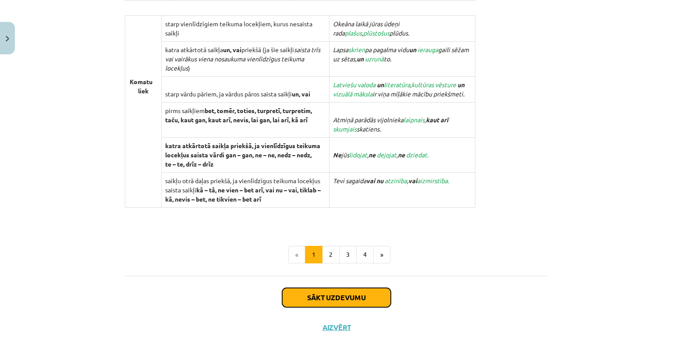
click at [357, 291] on button "Sākt uzdevumu" at bounding box center [336, 297] width 109 height 19
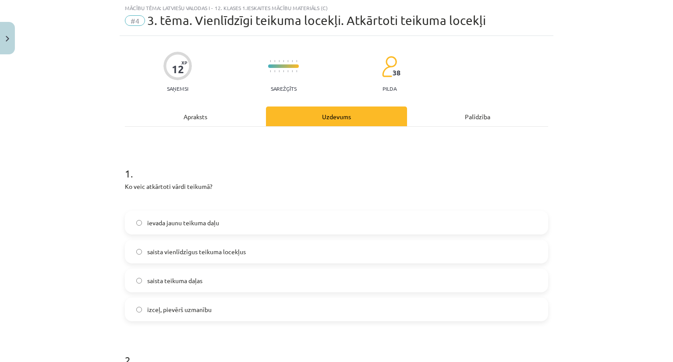
scroll to position [22, 0]
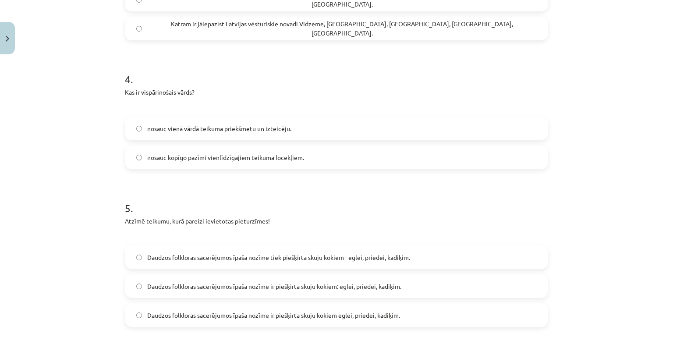
drag, startPoint x: 123, startPoint y: 175, endPoint x: 258, endPoint y: 354, distance: 223.6
click at [258, 356] on form "1 . Ko veic atkārtoti vārdi teikumā? ievada jaunu teikuma daļu saista vienlīdzī…" at bounding box center [336, 20] width 423 height 986
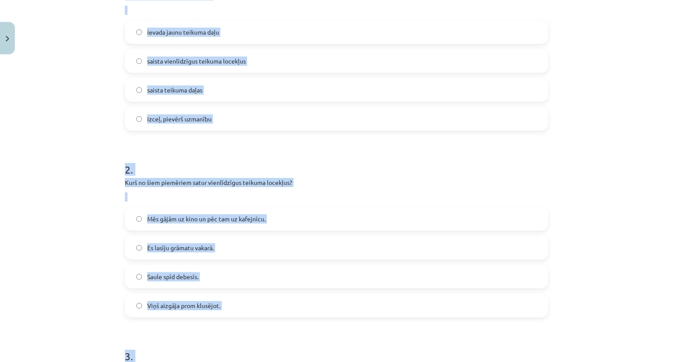
scroll to position [0, 0]
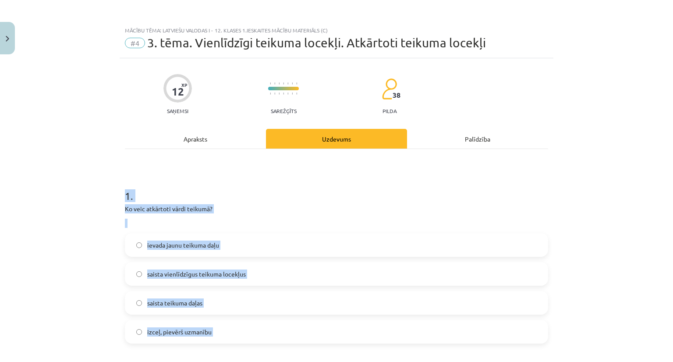
copy form "1 . Ko veic atkārtoti vārdi teikumā? ievada jaunu teikuma daļu saista vienlīdzī…"
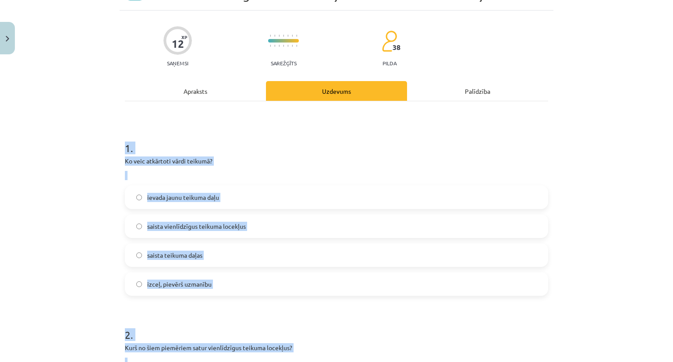
scroll to position [25, 0]
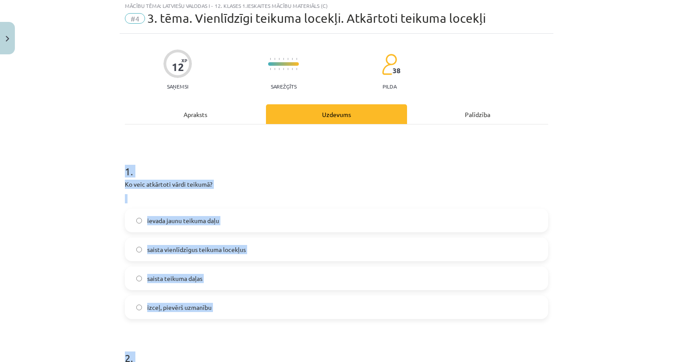
click at [115, 167] on div "Mācību tēma: Latviešu valodas i - 12. klases 1.ieskaites mācību materiāls (c) #…" at bounding box center [336, 181] width 673 height 362
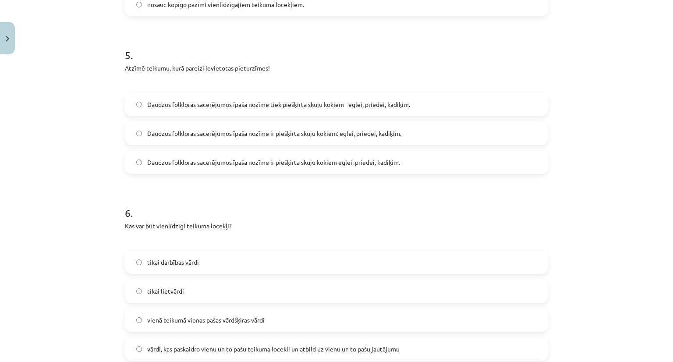
scroll to position [901, 0]
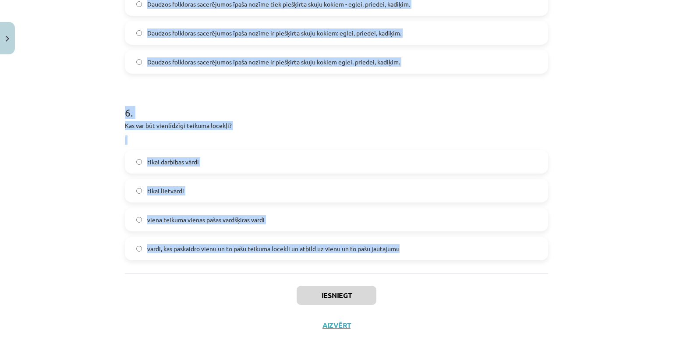
drag, startPoint x: 121, startPoint y: 167, endPoint x: 413, endPoint y: 253, distance: 303.6
copy form "1 . Ko veic atkārtoti vārdi teikumā? ievada jaunu teikuma daļu saista vienlīdzī…"
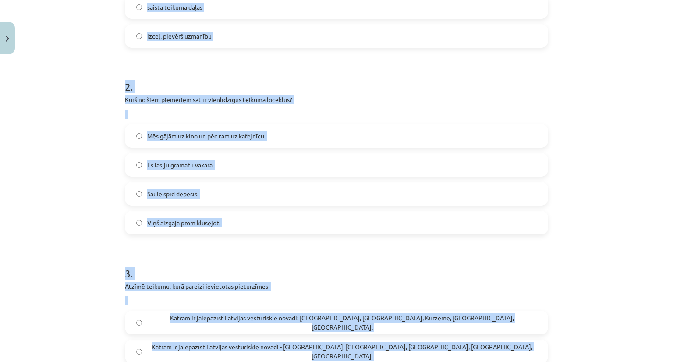
scroll to position [200, 0]
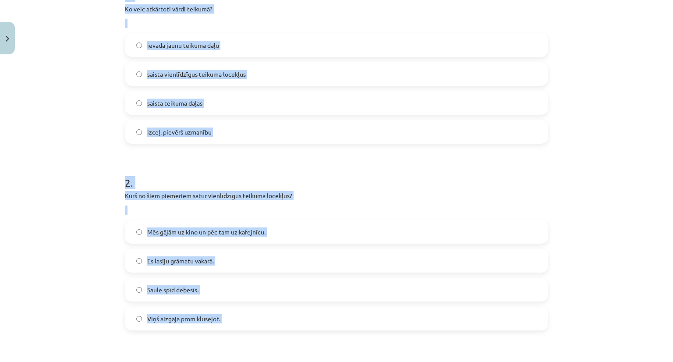
click at [506, 179] on h1 "2 ." at bounding box center [336, 174] width 423 height 27
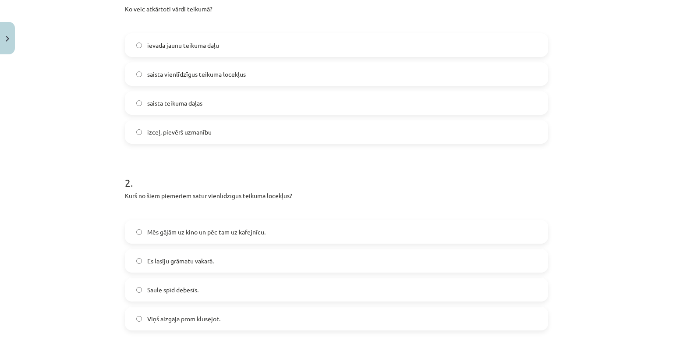
click at [244, 123] on label "izceļ, pievērš uzmanību" at bounding box center [336, 132] width 421 height 22
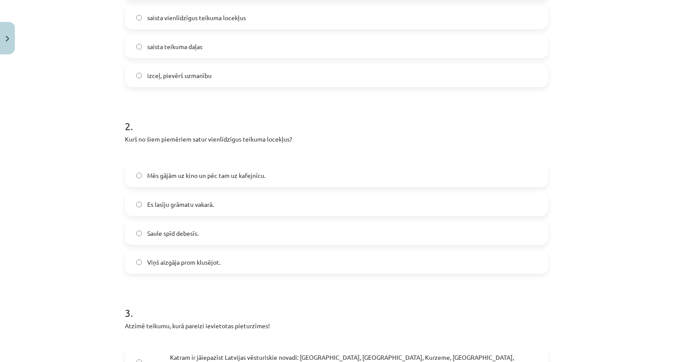
scroll to position [287, 0]
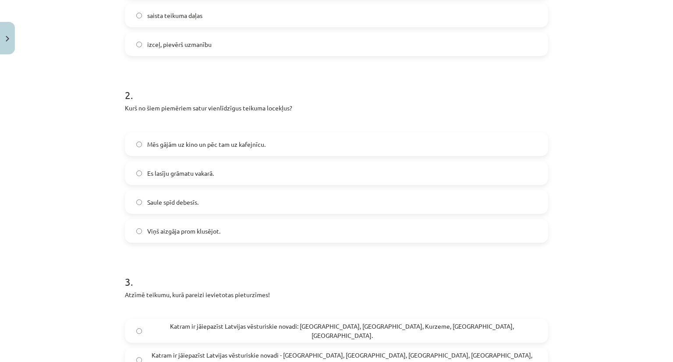
click at [256, 144] on span "Mēs gājām uz kino un pēc tam uz kafejnīcu." at bounding box center [206, 144] width 118 height 9
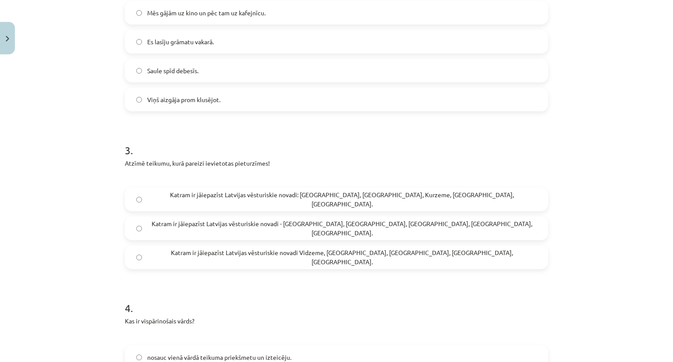
scroll to position [463, 0]
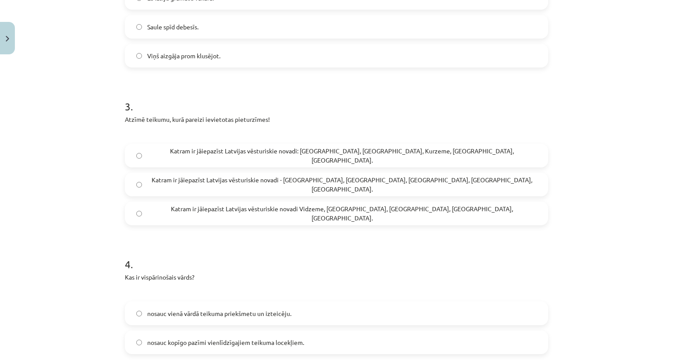
click at [278, 155] on span "Katram ir jāiepazīst Latvijas vēsturiskie novadi: Vidzeme, Latgale, Kurzeme, Ze…" at bounding box center [341, 155] width 389 height 18
click at [319, 155] on span "Katram ir jāiepazīst Latvijas vēsturiskie novadi: Vidzeme, Latgale, Kurzeme, Ze…" at bounding box center [341, 155] width 389 height 18
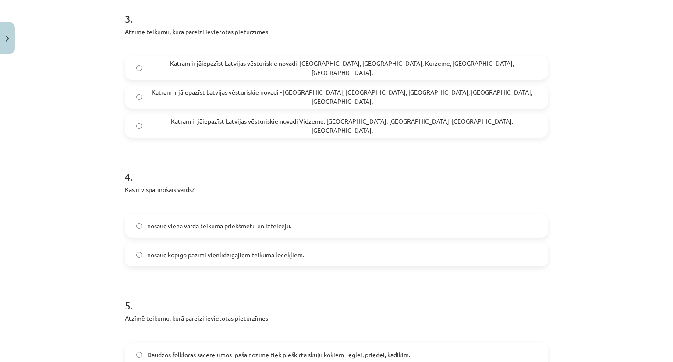
scroll to position [638, 0]
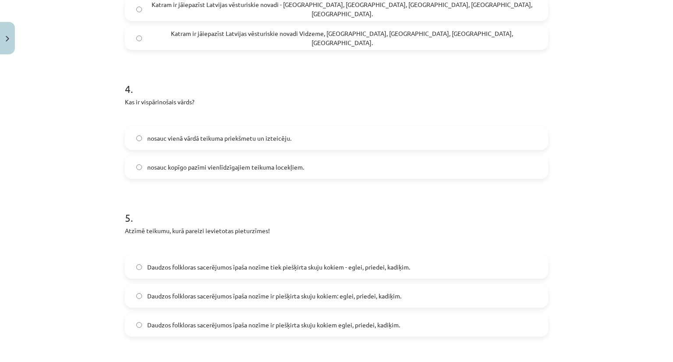
click at [296, 164] on span "nosauc kopīgo pazīmi vienlīdzīgajiem teikuma locekļiem." at bounding box center [225, 167] width 157 height 9
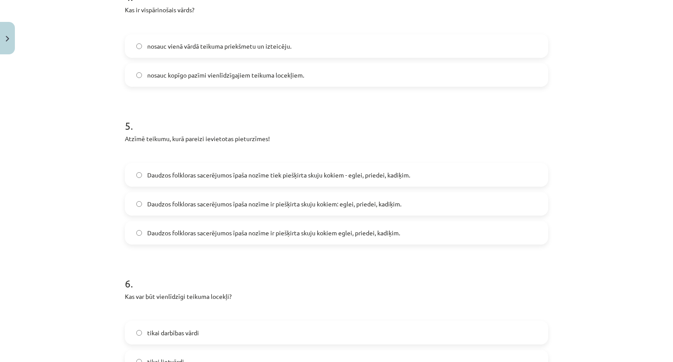
scroll to position [769, 0]
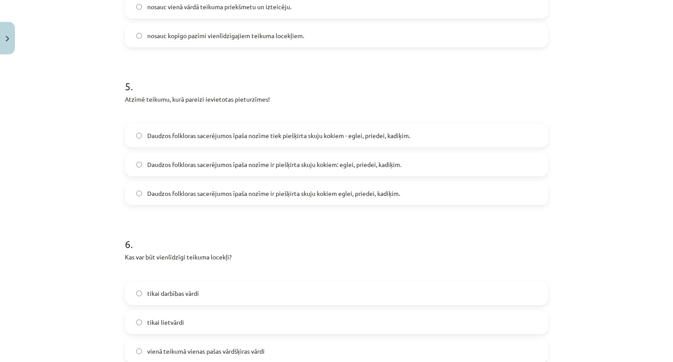
click at [321, 131] on span "Daudzos folkloras sacerējumos īpaša nozīme tiek piešķirta skuju kokiem - eglei,…" at bounding box center [278, 135] width 263 height 9
drag, startPoint x: 321, startPoint y: 131, endPoint x: 290, endPoint y: 139, distance: 32.2
click at [288, 139] on span "Daudzos folkloras sacerējumos īpaša nozīme tiek piešķirta skuju kokiem - eglei,…" at bounding box center [278, 135] width 263 height 9
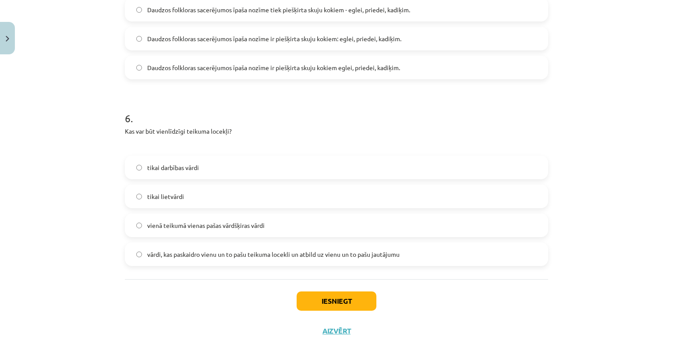
scroll to position [901, 0]
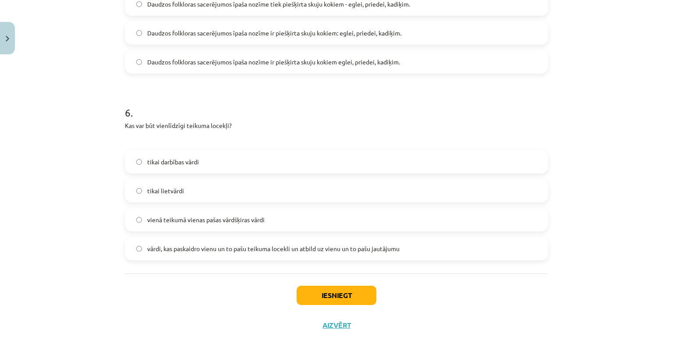
click at [265, 239] on label "vārdi, kas paskaidro vienu un to pašu teikuma locekli un atbild uz vienu un to …" at bounding box center [336, 248] width 421 height 22
click at [355, 294] on button "Iesniegt" at bounding box center [337, 295] width 80 height 19
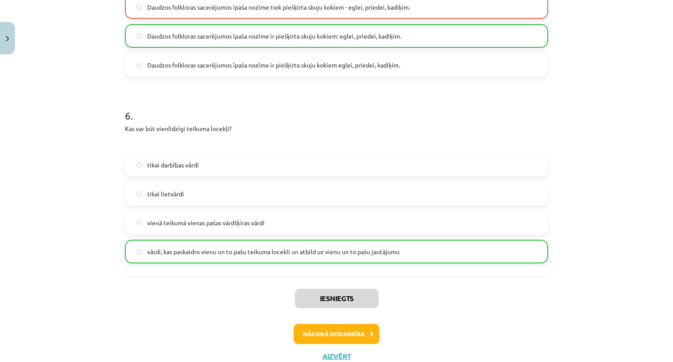
scroll to position [928, 0]
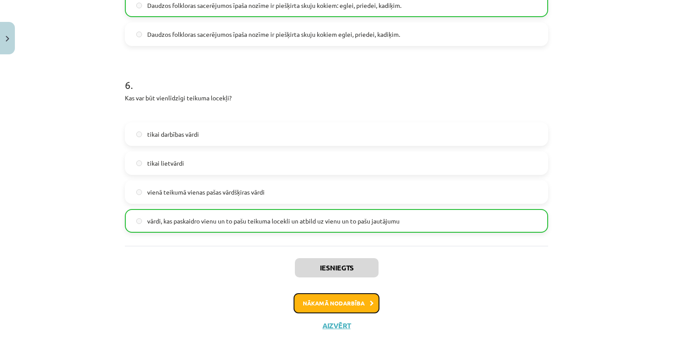
click at [346, 300] on button "Nākamā nodarbība" at bounding box center [336, 303] width 86 height 20
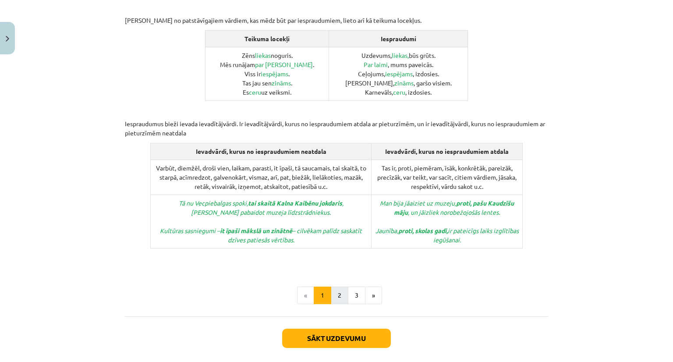
scroll to position [410, 0]
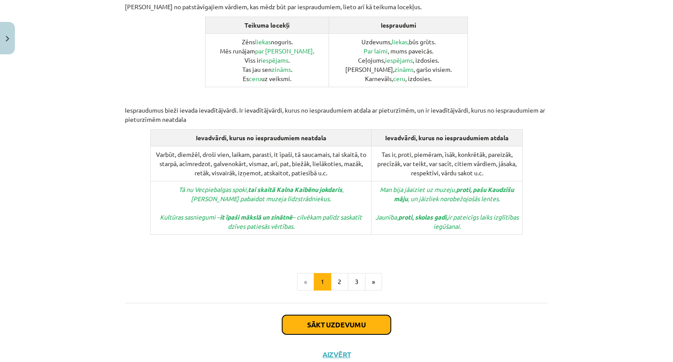
click at [335, 315] on button "Sākt uzdevumu" at bounding box center [336, 324] width 109 height 19
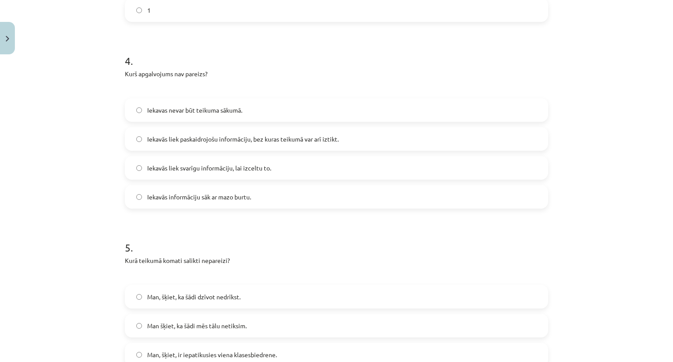
scroll to position [829, 0]
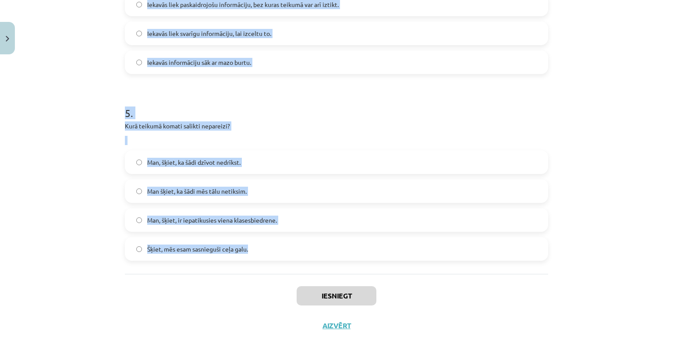
drag, startPoint x: 120, startPoint y: 64, endPoint x: 364, endPoint y: 268, distance: 318.5
copy form "1 . Kurš no šiem nav iesprauduma vārds? Manuprāt Galvenokārt Domājams Pirmkārt …"
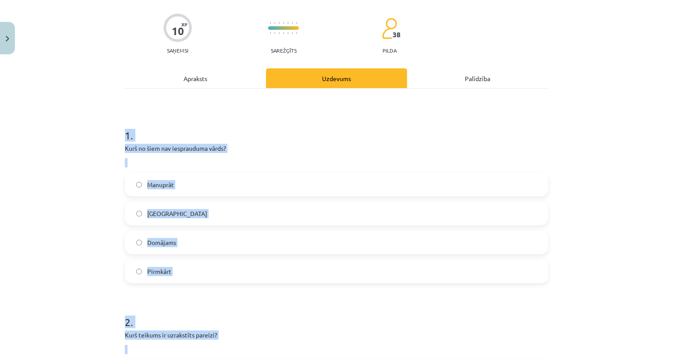
scroll to position [0, 0]
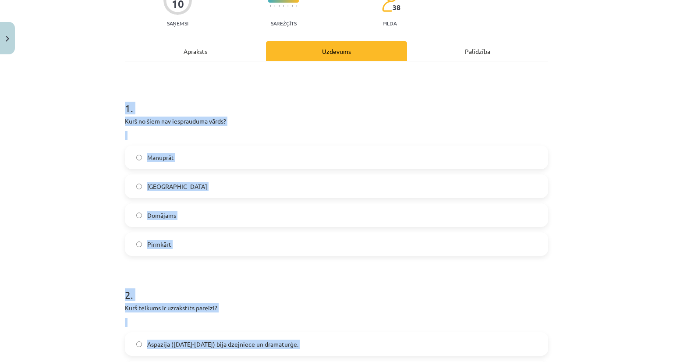
click at [224, 187] on label "Galvenokārt" at bounding box center [336, 186] width 421 height 22
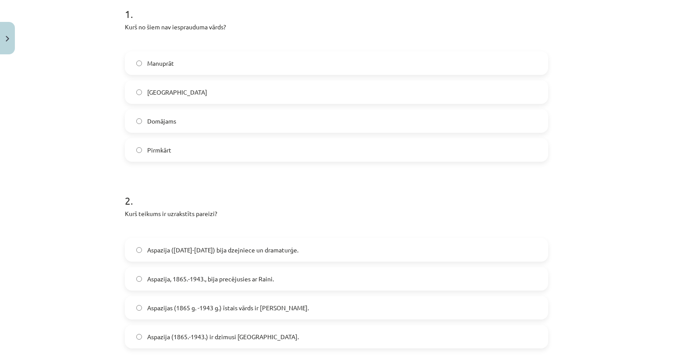
scroll to position [219, 0]
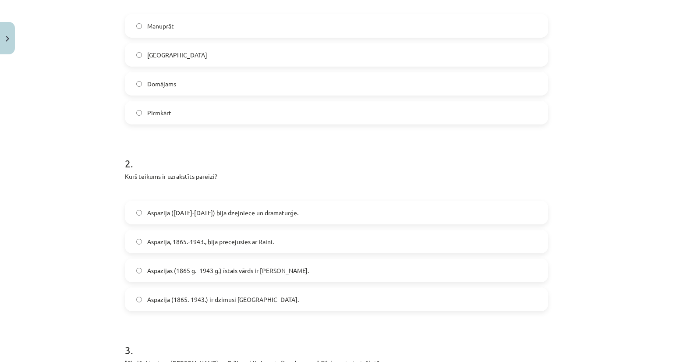
click at [228, 209] on span "Aspazija (1865-1943) bija dzejniece un dramaturģe." at bounding box center [222, 212] width 151 height 9
click at [246, 271] on span "Aspazijas (1865 g. -1943 g.) īstais vārds ir Elza." at bounding box center [228, 270] width 162 height 9
click at [290, 294] on label "Aspazija (1865.-1943.) ir dzimusi Zaļenieku pagastā." at bounding box center [336, 299] width 421 height 22
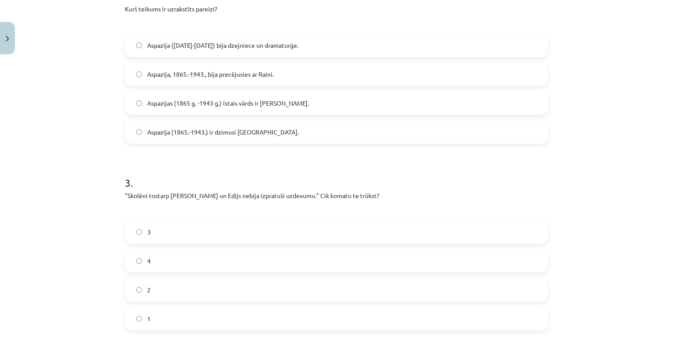
scroll to position [438, 0]
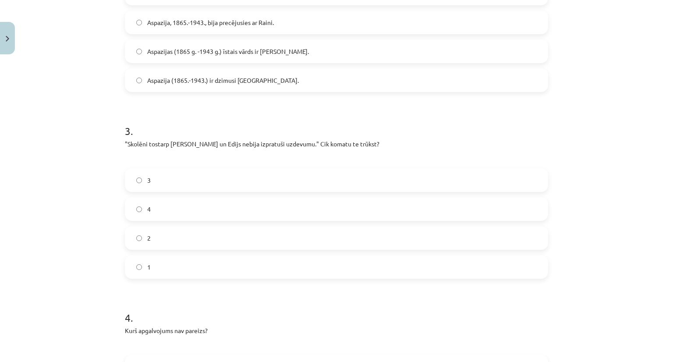
click at [196, 240] on label "2" at bounding box center [336, 238] width 421 height 22
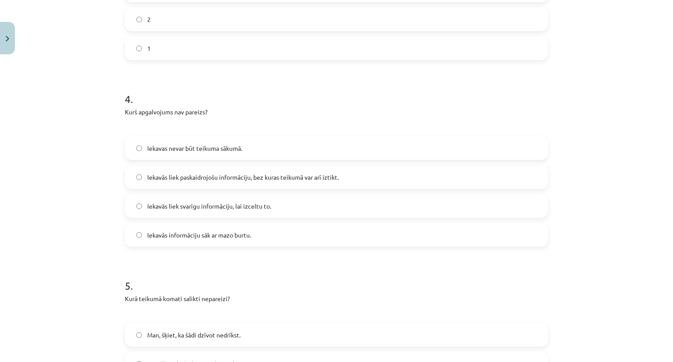
scroll to position [657, 0]
click at [248, 209] on span "Iekavās liek svarīgu informāciju, lai izceltu to." at bounding box center [209, 205] width 124 height 9
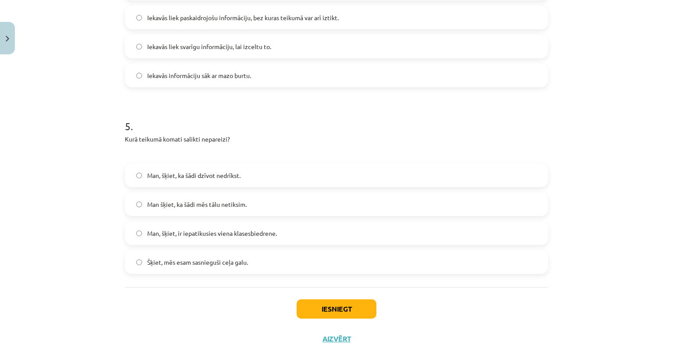
scroll to position [829, 0]
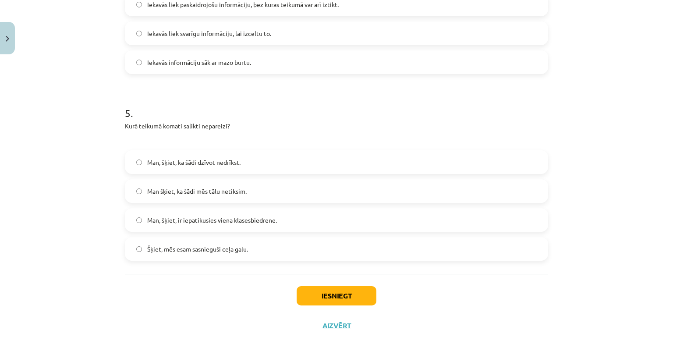
click at [274, 190] on label "Man šķiet, ka šādi mēs tālu netiksim." at bounding box center [336, 191] width 421 height 22
click at [334, 290] on button "Iesniegt" at bounding box center [337, 295] width 80 height 19
drag, startPoint x: 307, startPoint y: 192, endPoint x: 302, endPoint y: 199, distance: 8.3
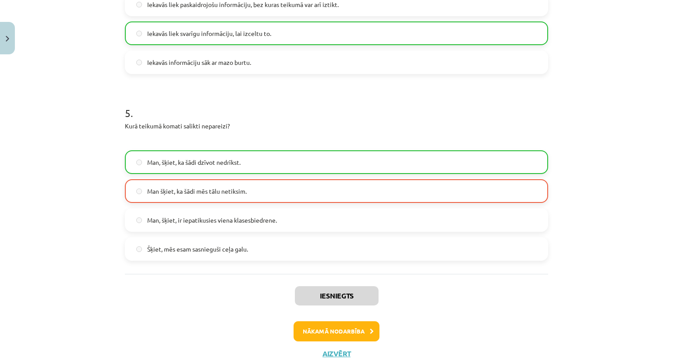
drag, startPoint x: 302, startPoint y: 200, endPoint x: 589, endPoint y: 127, distance: 296.0
click at [588, 127] on div "Mācību tēma: Latviešu valodas i - 12. klases 1.ieskaites mācību materiāls (c) #…" at bounding box center [336, 181] width 673 height 362
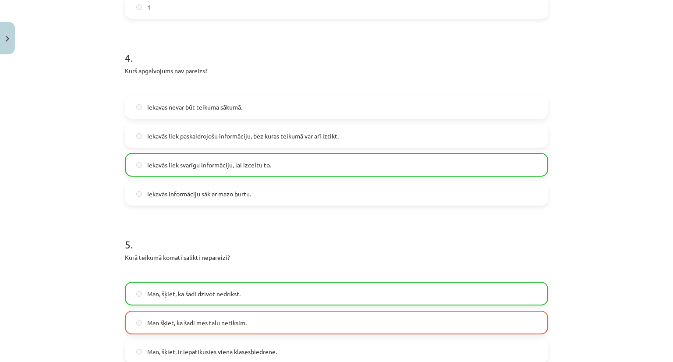
scroll to position [857, 0]
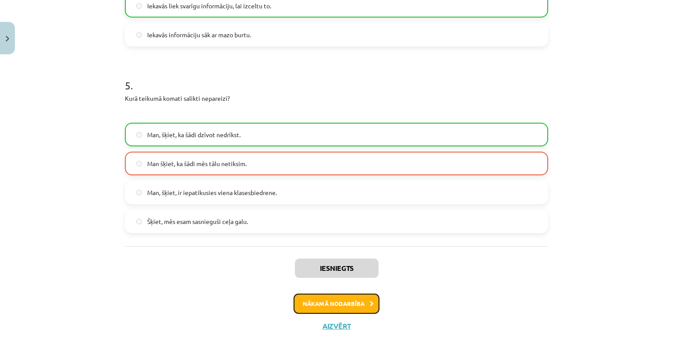
click at [357, 298] on button "Nākamā nodarbība" at bounding box center [336, 303] width 86 height 20
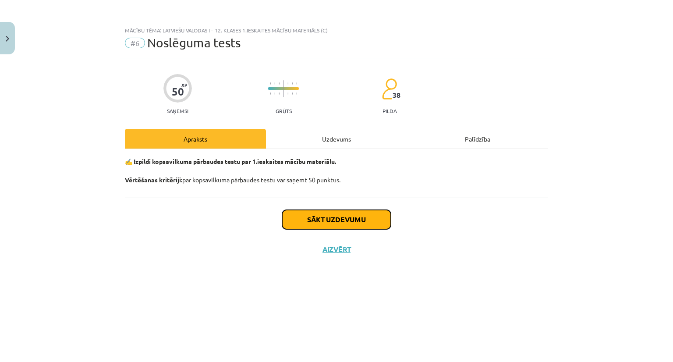
click at [360, 223] on button "Sākt uzdevumu" at bounding box center [336, 219] width 109 height 19
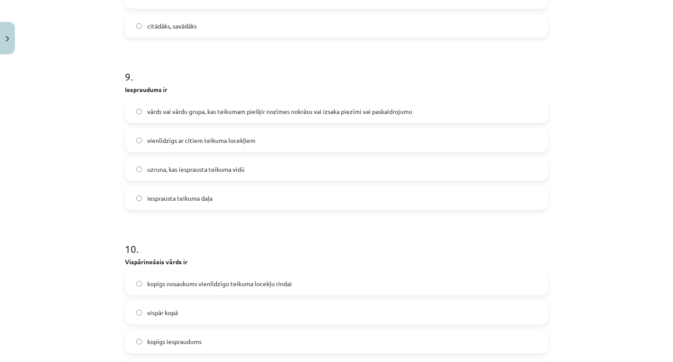
scroll to position [1618, 0]
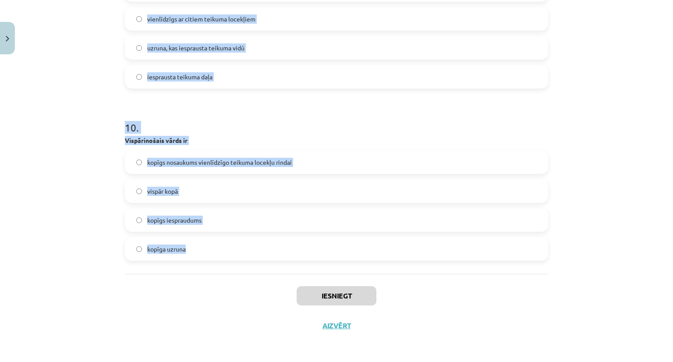
drag, startPoint x: 123, startPoint y: 64, endPoint x: 403, endPoint y: 248, distance: 335.3
copy form "1 . Atzīmē, kurā teikumā ir iespraudums! Skolēni vakar, klases stundā, esot stā…"
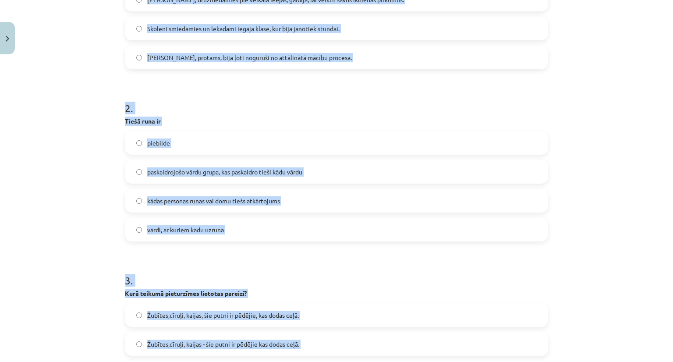
scroll to position [85, 0]
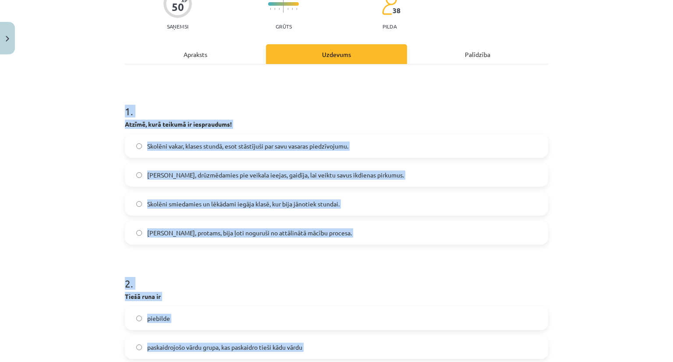
click at [257, 162] on div "Skolēni vakar, klases stundā, esot stāstījuši par savu vasaras piedzīvojumu. Ļa…" at bounding box center [336, 189] width 423 height 110
click at [381, 215] on div "Skolēni vakar, klases stundā, esot stāstījuši par savu vasaras piedzīvojumu. Ļa…" at bounding box center [336, 189] width 423 height 110
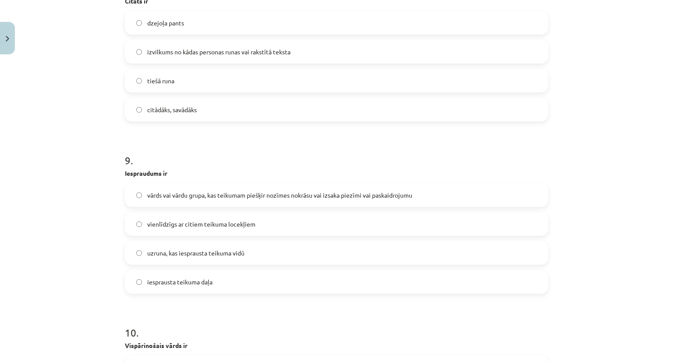
scroll to position [1618, 0]
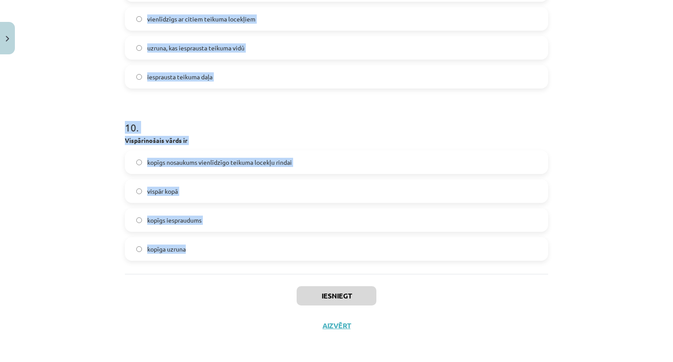
drag, startPoint x: 124, startPoint y: 112, endPoint x: 384, endPoint y: 258, distance: 298.3
copy form "1 . Atzīmē, kurā teikumā ir iespraudums! Skolēni vakar, klases stundā, esot stā…"
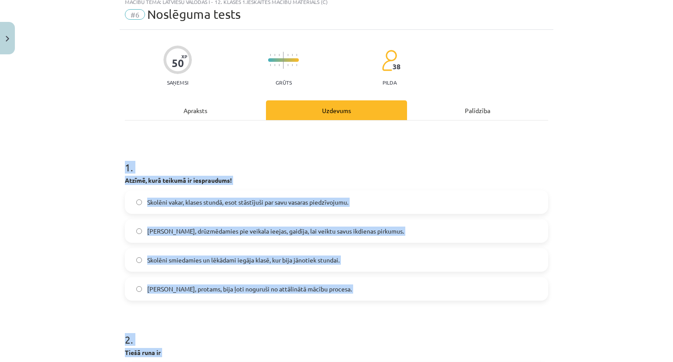
scroll to position [44, 0]
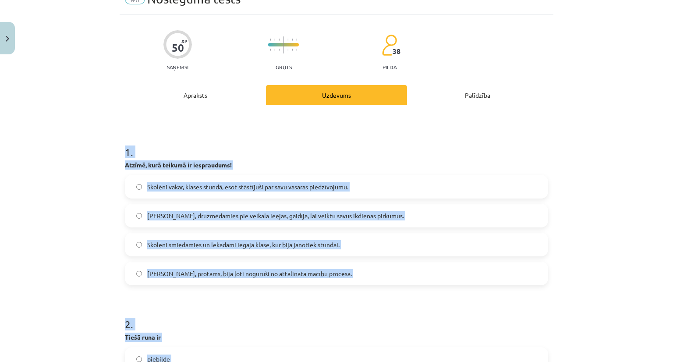
click at [292, 246] on span "Skolēni smiedamies un lēkādami iegāja klasē, kur bija jānotiek stundai." at bounding box center [243, 244] width 192 height 9
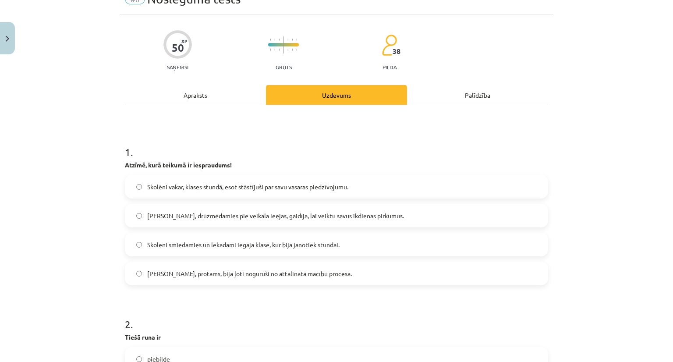
click at [263, 268] on label "Skolotāji, protams, bija ļoti noguruši no attālinātā mācību procesa." at bounding box center [336, 273] width 421 height 22
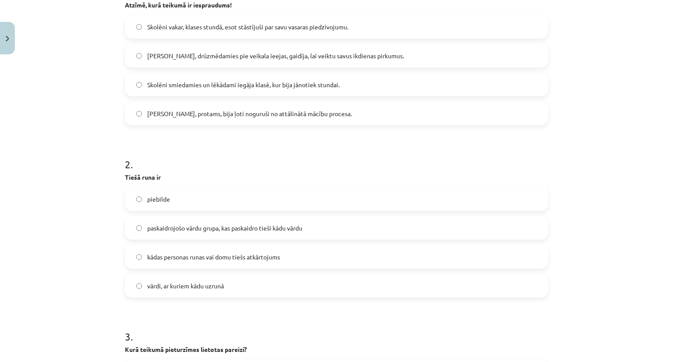
scroll to position [219, 0]
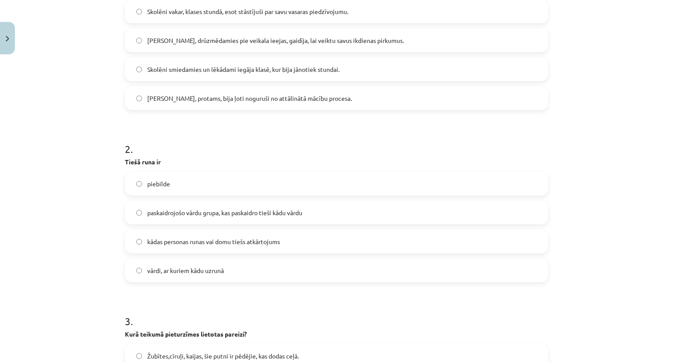
click at [273, 246] on span "kādas personas runas vai domu tiešs atkārtojums" at bounding box center [213, 241] width 133 height 9
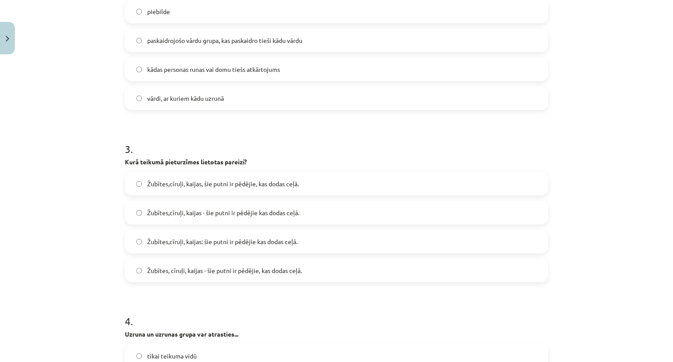
scroll to position [438, 0]
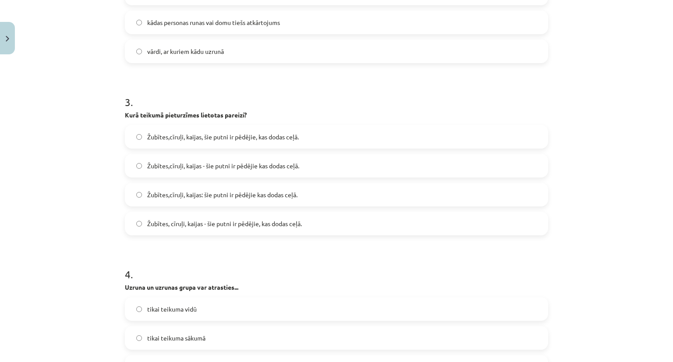
click at [264, 167] on span "Žubītes,cīruļi, kaijas - šie putni ir pēdējie kas dodas ceļā." at bounding box center [223, 165] width 152 height 9
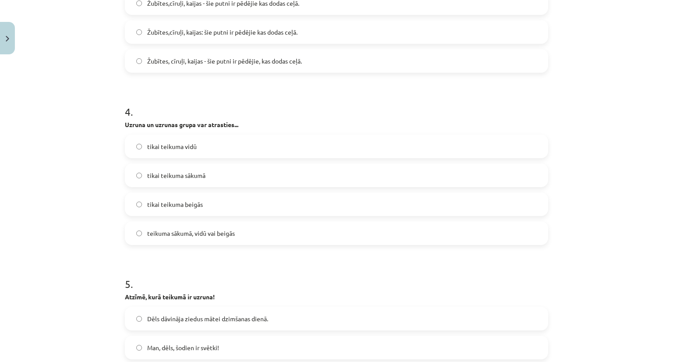
scroll to position [613, 0]
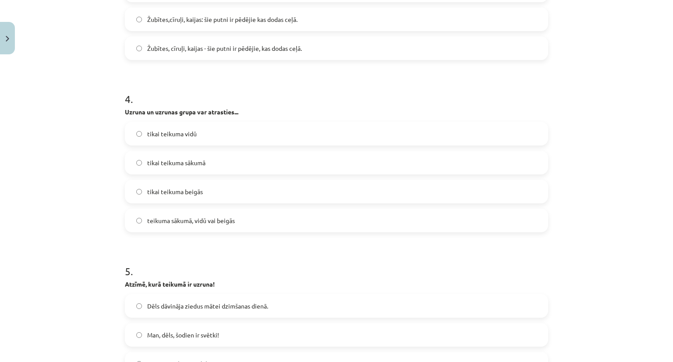
drag, startPoint x: 208, startPoint y: 221, endPoint x: 228, endPoint y: 201, distance: 28.8
click at [209, 221] on span "teikuma sākumā, vidū vai beigās" at bounding box center [191, 220] width 88 height 9
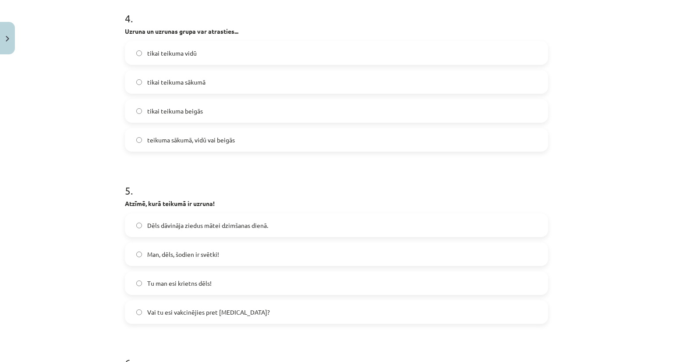
scroll to position [745, 0]
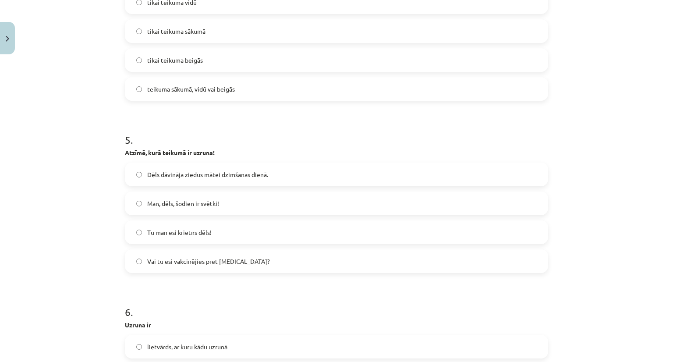
click at [231, 200] on label "Man, dēls, šodien ir svētki!" at bounding box center [336, 203] width 421 height 22
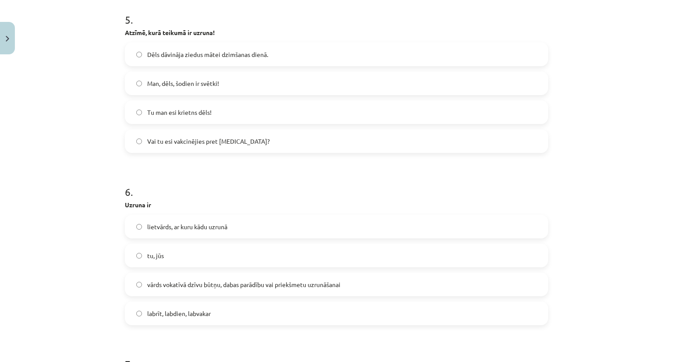
scroll to position [920, 0]
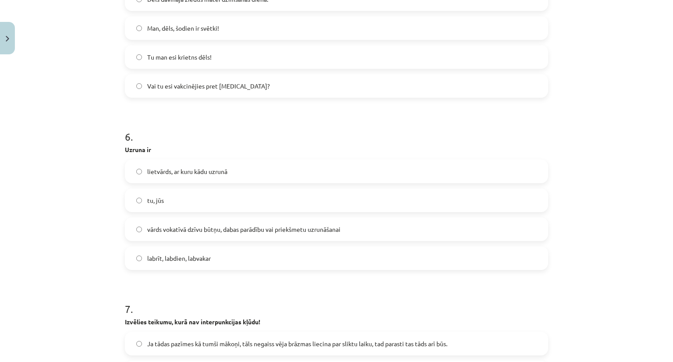
click at [246, 225] on span "vārds vokatīvā dzīvu būtņu, dabas parādību vai priekšmetu uzrunāšanai" at bounding box center [243, 229] width 193 height 9
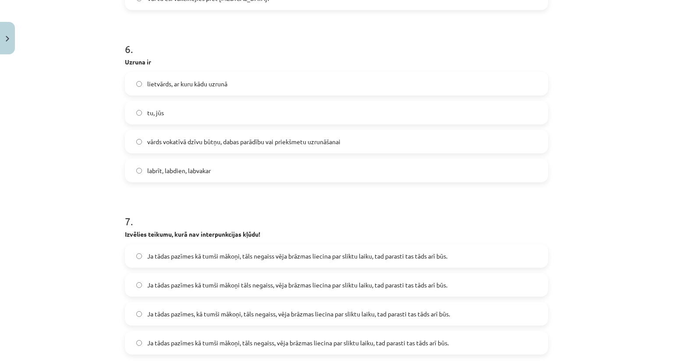
scroll to position [1095, 0]
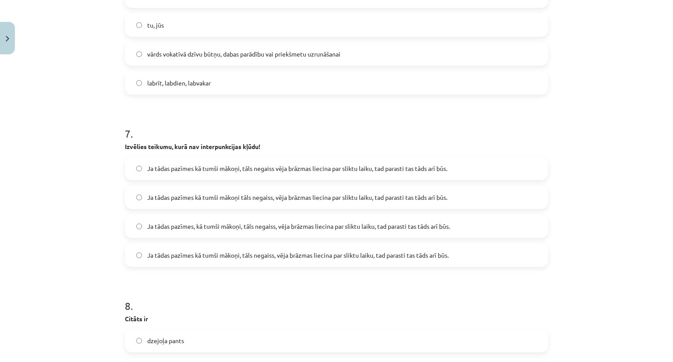
drag, startPoint x: 314, startPoint y: 199, endPoint x: 302, endPoint y: 198, distance: 11.4
click at [302, 198] on span "Ja tādas pazīmes kā tumši mākoņi tāls negaiss, vēja brāzmas liecina par sliktu …" at bounding box center [297, 197] width 300 height 9
click at [327, 199] on span "Ja tādas pazīmes kā tumši mākoņi tāls negaiss, vēja brāzmas liecina par sliktu …" at bounding box center [297, 197] width 300 height 9
click at [261, 257] on span "Ja tādas pazīmes kā tumši mākoņi, tāls negaiss, vēja brāzmas liecina par sliktu…" at bounding box center [297, 255] width 301 height 9
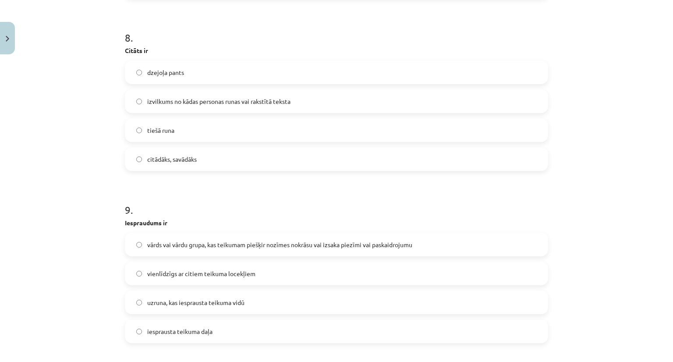
scroll to position [1358, 0]
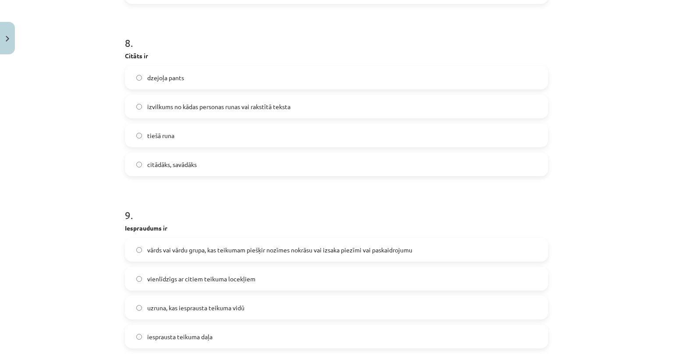
click at [262, 109] on span "izvilkums no kādas personas runas vai rakstītā teksta" at bounding box center [218, 106] width 143 height 9
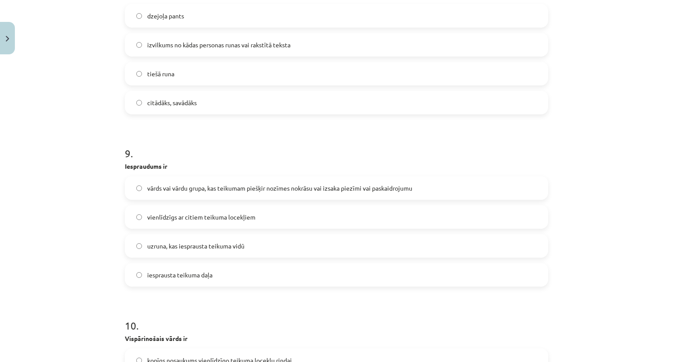
scroll to position [1489, 0]
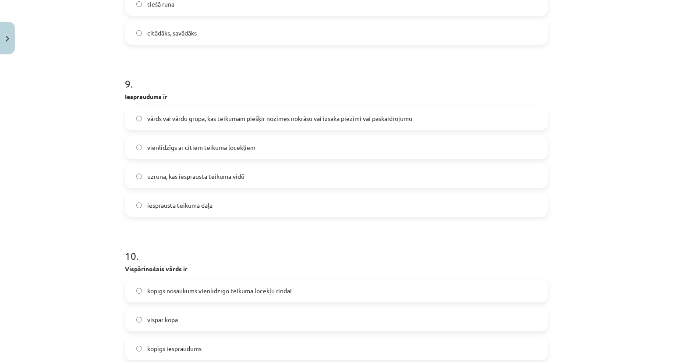
click at [245, 123] on label "vārds vai vārdu grupa, kas teikumam piešķir nozīmes nokrāsu vai izsaka piezīmi …" at bounding box center [336, 118] width 421 height 22
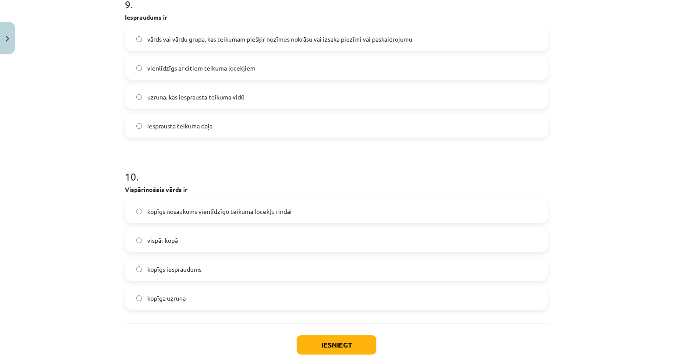
scroll to position [1577, 0]
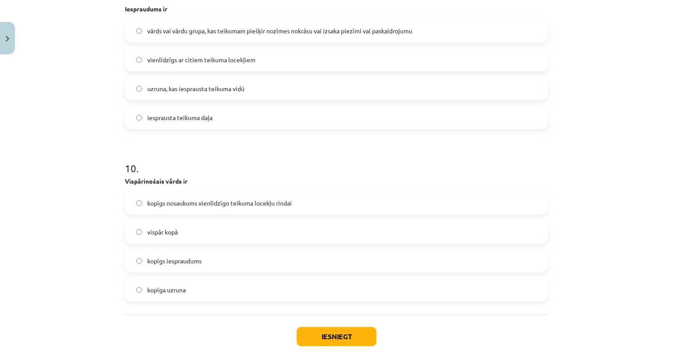
click at [237, 198] on span "kopīgs nosaukums vienlīdzīgo teikuma locekļu rindai" at bounding box center [219, 202] width 145 height 9
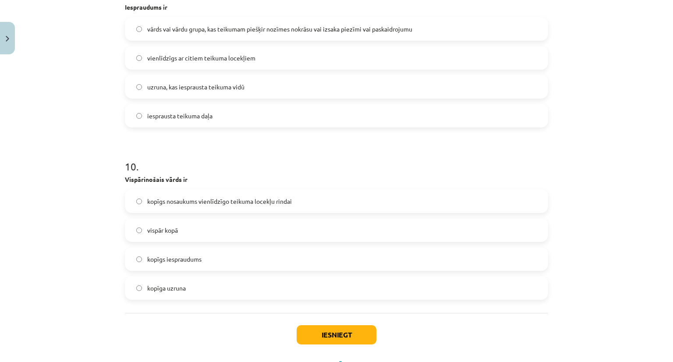
scroll to position [1579, 0]
click at [322, 339] on button "Iesniegt" at bounding box center [337, 334] width 80 height 19
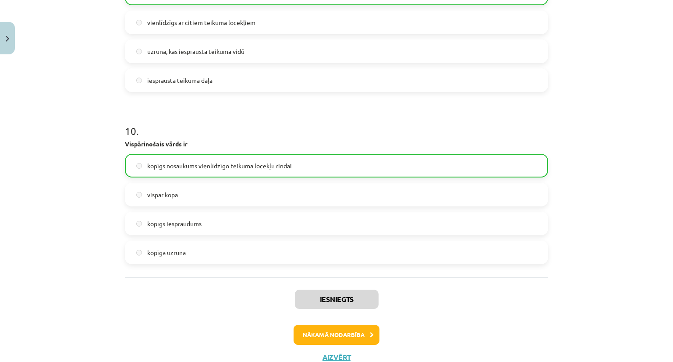
scroll to position [1645, 0]
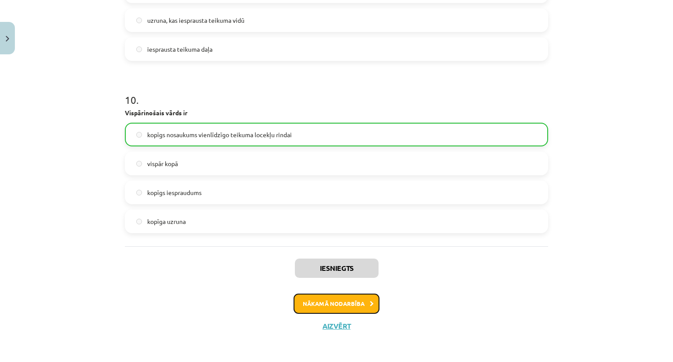
click at [370, 303] on icon at bounding box center [372, 304] width 4 height 6
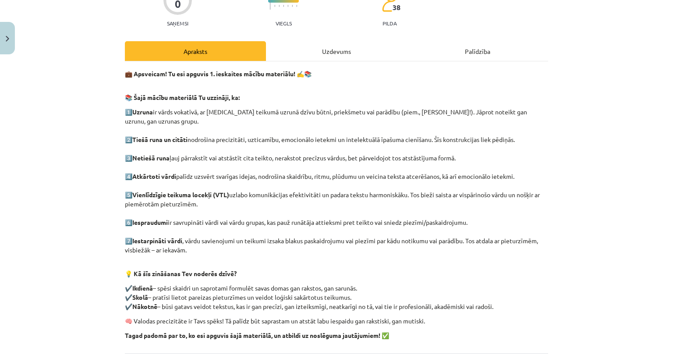
scroll to position [153, 0]
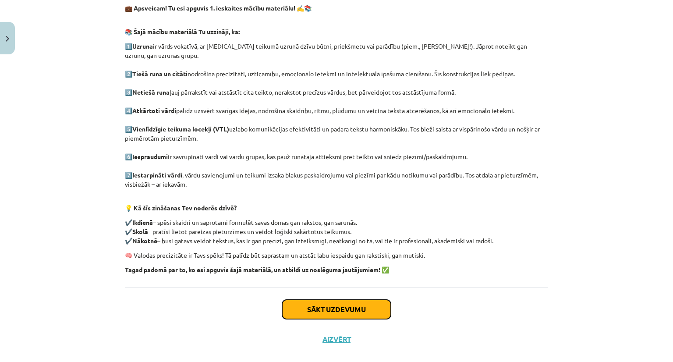
click at [359, 301] on button "Sākt uzdevumu" at bounding box center [336, 309] width 109 height 19
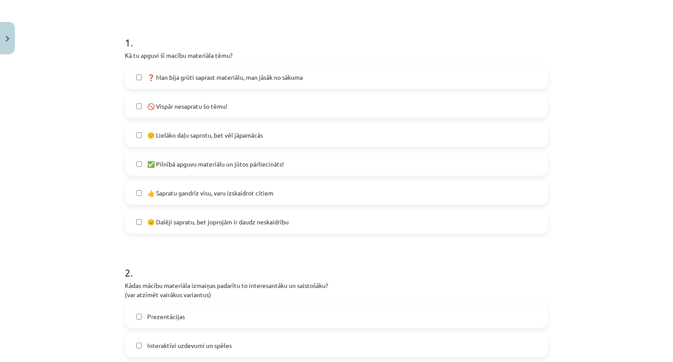
click at [259, 108] on label "🚫 Vispār nesapratu šo tēmu!" at bounding box center [336, 106] width 421 height 22
click at [270, 197] on span "👍 Sapratu gandrīz visu, varu izskaidrot citiem" at bounding box center [210, 192] width 126 height 9
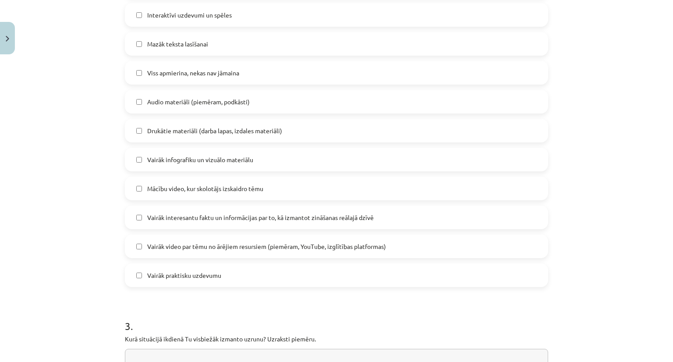
scroll to position [504, 0]
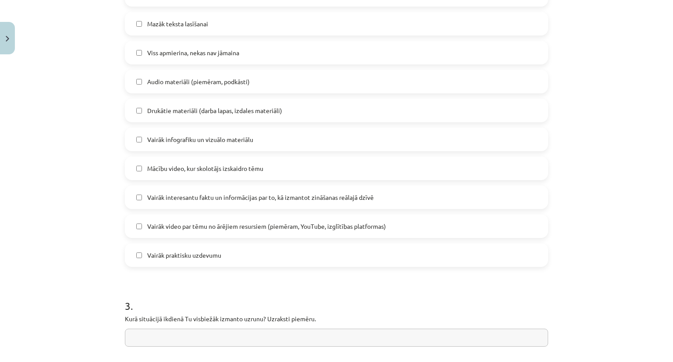
click at [230, 42] on label "Viss apmierina, nekas nav jāmaina" at bounding box center [336, 53] width 421 height 22
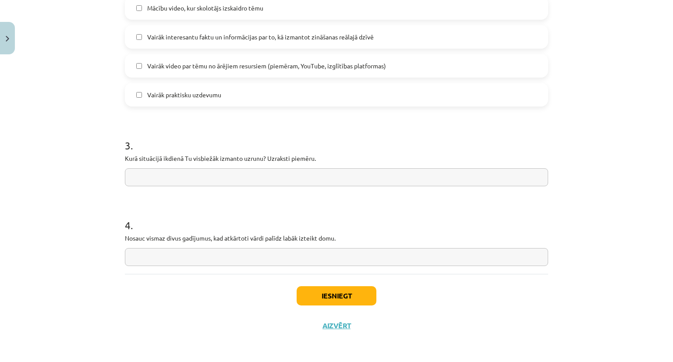
scroll to position [664, 0]
click at [262, 168] on input "text" at bounding box center [336, 177] width 423 height 18
click at [244, 174] on input "**********" at bounding box center [336, 177] width 423 height 18
drag, startPoint x: 252, startPoint y: 187, endPoint x: 255, endPoint y: 184, distance: 5.0
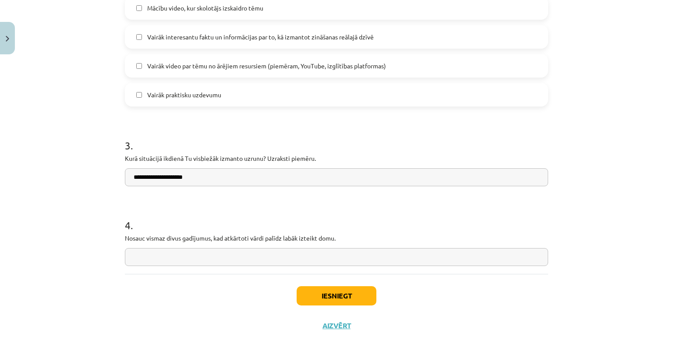
click at [255, 184] on input "**********" at bounding box center [336, 177] width 423 height 18
click at [229, 247] on div "4 . Nosauc vismaz divus gadījumus, kad atkārtoti vārdi palīdz labāk izteikt dom…" at bounding box center [336, 235] width 423 height 62
click at [226, 179] on input "**********" at bounding box center [336, 177] width 423 height 18
click at [147, 177] on input "**********" at bounding box center [336, 177] width 423 height 18
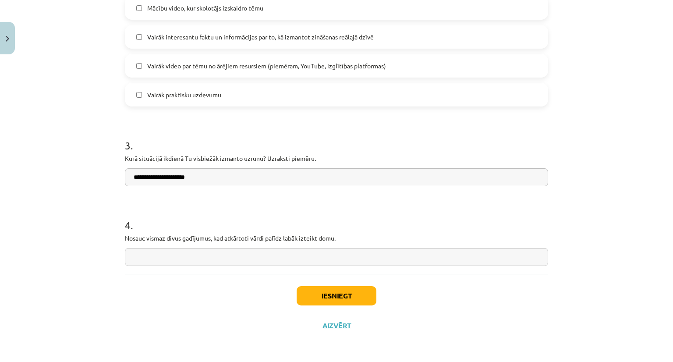
click at [219, 178] on input "**********" at bounding box center [336, 177] width 423 height 18
type input "**********"
click at [216, 255] on input "text" at bounding box center [336, 257] width 423 height 18
drag, startPoint x: 121, startPoint y: 238, endPoint x: 350, endPoint y: 233, distance: 229.6
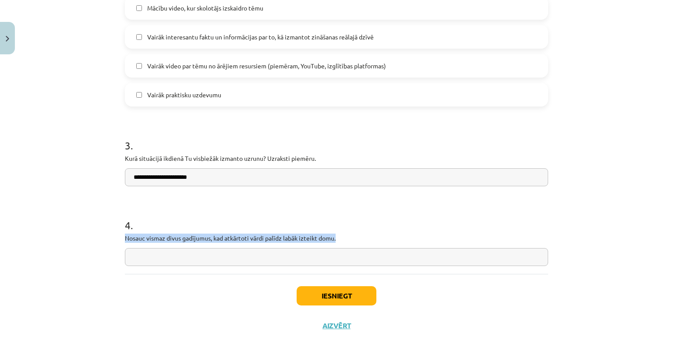
copy p "Nosauc vismaz divus gadījumus, kad atkārtoti vārdi palīdz labāk izteikt domu."
click at [256, 253] on input "text" at bounding box center [336, 257] width 423 height 18
paste input "**********"
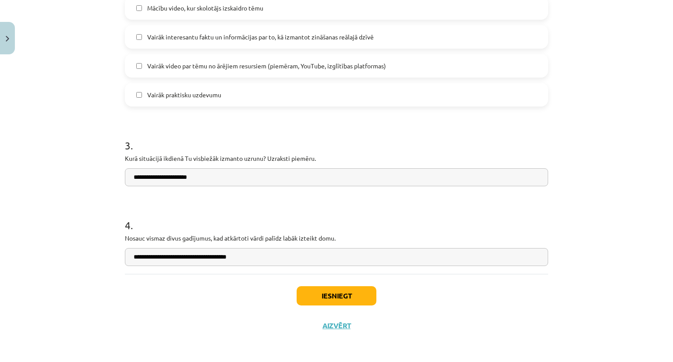
click at [331, 259] on input "**********" at bounding box center [336, 257] width 423 height 18
type input "**********"
click at [326, 290] on button "Iesniegt" at bounding box center [337, 295] width 80 height 19
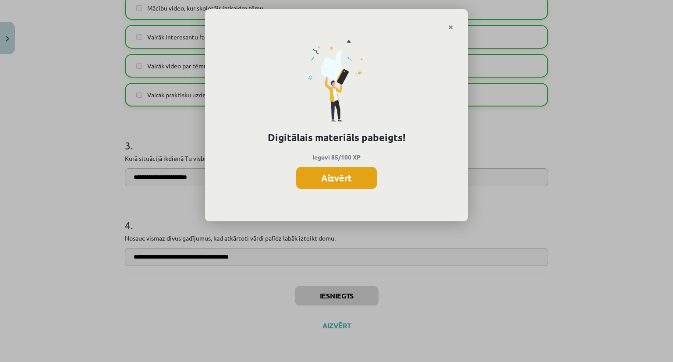
click at [321, 178] on button "Aizvērt" at bounding box center [336, 178] width 81 height 22
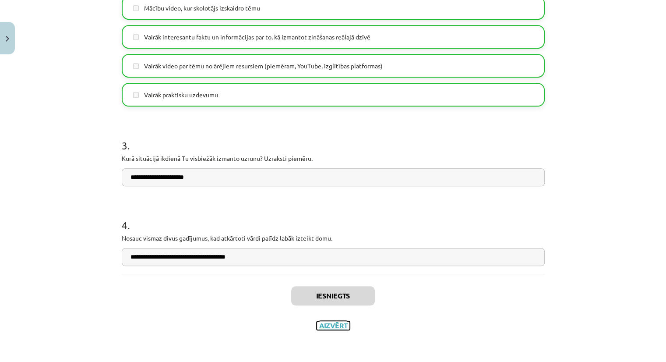
click at [333, 326] on button "Aizvērt" at bounding box center [333, 325] width 33 height 9
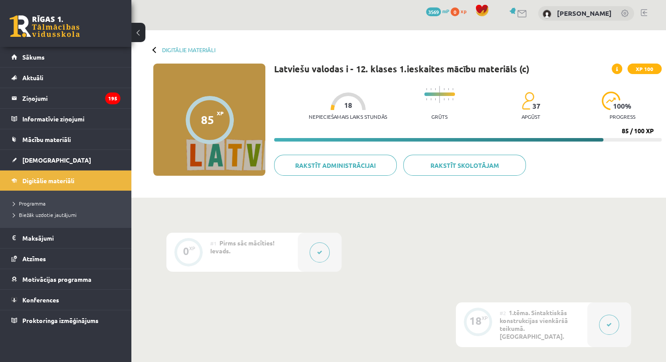
scroll to position [0, 0]
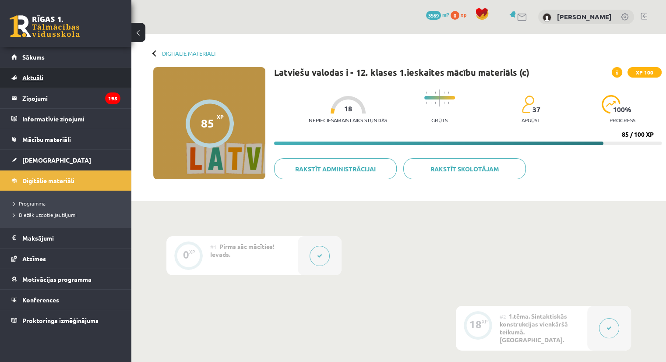
click at [81, 67] on link "Aktuāli" at bounding box center [65, 77] width 109 height 20
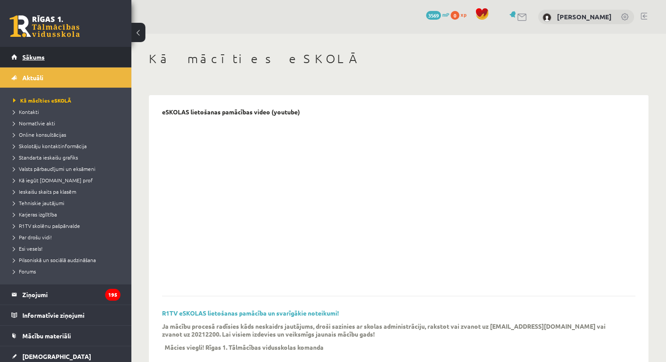
click at [90, 57] on link "Sākums" at bounding box center [65, 57] width 109 height 20
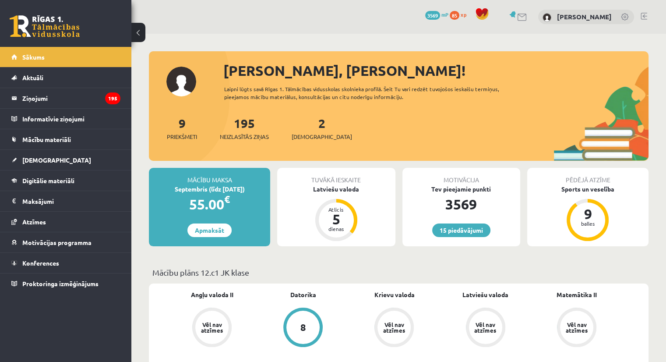
scroll to position [88, 0]
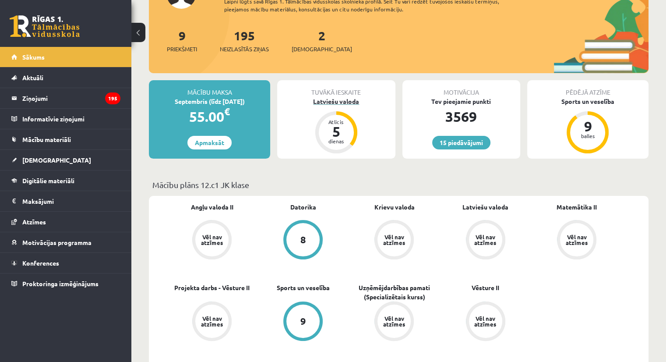
click at [346, 138] on div "dienas" at bounding box center [336, 140] width 26 height 5
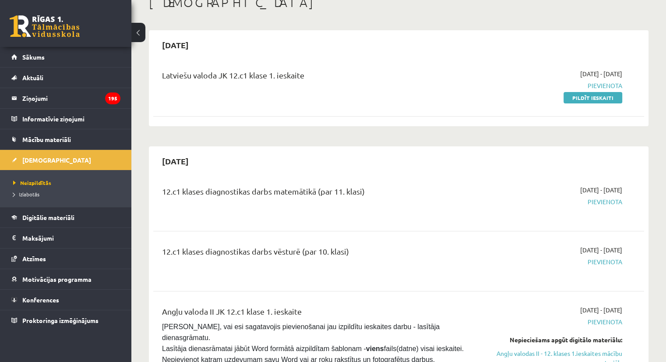
scroll to position [44, 0]
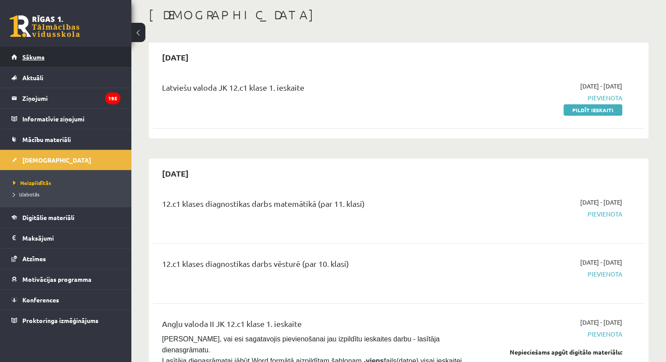
click at [95, 58] on link "Sākums" at bounding box center [65, 57] width 109 height 20
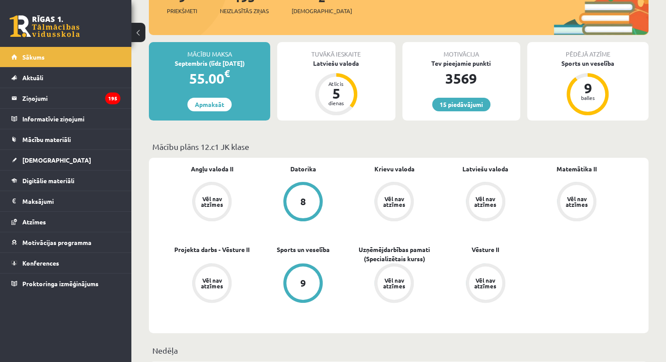
scroll to position [131, 0]
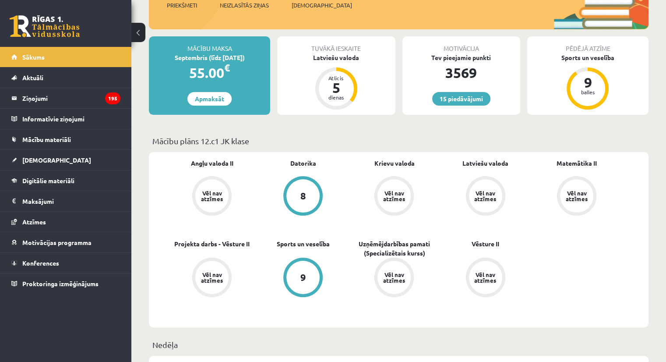
click at [463, 79] on div "3569" at bounding box center [462, 72] width 118 height 21
click at [463, 94] on link "15 piedāvājumi" at bounding box center [461, 99] width 58 height 14
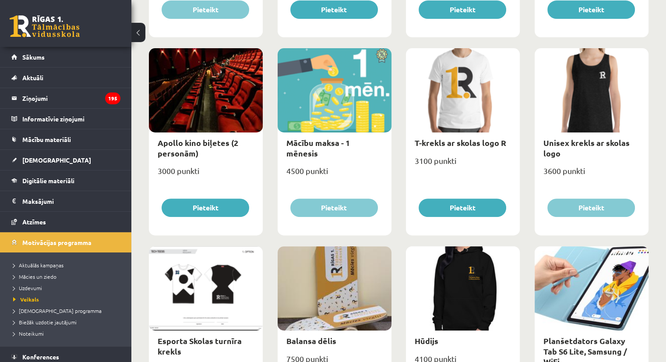
scroll to position [293, 0]
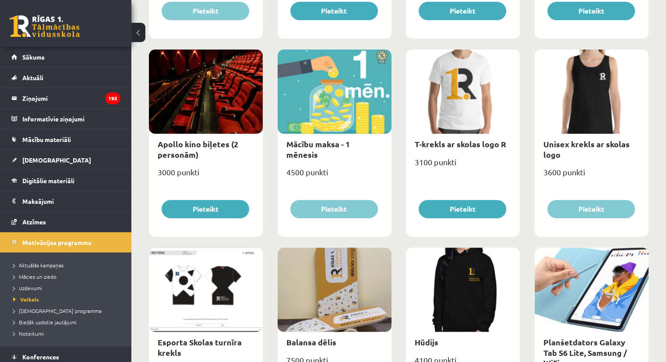
click at [474, 283] on div at bounding box center [463, 289] width 114 height 84
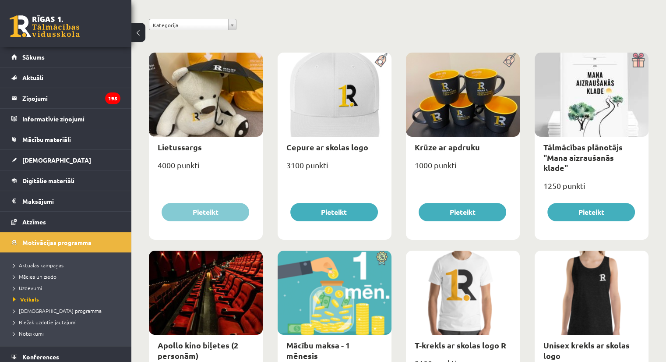
scroll to position [37, 0]
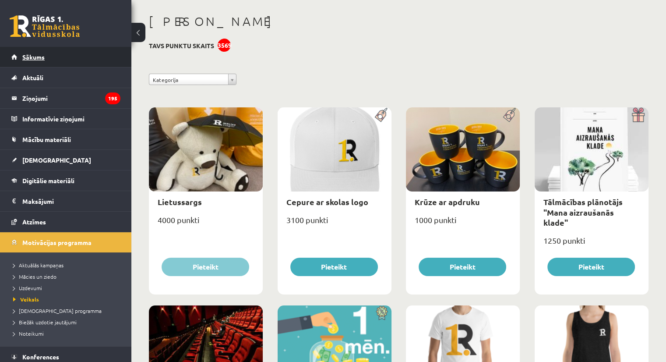
click at [74, 60] on link "Sākums" at bounding box center [65, 57] width 109 height 20
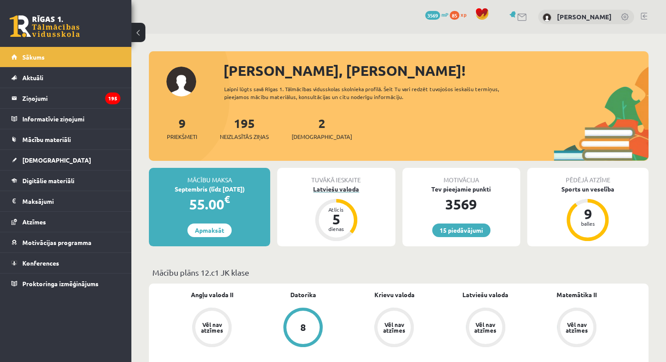
click at [343, 221] on div "5" at bounding box center [336, 219] width 26 height 14
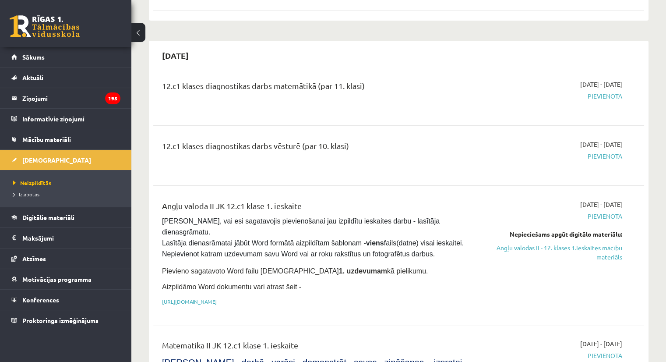
scroll to position [175, 0]
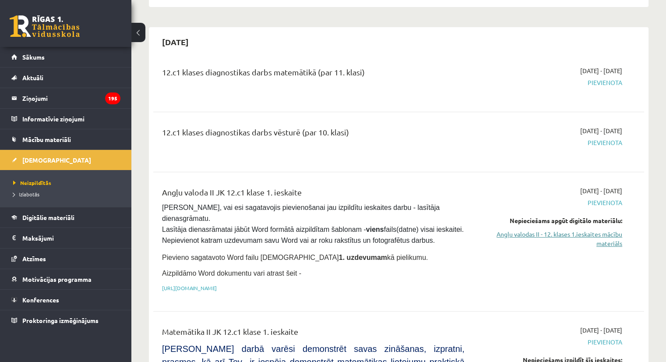
click at [570, 234] on link "Angļu valodas II - 12. klases 1.ieskaites mācību materiāls" at bounding box center [550, 239] width 145 height 18
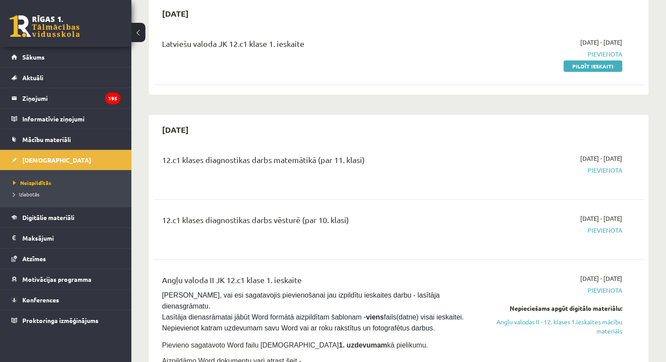
scroll to position [0, 0]
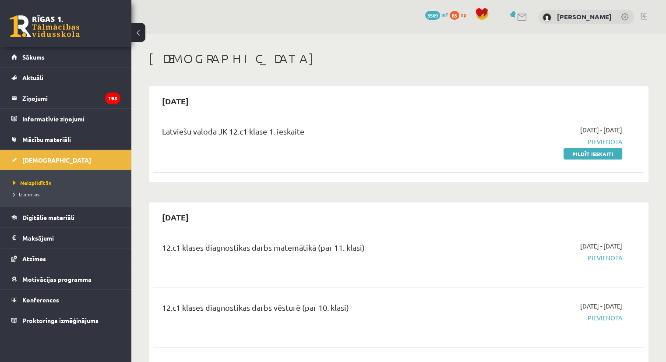
click at [617, 256] on span "Pievienota" at bounding box center [550, 257] width 145 height 9
